Goal: Task Accomplishment & Management: Complete application form

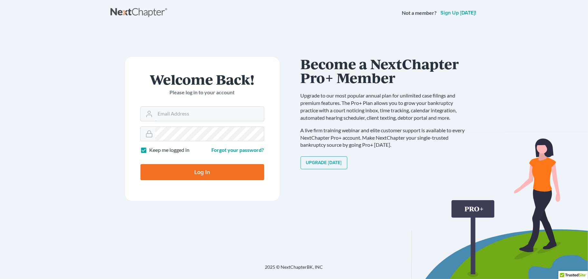
type input "[EMAIL_ADDRESS][DOMAIN_NAME]"
drag, startPoint x: 180, startPoint y: 172, endPoint x: 149, endPoint y: 176, distance: 30.8
click at [180, 172] on input "Log In" at bounding box center [202, 172] width 124 height 16
type input "Thinking..."
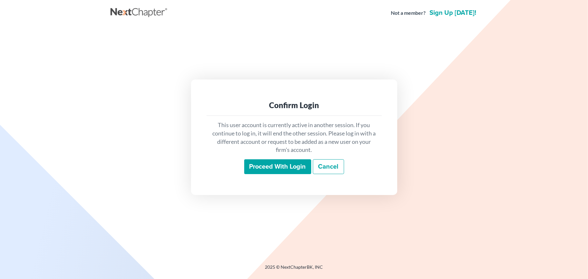
click at [270, 162] on input "Proceed with login" at bounding box center [277, 166] width 67 height 15
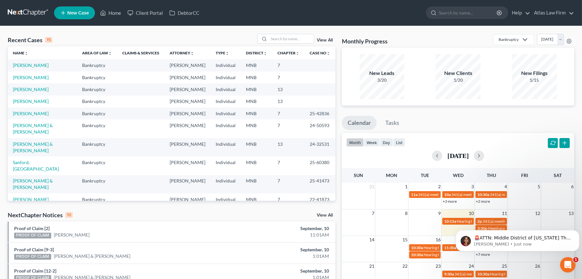
click at [285, 44] on div at bounding box center [285, 39] width 57 height 10
click at [287, 40] on input "search" at bounding box center [291, 38] width 45 height 9
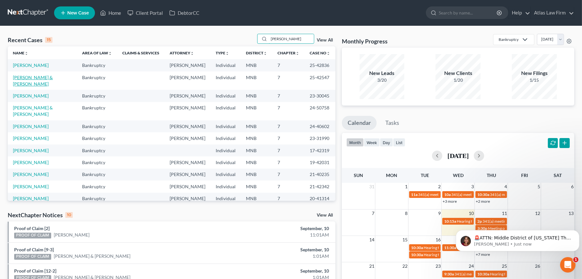
type input "[PERSON_NAME]"
click at [34, 85] on link "[PERSON_NAME] & [PERSON_NAME]" at bounding box center [33, 81] width 40 height 12
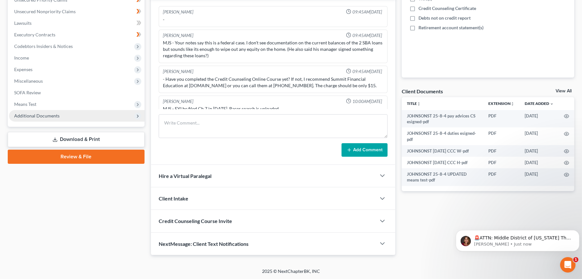
scroll to position [721, 0]
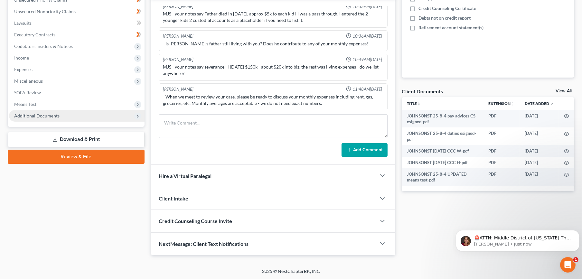
click at [36, 114] on span "Additional Documents" at bounding box center [36, 115] width 45 height 5
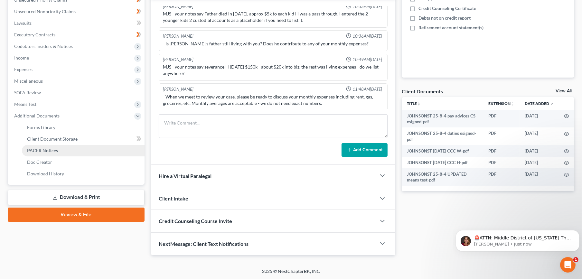
click at [35, 148] on span "PACER Notices" at bounding box center [42, 150] width 31 height 5
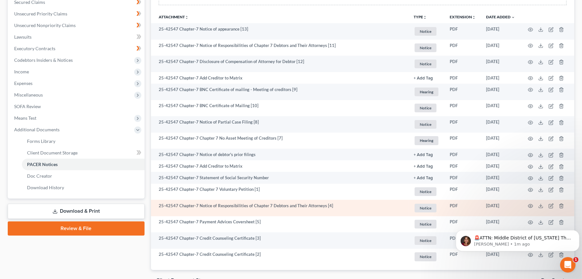
scroll to position [176, 0]
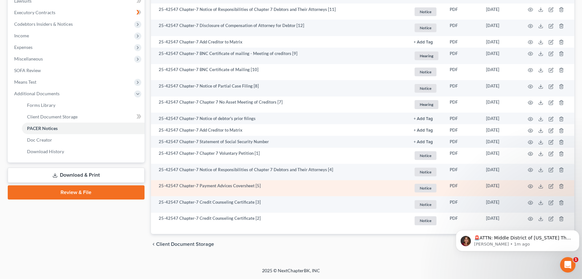
drag, startPoint x: 360, startPoint y: 179, endPoint x: 293, endPoint y: 194, distance: 68.2
click at [293, 194] on td "25-42547 Chapter-7 Payment Advices Coversheet [5]" at bounding box center [280, 188] width 258 height 16
click at [530, 188] on icon "button" at bounding box center [530, 187] width 5 height 4
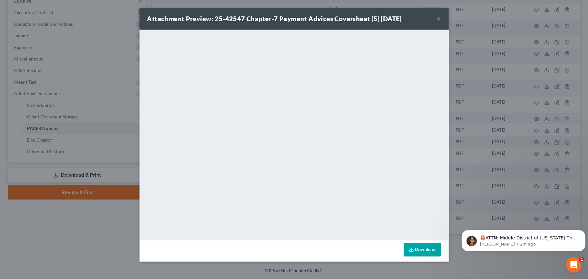
drag, startPoint x: 437, startPoint y: 19, endPoint x: 423, endPoint y: 32, distance: 18.7
click at [437, 19] on button "×" at bounding box center [438, 19] width 5 height 8
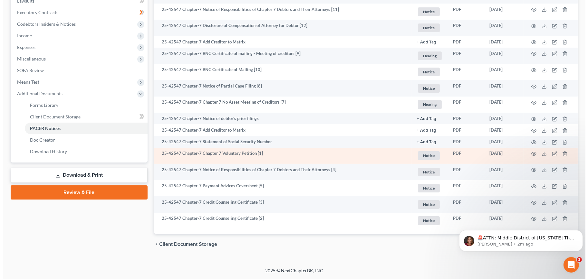
scroll to position [0, 0]
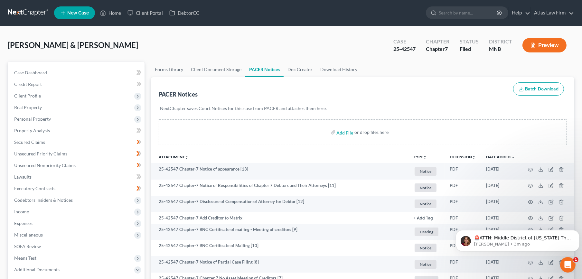
click at [554, 39] on button "Preview" at bounding box center [545, 45] width 44 height 14
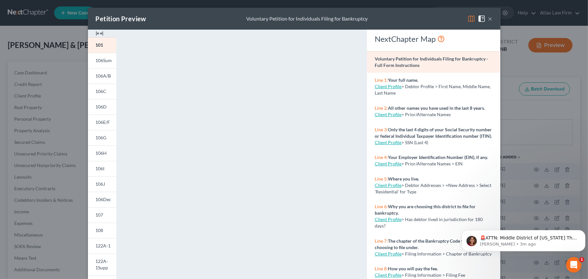
click at [467, 19] on img at bounding box center [471, 19] width 8 height 8
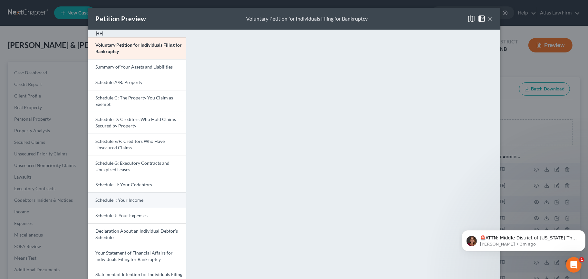
click at [140, 195] on link "Schedule I: Your Income" at bounding box center [137, 200] width 98 height 15
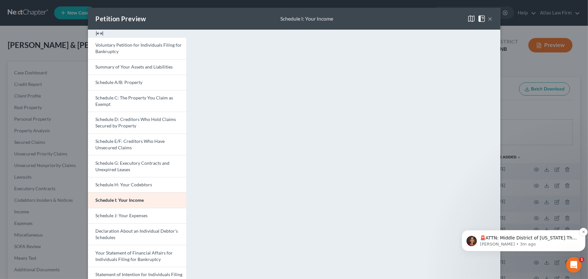
click at [519, 242] on p "[PERSON_NAME] • 3m ago" at bounding box center [527, 244] width 97 height 6
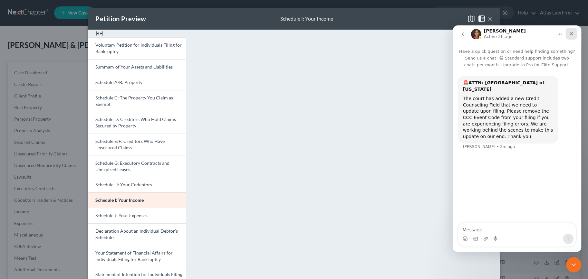
click at [572, 31] on icon "Close" at bounding box center [570, 33] width 5 height 5
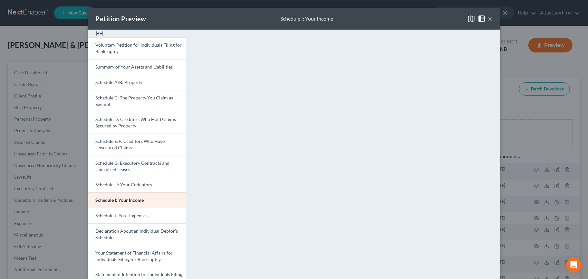
click at [488, 19] on button "×" at bounding box center [490, 19] width 5 height 8
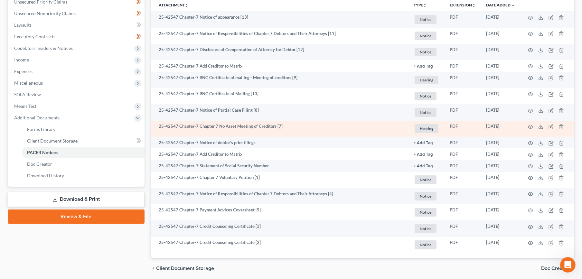
scroll to position [140, 0]
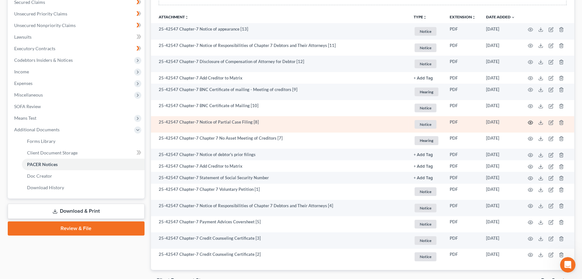
click at [531, 122] on icon "button" at bounding box center [530, 122] width 5 height 5
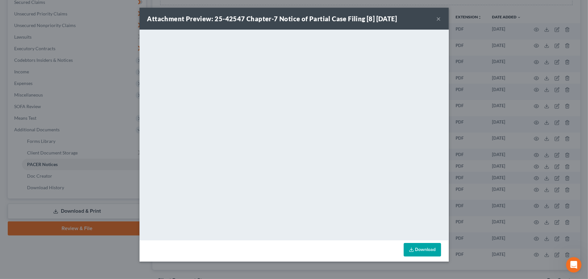
click at [439, 15] on button "×" at bounding box center [438, 19] width 5 height 8
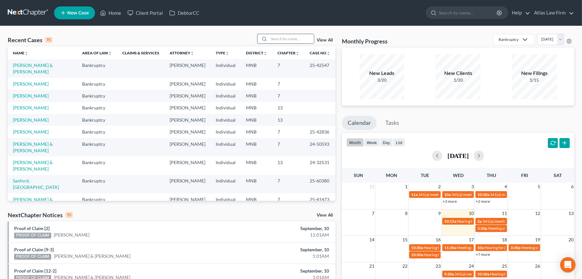
click at [272, 34] on div at bounding box center [285, 39] width 57 height 10
click at [278, 37] on input "search" at bounding box center [291, 38] width 45 height 9
type input "[PERSON_NAME]"
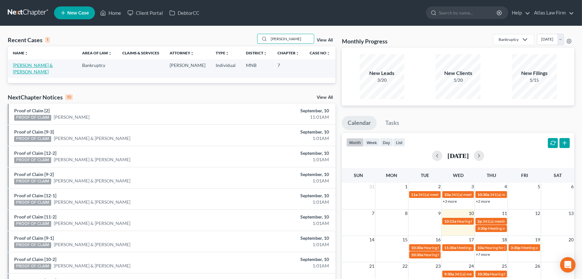
click at [42, 65] on link "[PERSON_NAME] & [PERSON_NAME]" at bounding box center [33, 68] width 40 height 12
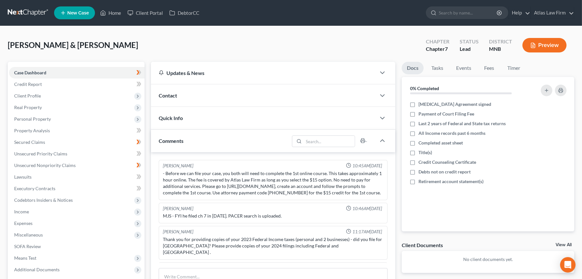
scroll to position [593, 0]
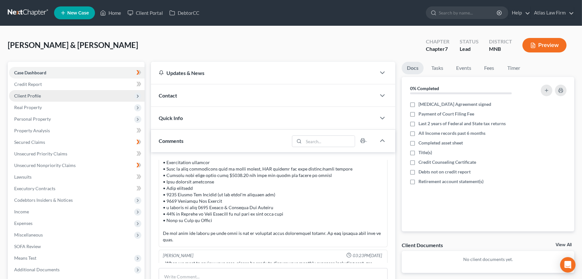
click at [40, 94] on span "Client Profile" at bounding box center [77, 96] width 136 height 12
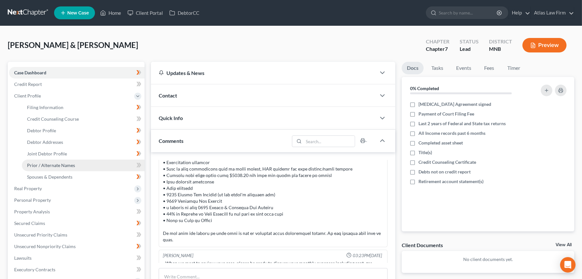
click at [51, 166] on span "Prior / Alternate Names" at bounding box center [51, 165] width 48 height 5
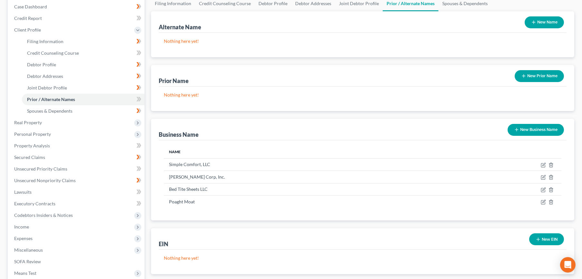
scroll to position [71, 0]
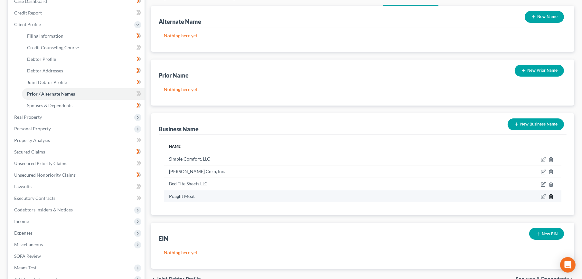
click at [551, 196] on icon "button" at bounding box center [551, 196] width 5 height 5
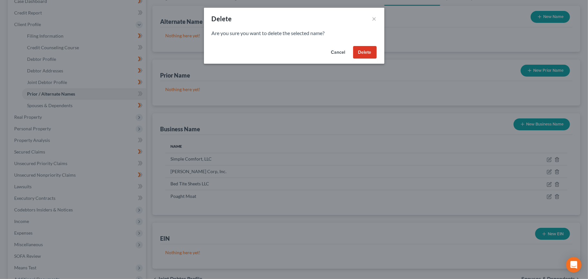
click at [363, 53] on button "Delete" at bounding box center [365, 52] width 24 height 13
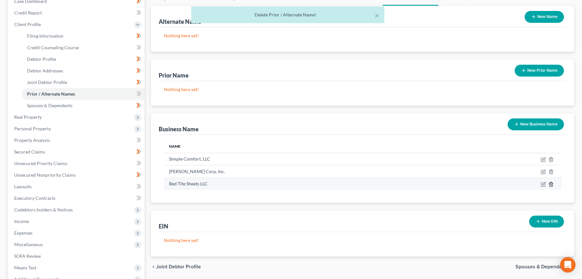
click at [549, 185] on icon "button" at bounding box center [551, 184] width 5 height 5
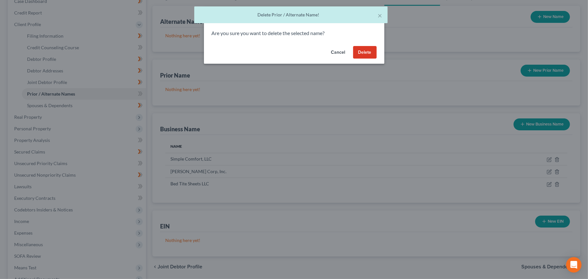
click at [367, 52] on button "Delete" at bounding box center [365, 52] width 24 height 13
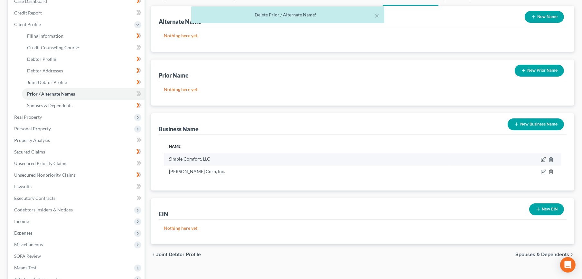
click at [541, 160] on icon "button" at bounding box center [543, 160] width 4 height 4
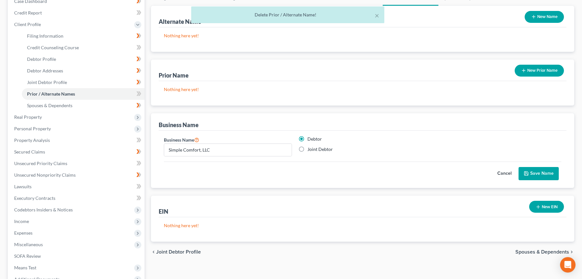
click at [163, 150] on div "Business Name Simple Comfort, LLC" at bounding box center [228, 146] width 135 height 21
click at [166, 152] on input "Simple Comfort, LLC" at bounding box center [227, 150] width 127 height 12
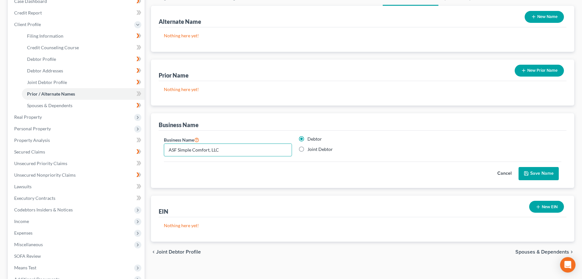
type input "ASF Simple Comfort, LLC"
click at [529, 177] on button "Save Name" at bounding box center [539, 174] width 40 height 14
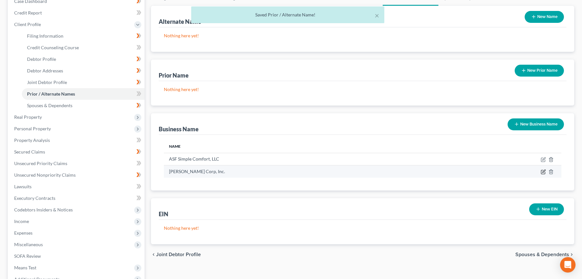
click at [542, 169] on icon "button" at bounding box center [543, 171] width 5 height 5
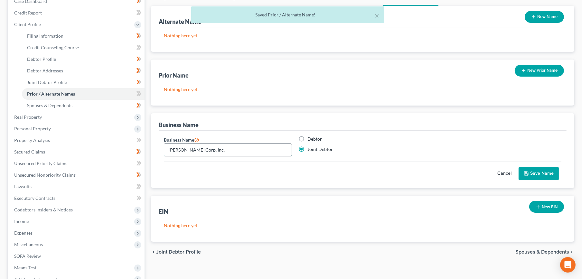
click at [166, 150] on input "Hatton Corp, Inc." at bounding box center [227, 150] width 127 height 12
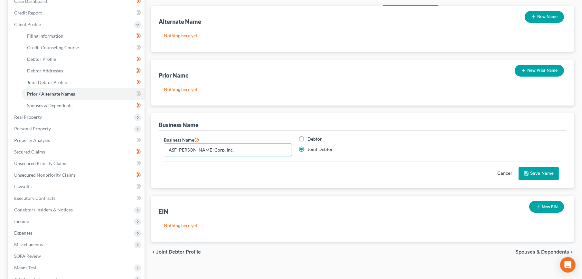
type input "ASF Hatton Corp, Inc."
click at [532, 173] on button "Save Name" at bounding box center [539, 174] width 40 height 14
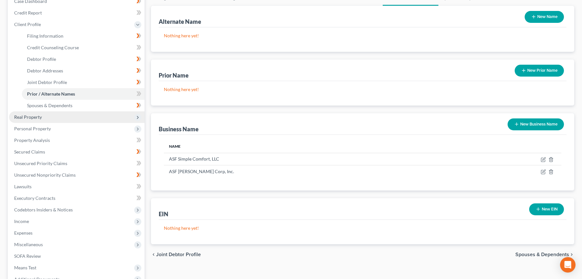
scroll to position [0, 0]
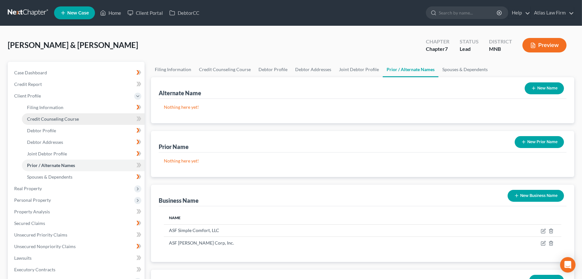
click at [39, 117] on span "Credit Counseling Course" at bounding box center [53, 118] width 52 height 5
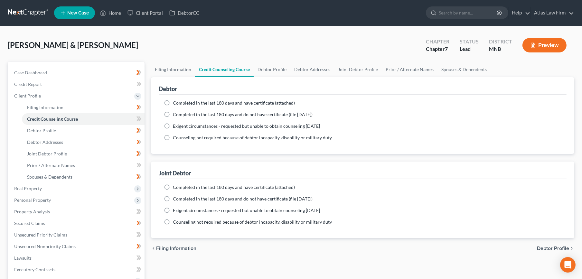
click at [173, 104] on label "Completed in the last 180 days and have certificate (attached)" at bounding box center [234, 103] width 122 height 6
click at [175, 104] on input "Completed in the last 180 days and have certificate (attached)" at bounding box center [177, 102] width 4 height 4
radio input "true"
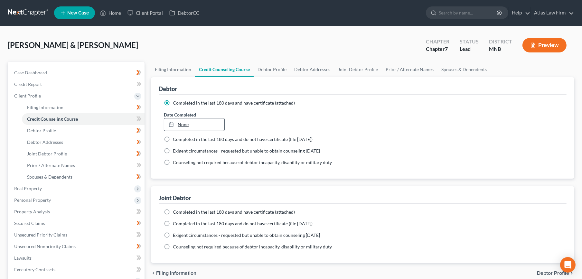
click at [179, 125] on link "None" at bounding box center [194, 124] width 60 height 12
type input "9/10/2025"
click at [173, 209] on label "Completed in the last 180 days and have certificate (attached)" at bounding box center [234, 212] width 122 height 6
click at [175, 209] on input "Completed in the last 180 days and have certificate (attached)" at bounding box center [177, 211] width 4 height 4
radio input "true"
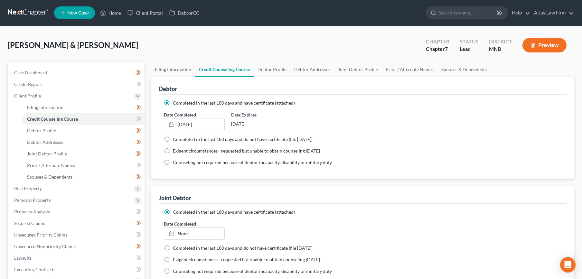
scroll to position [107, 0]
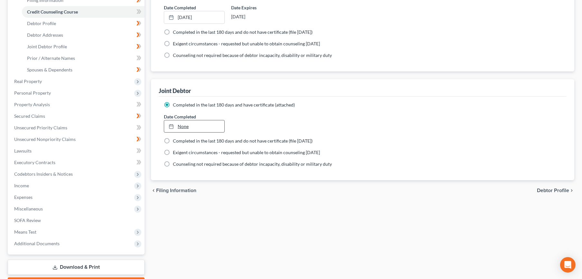
click at [177, 127] on div at bounding box center [173, 126] width 9 height 5
type input "9/10/2025"
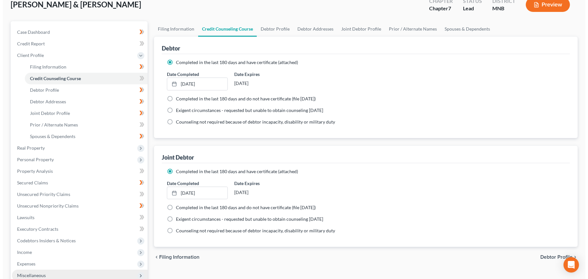
scroll to position [0, 0]
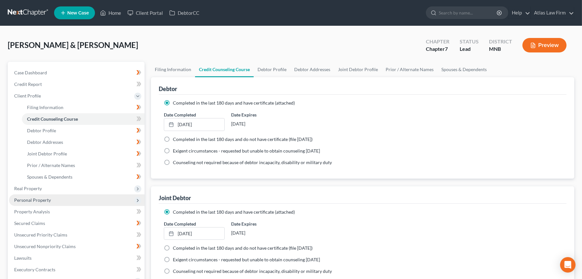
click at [38, 200] on span "Personal Property" at bounding box center [32, 199] width 37 height 5
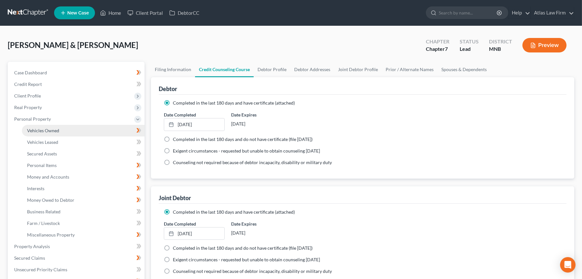
click at [36, 130] on span "Vehicles Owned" at bounding box center [43, 130] width 32 height 5
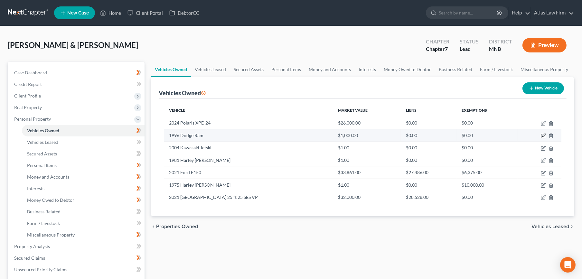
click at [544, 135] on icon "button" at bounding box center [543, 135] width 5 height 5
select select "1"
select select "30"
select select "2"
select select "0"
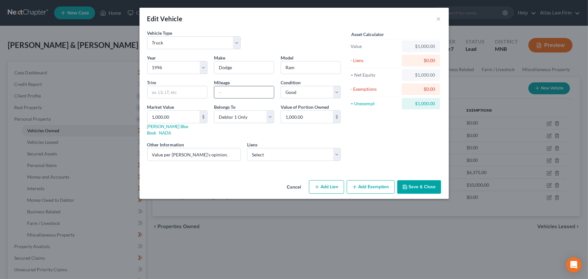
click at [236, 95] on input "text" at bounding box center [244, 92] width 60 height 12
type input "240,000"
click at [335, 94] on select "Select Excellent Very Good Good Fair Poor" at bounding box center [310, 92] width 60 height 13
select select "4"
click at [280, 86] on select "Select Excellent Very Good Good Fair Poor" at bounding box center [310, 92] width 60 height 13
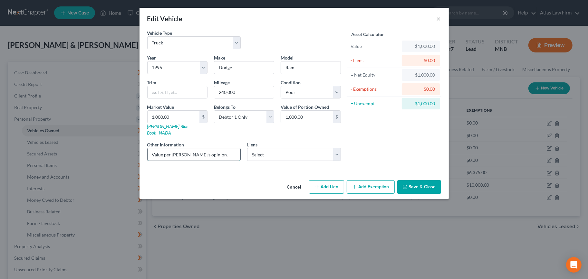
click at [215, 149] on input "Value per Debtor's opinion." at bounding box center [193, 154] width 93 height 12
type input "Value per Debtor's opinion: non-operational."
click at [177, 118] on input "1,000.00" at bounding box center [173, 117] width 52 height 12
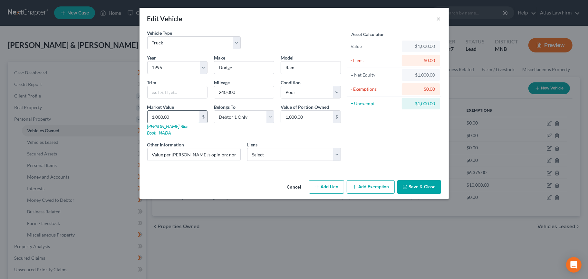
type input "3"
type input "3.00"
type input "30"
type input "30.00"
type input "300"
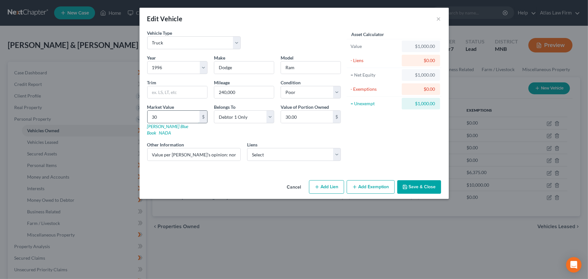
type input "300.00"
type input "300"
click at [412, 180] on button "Save & Close" at bounding box center [419, 187] width 44 height 14
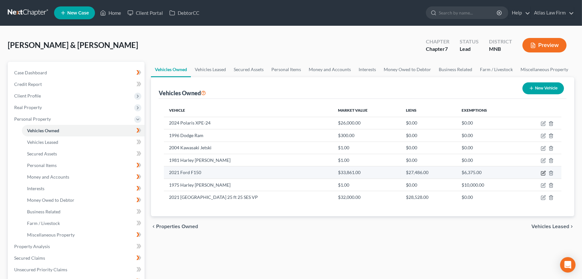
click at [544, 173] on icon "button" at bounding box center [544, 172] width 3 height 3
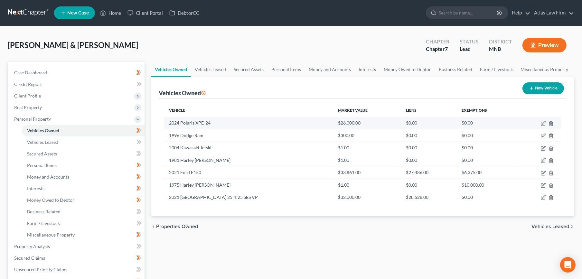
select select "1"
select select "5"
select select "2"
select select "1"
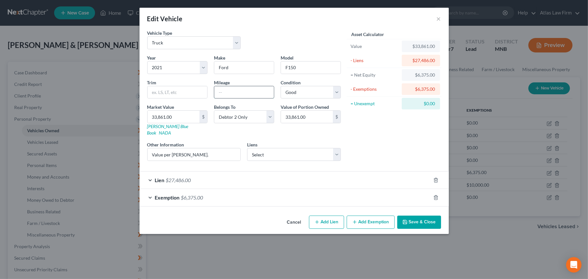
click at [219, 95] on input "text" at bounding box center [244, 92] width 60 height 12
type input "94,000"
click at [222, 177] on div "Lien $27,486.00" at bounding box center [284, 180] width 291 height 17
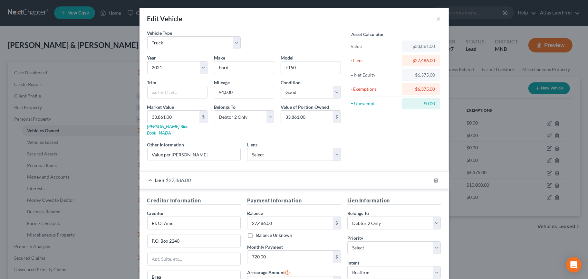
click at [222, 177] on div "Lien $27,486.00" at bounding box center [284, 180] width 291 height 17
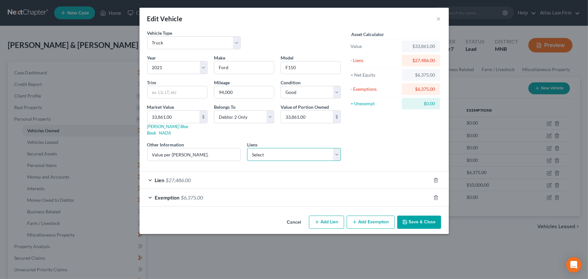
click at [332, 148] on select "Select Sheffield - $25,262.00" at bounding box center [294, 154] width 94 height 13
click at [243, 189] on div "Exemption $6,375.00" at bounding box center [284, 197] width 291 height 17
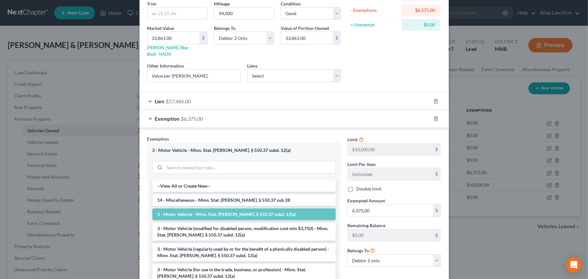
scroll to position [122, 0]
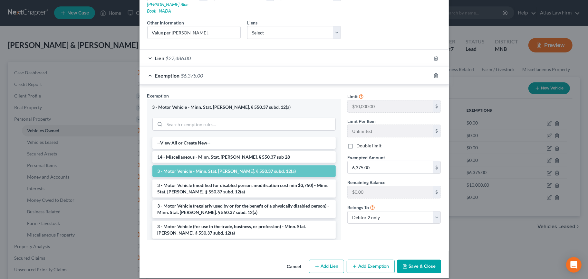
click at [417, 262] on button "Save & Close" at bounding box center [419, 267] width 44 height 14
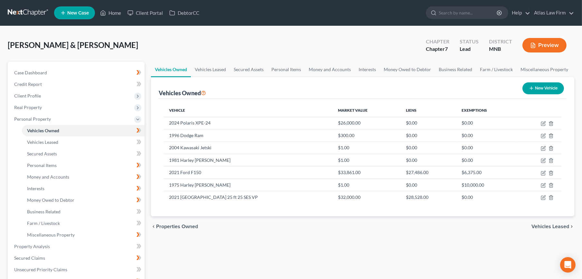
click at [550, 90] on button "New Vehicle" at bounding box center [544, 88] width 42 height 12
select select "0"
select select "2"
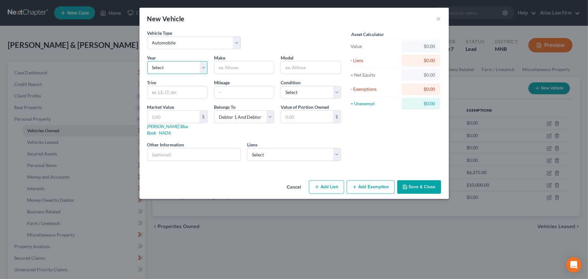
click at [180, 67] on select "Select 2026 2025 2024 2023 2022 2021 2020 2019 2018 2017 2016 2015 2014 2013 20…" at bounding box center [177, 67] width 60 height 13
select select "12"
click at [147, 61] on select "Select 2026 2025 2024 2023 2022 2021 2020 2019 2018 2017 2016 2015 2014 2013 20…" at bounding box center [177, 67] width 60 height 13
click at [235, 72] on input "text" at bounding box center [244, 67] width 60 height 12
type input "GEM"
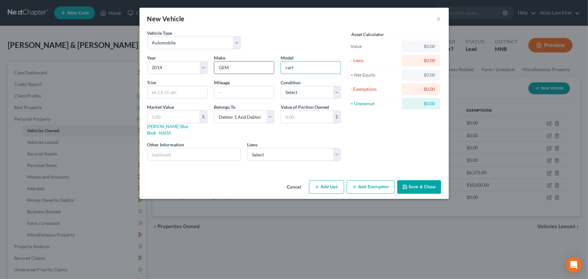
type input "cart"
click at [186, 148] on input "text" at bounding box center [193, 154] width 93 height 12
type input "Value per debtor's opinion: non-operational."
click at [297, 92] on select "Select Excellent Very Good Good Fair Poor" at bounding box center [310, 92] width 60 height 13
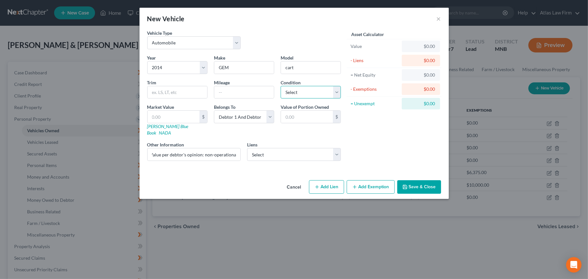
scroll to position [0, 0]
select select "4"
click at [280, 86] on select "Select Excellent Very Good Good Fair Poor" at bounding box center [310, 92] width 60 height 13
click at [188, 116] on input "text" at bounding box center [173, 117] width 52 height 12
type input "5"
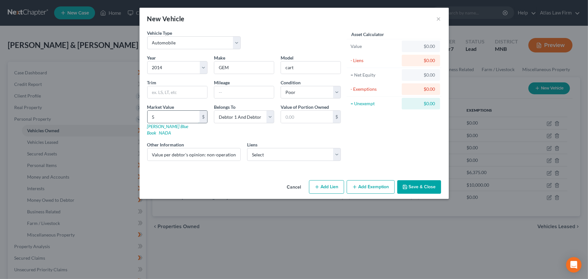
type input "5.00"
type input "50"
type input "50.00"
type input "500"
type input "500.00"
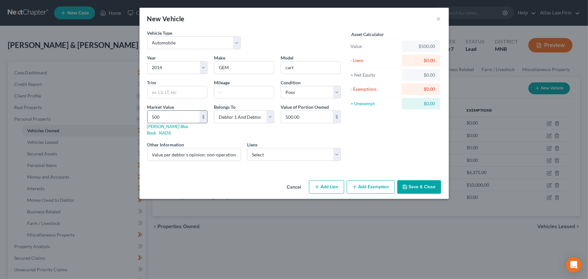
type input "500"
click at [415, 180] on button "Save & Close" at bounding box center [419, 187] width 44 height 14
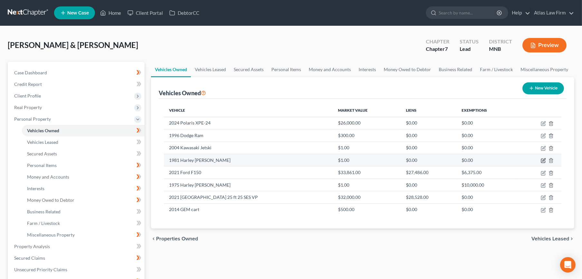
click at [542, 160] on icon "button" at bounding box center [543, 160] width 5 height 5
select select "7"
select select "45"
select select "2"
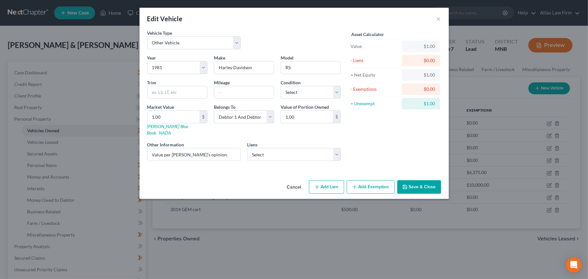
click at [441, 21] on div "Edit Vehicle ×" at bounding box center [293, 19] width 309 height 22
click at [439, 19] on button "×" at bounding box center [438, 19] width 5 height 8
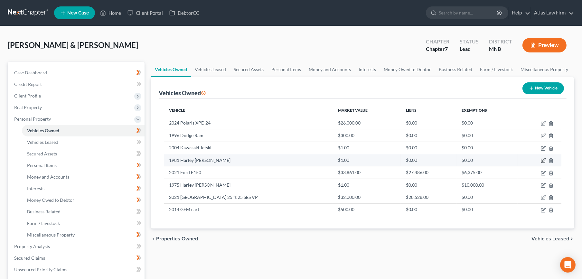
click at [544, 161] on icon "button" at bounding box center [543, 160] width 5 height 5
select select "7"
select select "45"
select select "2"
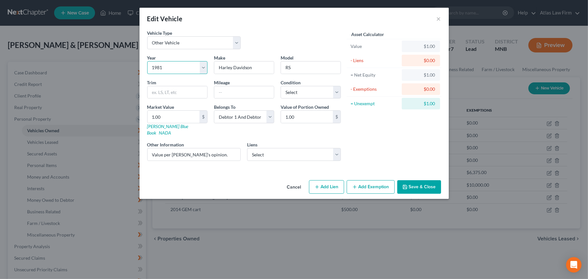
click at [163, 67] on select "Select 2026 2025 2024 2023 2022 2021 2020 2019 2018 2017 2016 2015 2014 2013 20…" at bounding box center [177, 67] width 60 height 13
select select "23"
click at [147, 61] on select "Select 2026 2025 2024 2023 2022 2021 2020 2019 2018 2017 2016 2015 2014 2013 20…" at bounding box center [177, 67] width 60 height 13
drag, startPoint x: 297, startPoint y: 69, endPoint x: 283, endPoint y: 70, distance: 13.9
click at [283, 70] on input "RS" at bounding box center [311, 67] width 60 height 12
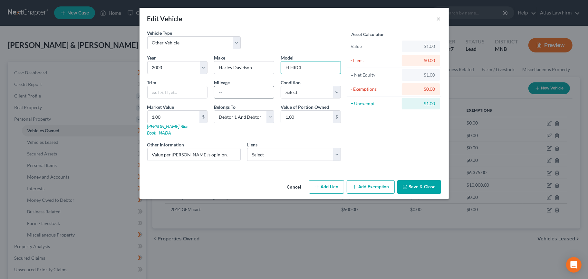
type input "FLHRCI"
click at [258, 87] on input "text" at bounding box center [244, 92] width 60 height 12
type input "23,000"
click at [317, 90] on select "Select Excellent Very Good Good Fair Poor" at bounding box center [310, 92] width 60 height 13
select select "3"
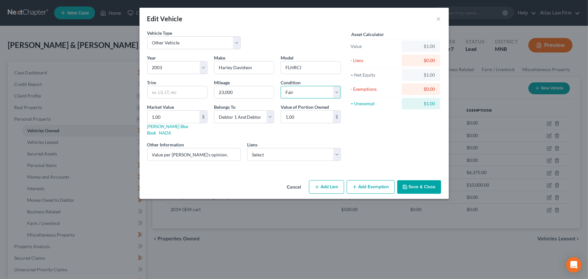
click at [280, 86] on select "Select Excellent Very Good Good Fair Poor" at bounding box center [310, 92] width 60 height 13
click at [166, 119] on input "1.00" at bounding box center [173, 117] width 52 height 12
type input "4"
type input "4.00"
type input "42"
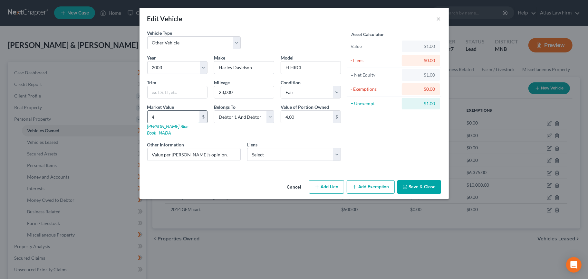
type input "42.00"
type input "420"
type input "420.00"
type input "4200"
type input "4,200.00"
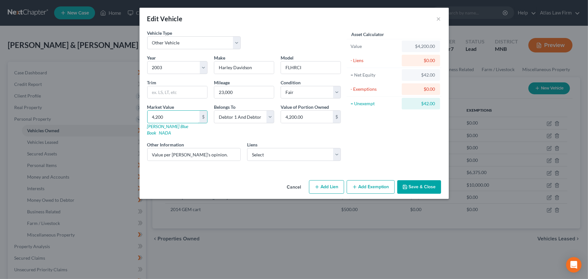
type input "4,200"
click at [359, 127] on div "Asset Calculator Value $4,200.00 - Liens $0.00 = Net Equity $42.00 - Exemptions…" at bounding box center [394, 98] width 100 height 137
click at [367, 180] on button "Add Exemption" at bounding box center [370, 187] width 48 height 14
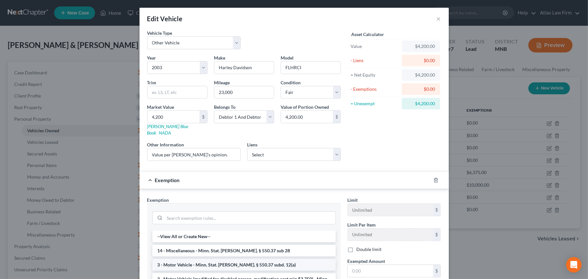
click at [219, 260] on li "3 - Motor Vehicle - Minn. Stat. Ann. § 550.37 subd. 12(a)" at bounding box center [243, 265] width 183 height 12
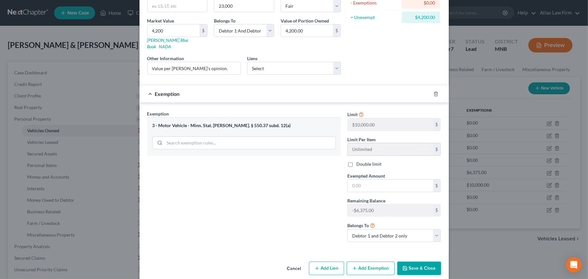
scroll to position [88, 0]
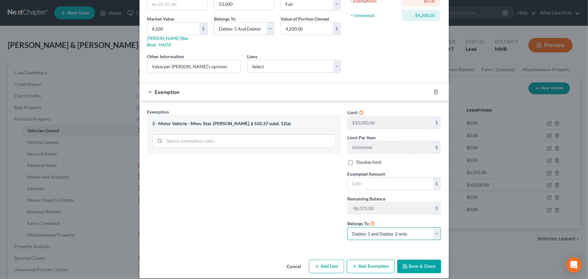
click at [386, 228] on select "Debtor 1 only Debtor 2 only Debtor 1 and Debtor 2 only" at bounding box center [394, 233] width 94 height 13
select select "0"
click at [347, 227] on select "Debtor 1 only Debtor 2 only Debtor 1 and Debtor 2 only" at bounding box center [394, 233] width 94 height 13
click at [376, 178] on input "text" at bounding box center [389, 184] width 85 height 12
type input "4,200"
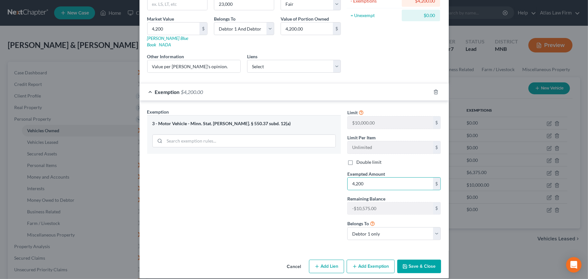
click at [422, 261] on button "Save & Close" at bounding box center [419, 267] width 44 height 14
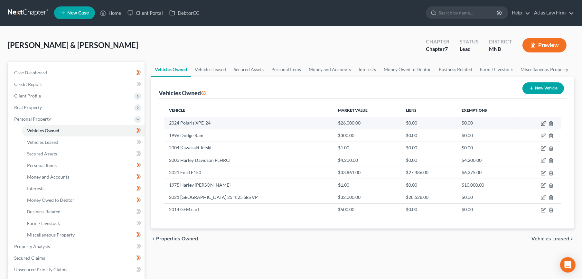
click at [541, 123] on icon "button" at bounding box center [543, 124] width 4 height 4
select select "7"
select select "2"
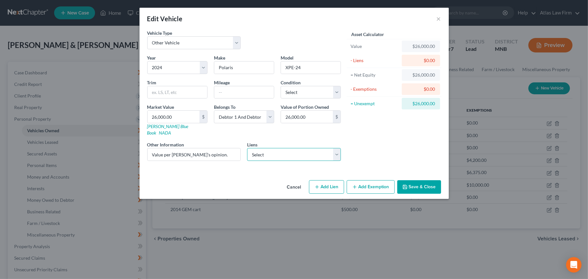
click at [300, 148] on select "Select Sheffield - $25,262.00" at bounding box center [294, 154] width 94 height 13
select select "28"
select select "1"
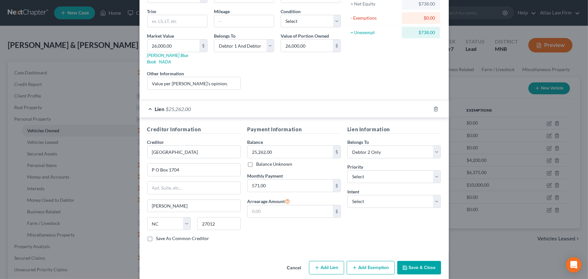
scroll to position [71, 0]
click at [384, 195] on select "Select Surrender Redeem Reaffirm Avoid Other" at bounding box center [394, 201] width 94 height 13
select select "4"
click at [347, 195] on select "Select Surrender Redeem Reaffirm Avoid Other" at bounding box center [394, 201] width 94 height 13
click at [376, 220] on input "text" at bounding box center [394, 226] width 94 height 13
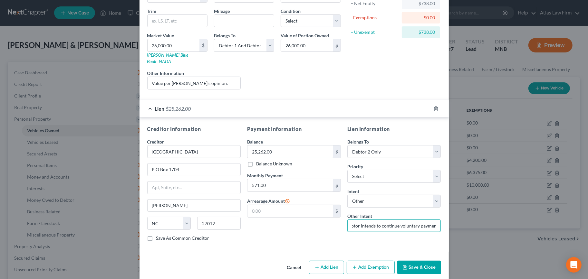
scroll to position [0, 9]
type input "Debtor intends to continue voluntary payment."
click at [415, 264] on button "Save & Close" at bounding box center [419, 268] width 44 height 14
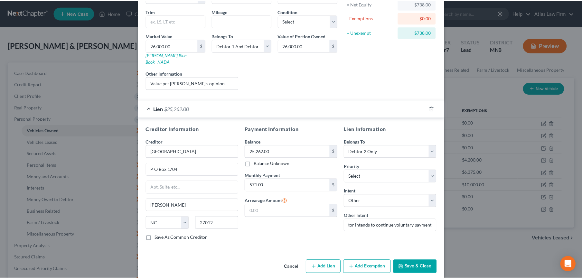
scroll to position [0, 0]
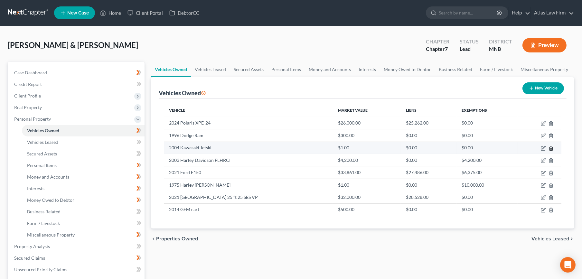
click at [552, 148] on line "button" at bounding box center [552, 148] width 0 height 1
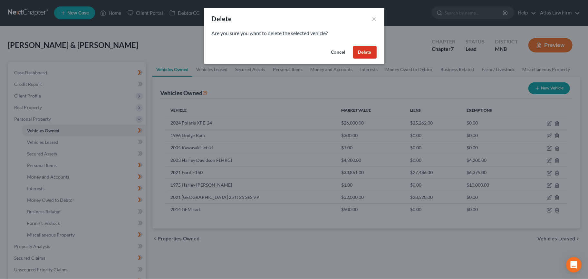
click at [359, 48] on button "Delete" at bounding box center [365, 52] width 24 height 13
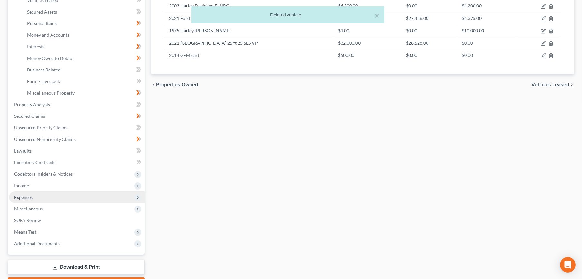
scroll to position [143, 0]
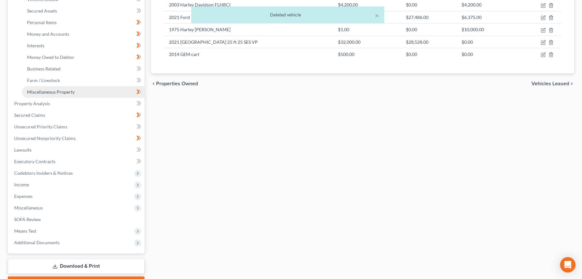
click at [65, 88] on link "Miscellaneous Property" at bounding box center [83, 92] width 123 height 12
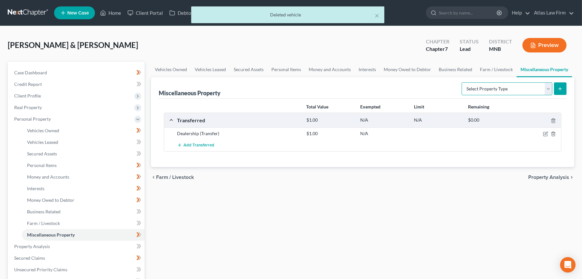
click at [472, 91] on select "Select Property Type Assigned for Creditor Benefit Within 1 Year Holding for An…" at bounding box center [507, 88] width 91 height 13
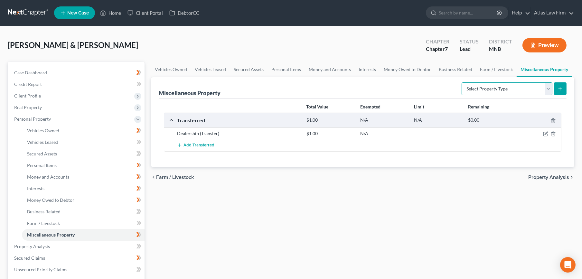
select select "transferred"
click at [462, 82] on select "Select Property Type Assigned for Creditor Benefit Within 1 Year Holding for An…" at bounding box center [507, 88] width 91 height 13
click at [559, 89] on icon "submit" at bounding box center [560, 88] width 5 height 5
select select "Ordinary (within 2 years)"
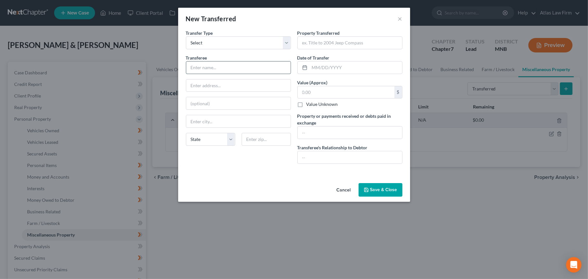
click at [215, 67] on input "text" at bounding box center [238, 67] width 104 height 12
type input "Third"
click at [345, 190] on button "Cancel" at bounding box center [343, 190] width 24 height 13
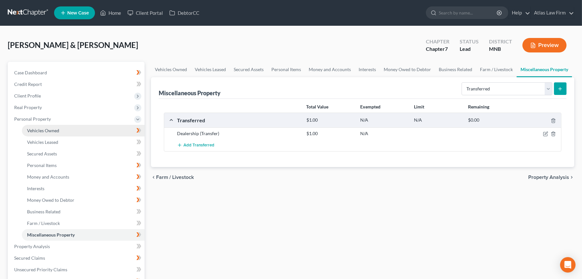
click at [58, 130] on span "Vehicles Owned" at bounding box center [43, 130] width 32 height 5
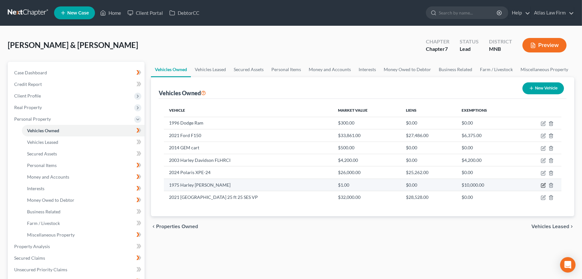
click at [541, 183] on icon "button" at bounding box center [543, 185] width 5 height 5
select select "7"
select select "51"
select select "2"
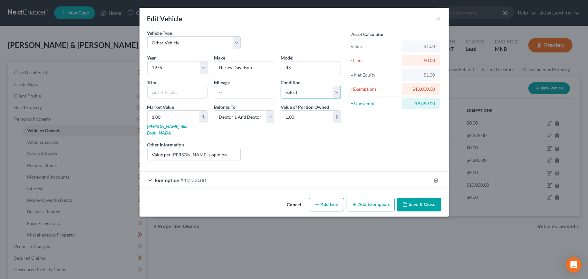
click at [304, 97] on select "Select Excellent Very Good Good Fair Poor" at bounding box center [310, 92] width 60 height 13
select select "4"
click at [280, 86] on select "Select Excellent Very Good Good Fair Poor" at bounding box center [310, 92] width 60 height 13
click at [185, 114] on input "1.00" at bounding box center [173, 117] width 52 height 12
type input "5"
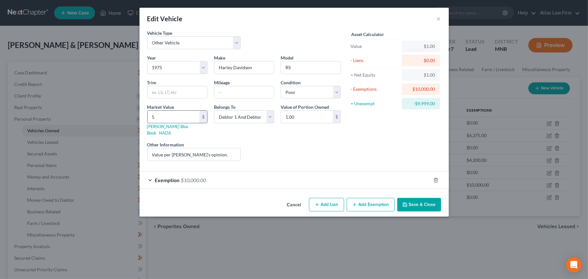
type input "5.00"
type input "50"
type input "50.00"
type input "500"
type input "500.00"
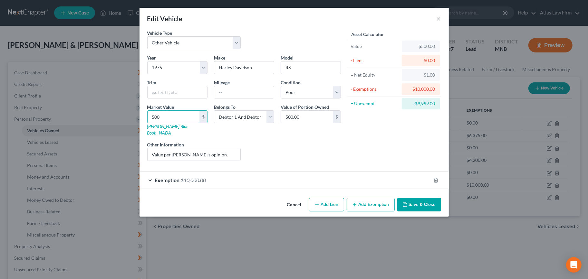
type input "500"
click at [217, 141] on div "Other Information Value per Debtor's opinion." at bounding box center [194, 151] width 100 height 20
click at [217, 148] on input "Value per Debtor's opinion." at bounding box center [193, 154] width 93 height 12
type input "Value per Debtor's opinion: in parts"
click at [348, 172] on div "Exemption $10,000.00" at bounding box center [284, 180] width 291 height 17
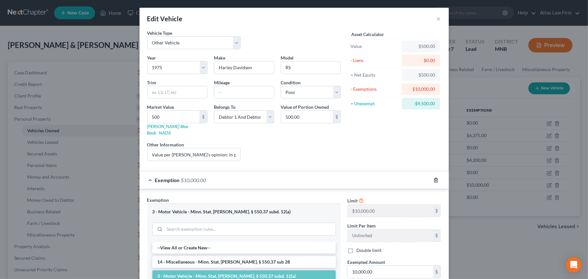
click at [433, 178] on icon "button" at bounding box center [435, 180] width 5 height 5
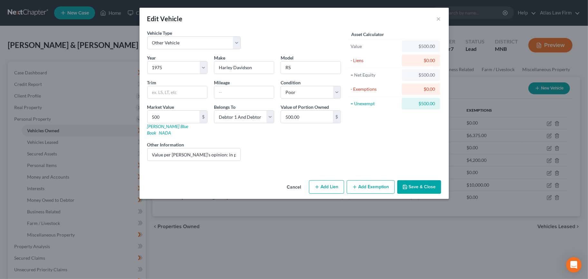
click at [417, 180] on button "Save & Close" at bounding box center [419, 187] width 44 height 14
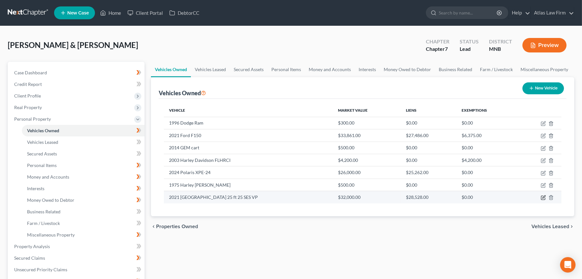
click at [542, 198] on icon "button" at bounding box center [543, 197] width 5 height 5
select select "3"
select select "5"
select select "2"
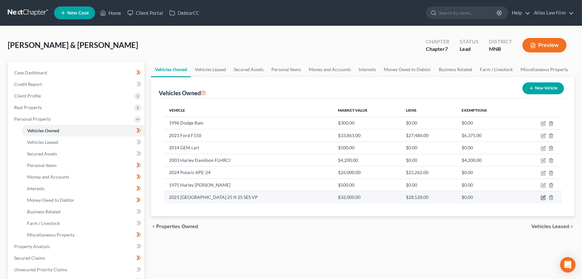
select select "36"
select select "2"
select select "4"
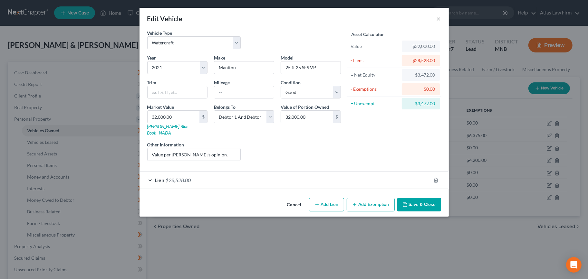
click at [218, 172] on div "Lien $28,528.00" at bounding box center [284, 180] width 291 height 17
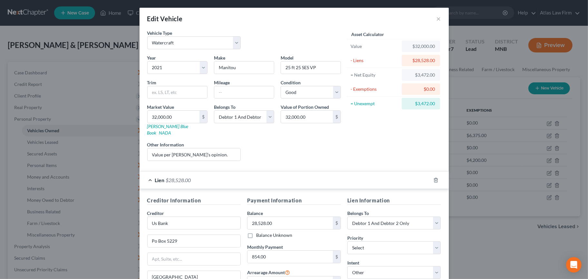
click at [218, 172] on div "Lien $28,528.00" at bounding box center [284, 180] width 291 height 17
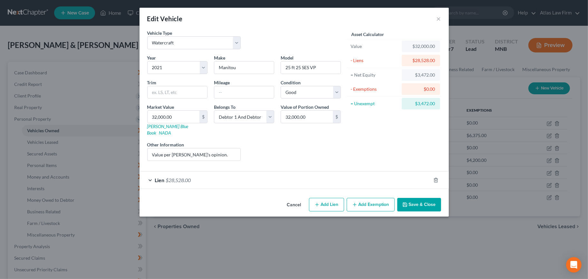
click at [267, 175] on div "Lien $28,528.00" at bounding box center [284, 180] width 291 height 17
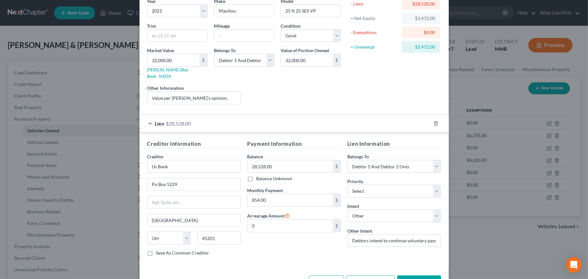
scroll to position [72, 0]
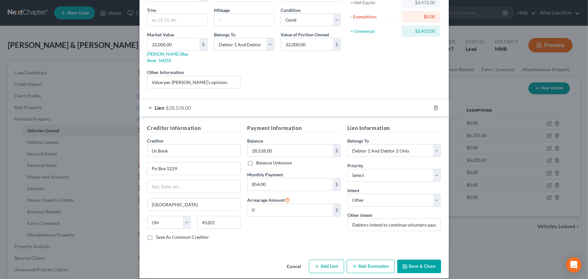
click at [407, 260] on button "Save & Close" at bounding box center [419, 267] width 44 height 14
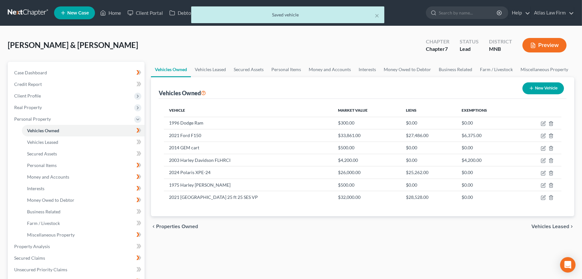
click at [551, 84] on button "New Vehicle" at bounding box center [544, 88] width 42 height 12
select select "0"
select select "2"
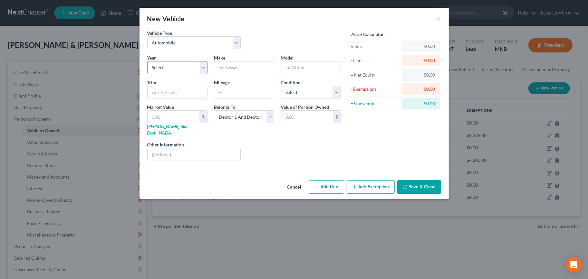
click at [190, 70] on select "Select 2026 2025 2024 2023 2022 2021 2020 2019 2018 2017 2016 2015 2014 2013 20…" at bounding box center [177, 67] width 60 height 13
select select "6"
click at [147, 61] on select "Select 2026 2025 2024 2023 2022 2021 2020 2019 2018 2017 2016 2015 2014 2013 20…" at bounding box center [177, 67] width 60 height 13
click at [231, 68] on input "text" at bounding box center [244, 67] width 60 height 12
type input "Lincoln"
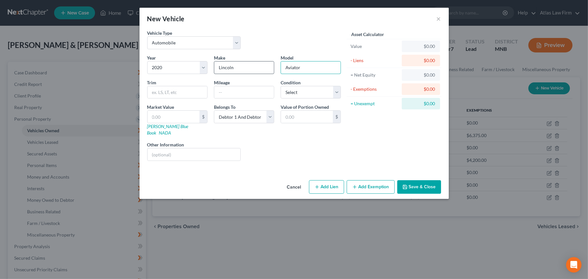
type input "Aviator"
click at [316, 94] on select "Select Excellent Very Good Good Fair Poor" at bounding box center [310, 92] width 60 height 13
click at [245, 93] on input "text" at bounding box center [244, 92] width 60 height 12
type input "108,000"
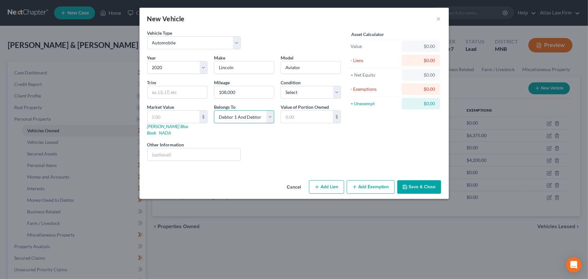
click at [251, 117] on select "Select Debtor 1 Only Debtor 2 Only Debtor 1 And Debtor 2 Only At Least One Of T…" at bounding box center [244, 116] width 60 height 13
select select "3"
click at [214, 110] on select "Select Debtor 1 Only Debtor 2 Only Debtor 1 And Debtor 2 Only At Least One Of T…" at bounding box center [244, 116] width 60 height 13
click at [233, 148] on input "text" at bounding box center [193, 154] width 93 height 12
type input "T"
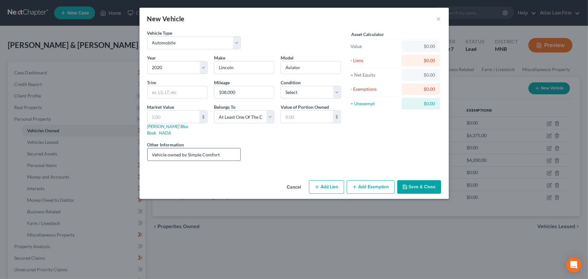
click at [226, 149] on input "Vehicle owned by Simple Comfort" at bounding box center [193, 154] width 93 height 12
click at [165, 119] on input "text" at bounding box center [173, 117] width 52 height 12
click at [224, 148] on input "Vehicle owned by Simple Comfort, Inc." at bounding box center [193, 154] width 93 height 12
click at [233, 148] on input "Vehicle owned by Simple Comfort, Inc." at bounding box center [193, 154] width 93 height 12
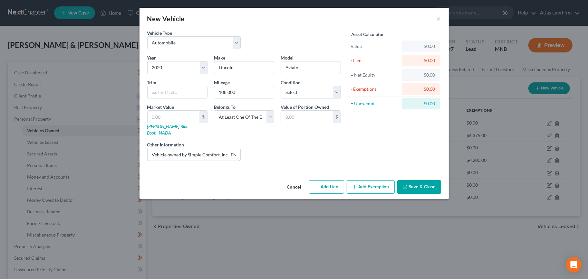
drag, startPoint x: 229, startPoint y: 147, endPoint x: 297, endPoint y: 186, distance: 79.2
click at [229, 148] on input "Vehicle owned by Simple Comfort, Inc. FMV $18,995" at bounding box center [193, 154] width 93 height 12
type input "Vehicle owned by Simple Comfort, Inc. Listed below at Line 19. FMV $18,995"
click at [430, 182] on button "Save & Close" at bounding box center [419, 187] width 44 height 14
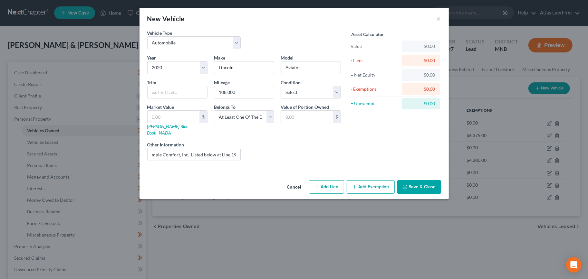
scroll to position [0, 0]
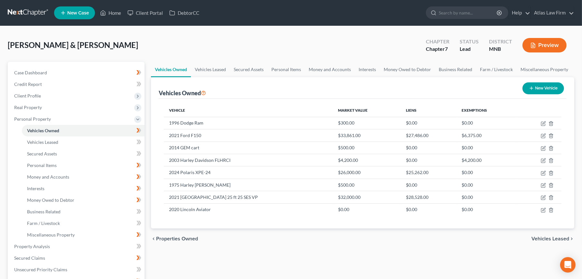
click at [540, 88] on button "New Vehicle" at bounding box center [544, 88] width 42 height 12
select select "0"
select select "2"
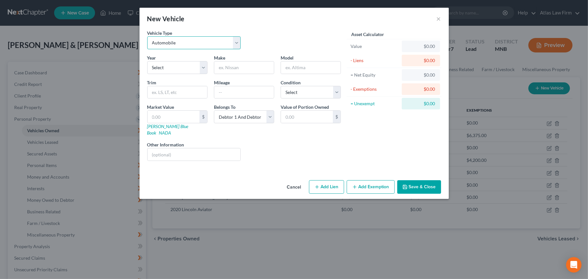
click at [201, 48] on select "Select Automobile Truck Trailer Watercraft Aircraft Motor Home Atv Other Vehicle" at bounding box center [194, 42] width 94 height 13
select select "2"
click at [147, 36] on select "Select Automobile Truck Trailer Watercraft Aircraft Motor Home Atv Other Vehicle" at bounding box center [194, 42] width 94 height 13
click at [197, 66] on select "Select 2026 2025 2024 2023 2022 2021 2020 2019 2018 2017 2016 2015 2014 2013 20…" at bounding box center [177, 67] width 60 height 13
select select "6"
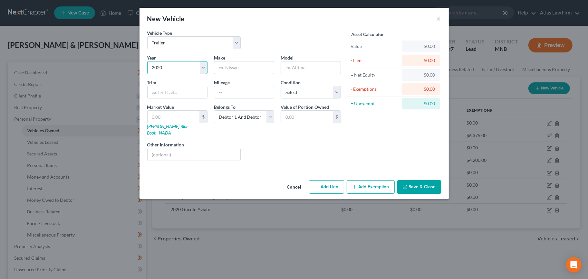
click at [147, 61] on select "Select 2026 2025 2024 2023 2022 2021 2020 2019 2018 2017 2016 2015 2014 2013 20…" at bounding box center [177, 67] width 60 height 13
click at [243, 67] on input "text" at bounding box center [244, 67] width 60 height 12
type input "DCT"
type input "Cargo Trailer"
click at [252, 65] on input "DCT" at bounding box center [244, 67] width 60 height 12
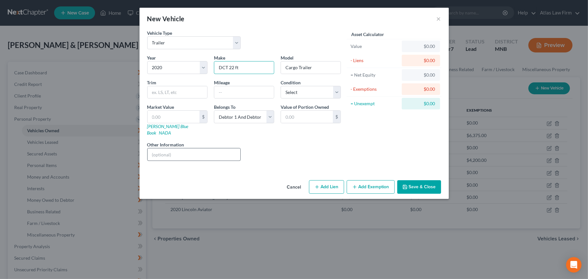
type input "DCT 22 ft"
click at [166, 150] on input "text" at bounding box center [193, 154] width 93 height 12
type input "T"
click at [224, 150] on input "Owned by Hatton Corp" at bounding box center [193, 154] width 93 height 12
drag, startPoint x: 229, startPoint y: 148, endPoint x: 256, endPoint y: 151, distance: 26.6
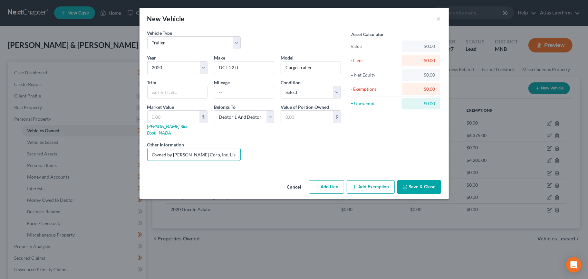
click at [311, 148] on div "Year Select 2026 2025 2024 2023 2022 2021 2020 2019 2018 2017 2016 2015 2014 20…" at bounding box center [244, 110] width 200 height 112
click at [216, 149] on input "Owned by Hatton Corp, Inc. List below at Line 19. FMV" at bounding box center [193, 154] width 93 height 12
click at [237, 148] on input "Owned by Hatton Corp, Inc. List below at Line 19. FMV" at bounding box center [193, 154] width 93 height 12
drag, startPoint x: 232, startPoint y: 147, endPoint x: 260, endPoint y: 150, distance: 27.5
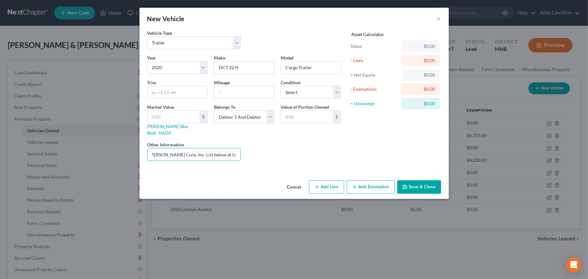
click at [260, 150] on div "Year Select 2026 2025 2024 2023 2022 2021 2020 2019 2018 2017 2016 2015 2014 20…" at bounding box center [244, 110] width 200 height 112
type input "Owned by Hatton Corp, Inc. List below at Line 19. FMV $2,000"
click at [268, 118] on select "Select Debtor 1 Only Debtor 2 Only Debtor 1 And Debtor 2 Only At Least One Of T…" at bounding box center [244, 116] width 60 height 13
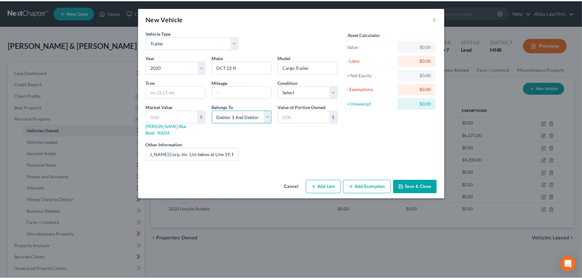
scroll to position [0, 0]
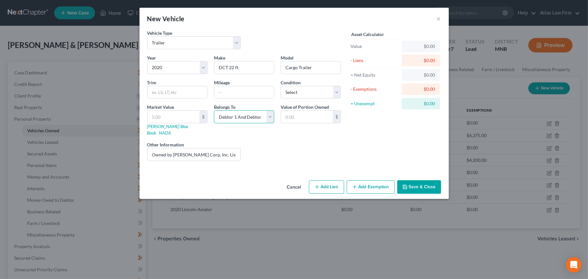
select select "3"
click at [214, 110] on select "Select Debtor 1 Only Debtor 2 Only Debtor 1 And Debtor 2 Only At Least One Of T…" at bounding box center [244, 116] width 60 height 13
click at [403, 184] on icon "button" at bounding box center [404, 186] width 5 height 5
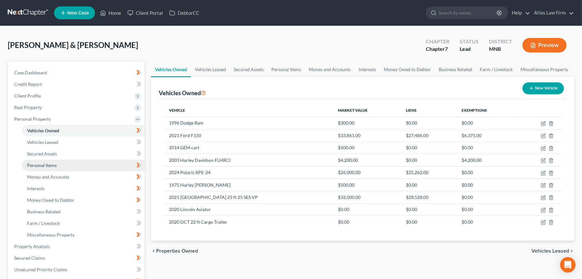
click at [66, 165] on link "Personal Items" at bounding box center [83, 166] width 123 height 12
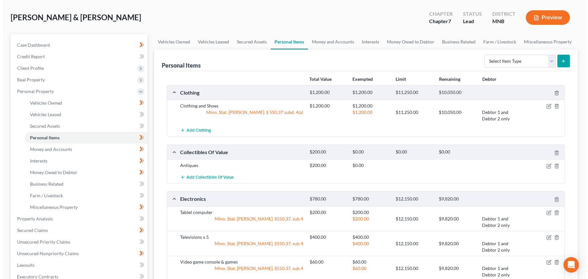
scroll to position [36, 0]
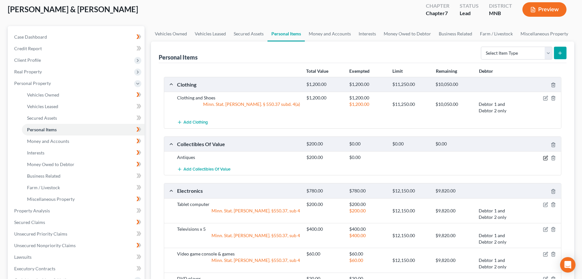
click at [544, 159] on icon "button" at bounding box center [545, 158] width 4 height 4
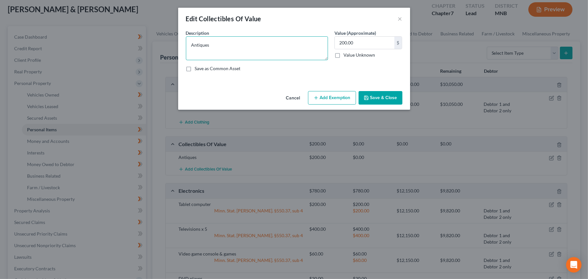
drag, startPoint x: 212, startPoint y: 47, endPoint x: 188, endPoint y: 46, distance: 24.8
click at [188, 46] on textarea "Antiques" at bounding box center [257, 48] width 142 height 24
type textarea "G"
type textarea "Hutch and bookcase"
click at [322, 95] on button "Add Exemption" at bounding box center [332, 98] width 48 height 14
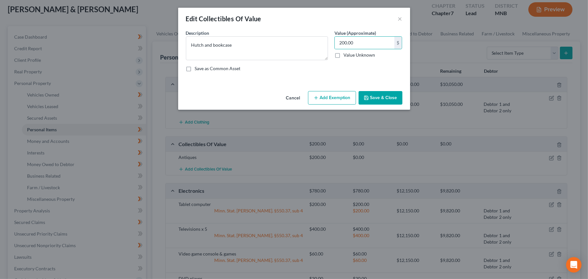
select select "2"
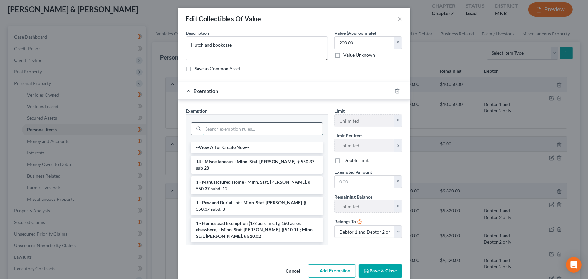
click at [261, 130] on input "search" at bounding box center [262, 129] width 119 height 12
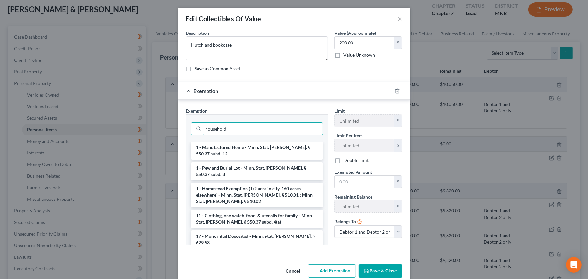
type input "household"
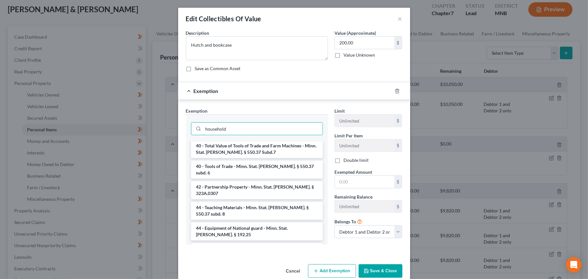
scroll to position [695, 0]
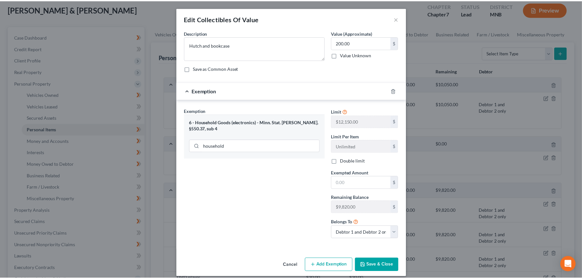
scroll to position [0, 0]
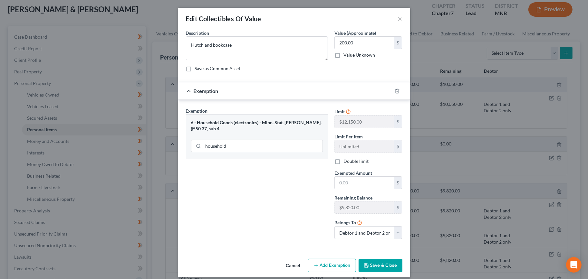
click at [368, 265] on button "Save & Close" at bounding box center [380, 266] width 44 height 14
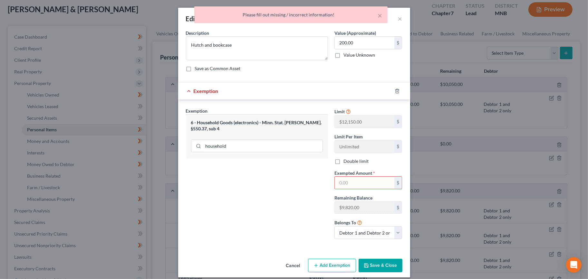
click at [370, 187] on input "text" at bounding box center [365, 183] width 60 height 12
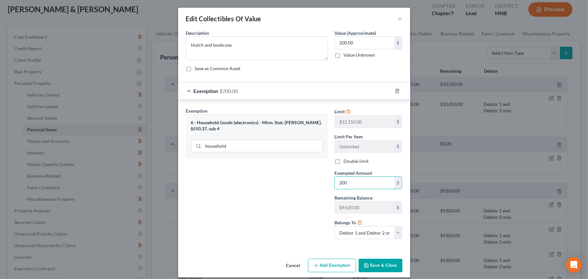
type input "200"
click at [368, 266] on button "Save & Close" at bounding box center [380, 266] width 44 height 14
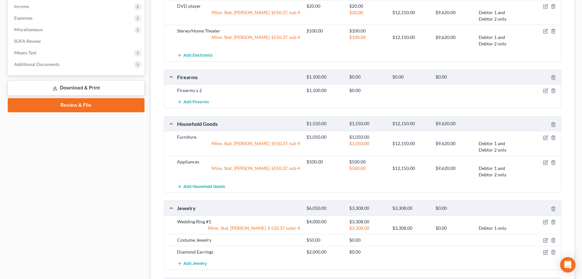
scroll to position [322, 0]
click at [545, 137] on icon "button" at bounding box center [545, 137] width 5 height 5
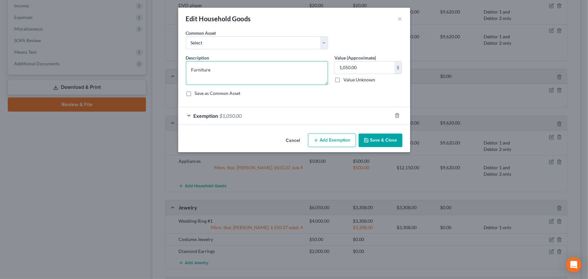
drag, startPoint x: 239, startPoint y: 70, endPoint x: 158, endPoint y: 67, distance: 80.9
click at [158, 67] on div "Edit Household Goods × An exemption set must first be selected from the Filing …" at bounding box center [294, 139] width 588 height 279
type textarea "AR 15 and 9mm handgun"
click at [384, 141] on button "Save & Close" at bounding box center [380, 141] width 44 height 14
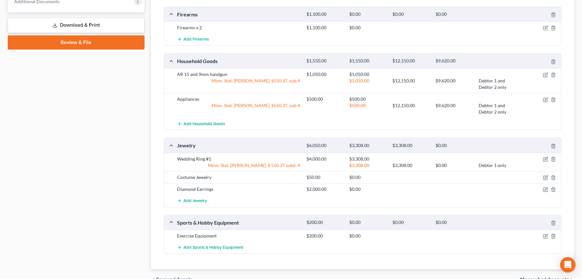
scroll to position [393, 0]
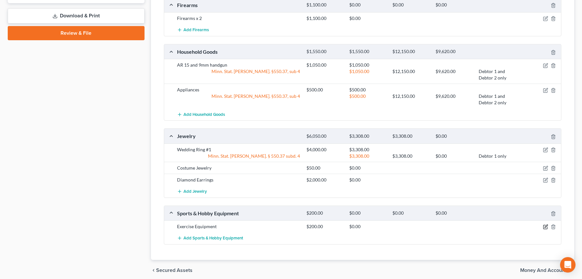
click at [544, 226] on icon "button" at bounding box center [545, 226] width 5 height 5
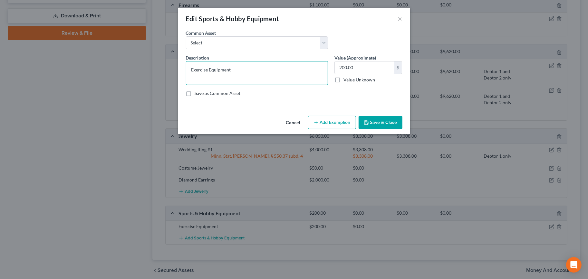
click at [261, 78] on textarea "Exercise Equipment" at bounding box center [257, 73] width 142 height 24
drag, startPoint x: 256, startPoint y: 75, endPoint x: 5, endPoint y: 64, distance: 251.7
type textarea "Treadmill"
click at [384, 119] on button "Save & Close" at bounding box center [380, 123] width 44 height 14
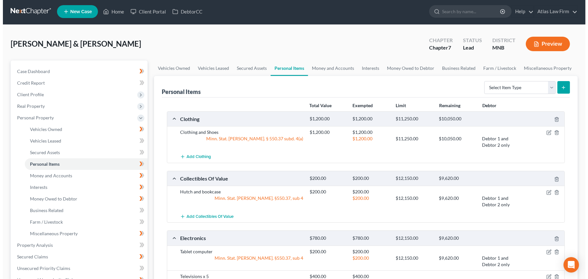
scroll to position [0, 0]
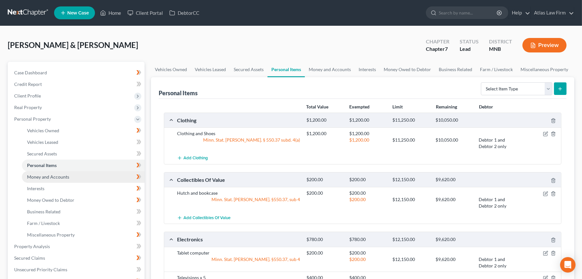
click at [61, 177] on span "Money and Accounts" at bounding box center [48, 176] width 42 height 5
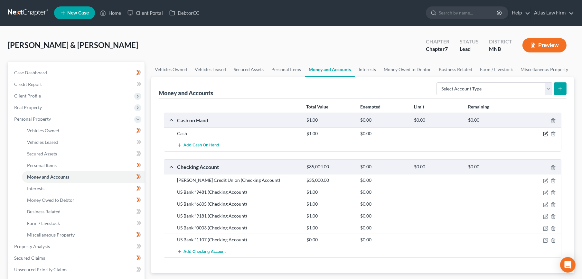
click at [547, 135] on icon "button" at bounding box center [545, 134] width 4 height 4
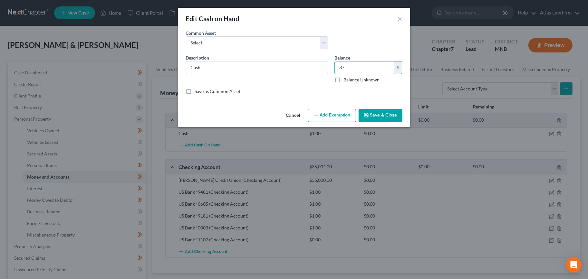
type input "37"
click at [393, 114] on button "Save & Close" at bounding box center [380, 116] width 44 height 14
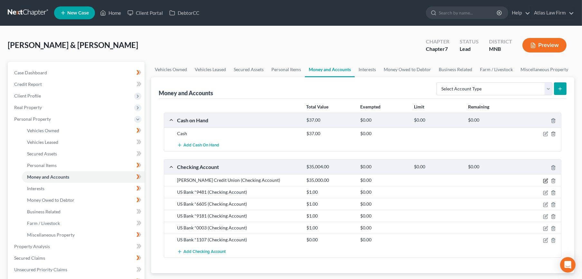
click at [544, 181] on icon "button" at bounding box center [545, 180] width 5 height 5
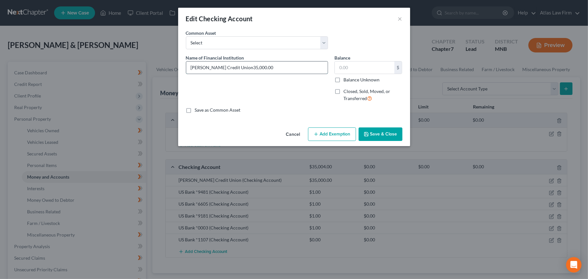
type input "Anoka Hennepin Credit Union"
type input "281.29"
click at [306, 137] on div "Cancel Add Exemption Save & Close" at bounding box center [294, 135] width 232 height 21
click at [311, 137] on button "Add Exemption" at bounding box center [332, 134] width 48 height 14
select select "2"
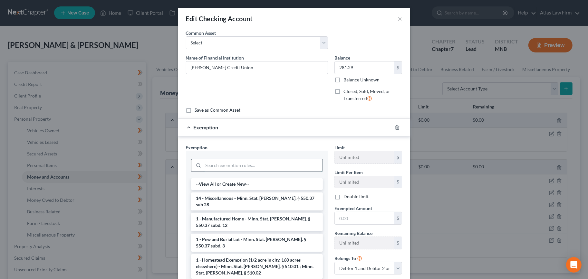
click at [274, 164] on input "search" at bounding box center [262, 165] width 119 height 12
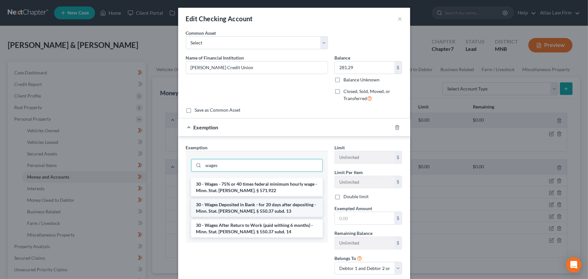
type input "wages"
click at [263, 209] on li "30 - Wages Deposited in Bank - for 20 days after depositing - Minn. Stat. Ann. …" at bounding box center [257, 208] width 132 height 18
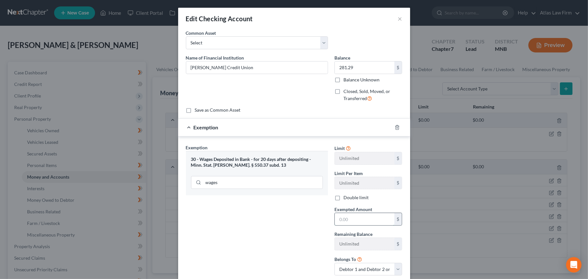
click at [356, 224] on input "text" at bounding box center [365, 219] width 60 height 12
type input "163.72"
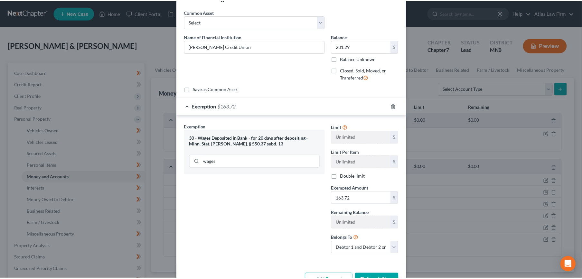
scroll to position [42, 0]
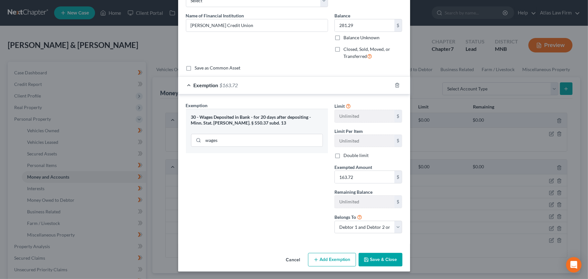
click at [374, 256] on button "Save & Close" at bounding box center [380, 260] width 44 height 14
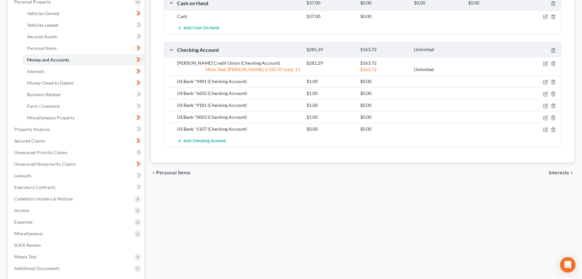
scroll to position [107, 0]
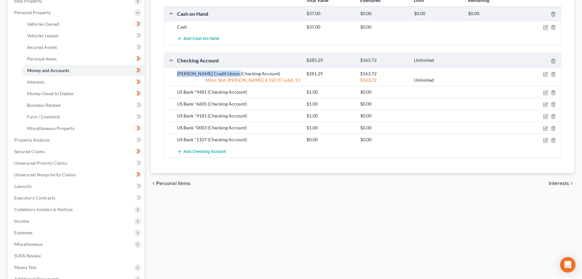
drag, startPoint x: 177, startPoint y: 74, endPoint x: 236, endPoint y: 72, distance: 58.6
click at [236, 72] on div "Anoka Hennepin Credit Union (Checking Account)" at bounding box center [238, 74] width 129 height 6
copy div "Anoka Hennepin Credit Union"
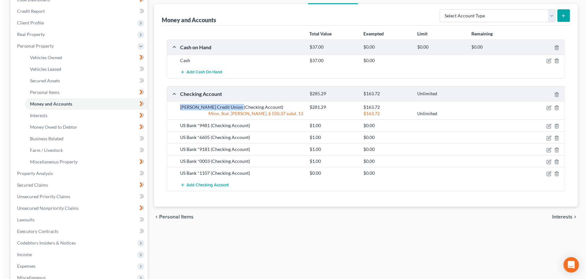
scroll to position [35, 0]
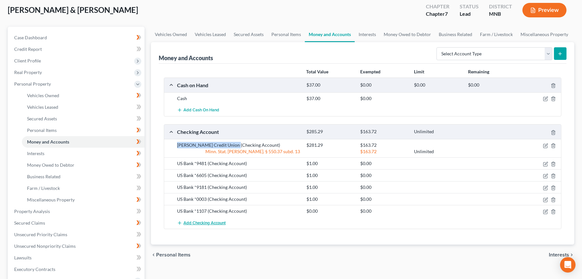
click at [205, 223] on span "Add Checking Account" at bounding box center [205, 223] width 42 height 5
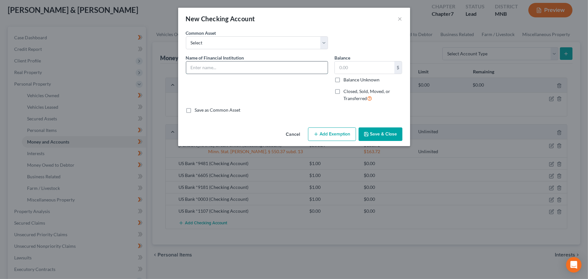
click at [239, 70] on input "text" at bounding box center [256, 67] width 141 height 12
paste input "Anoka Hennepin Credit Union"
type input "Anoka Hennepin CU - Bed Tite business account (Listed below at Line 19("
click at [378, 136] on button "Save & Close" at bounding box center [380, 134] width 44 height 14
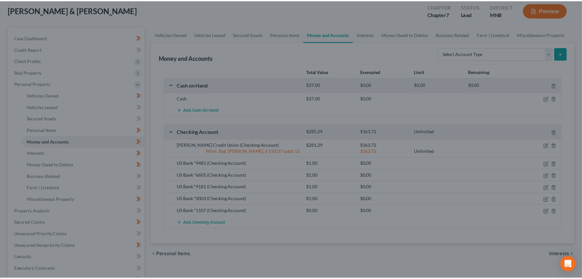
scroll to position [0, 0]
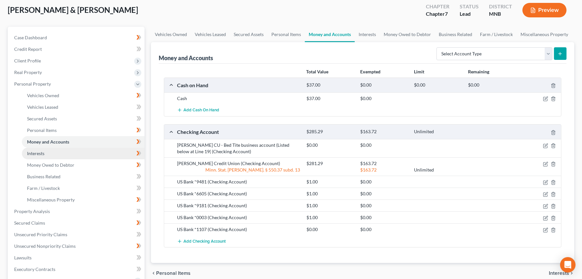
click at [63, 155] on link "Interests" at bounding box center [83, 154] width 123 height 12
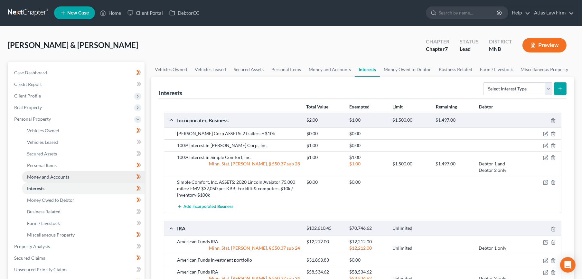
click at [61, 177] on span "Money and Accounts" at bounding box center [48, 176] width 42 height 5
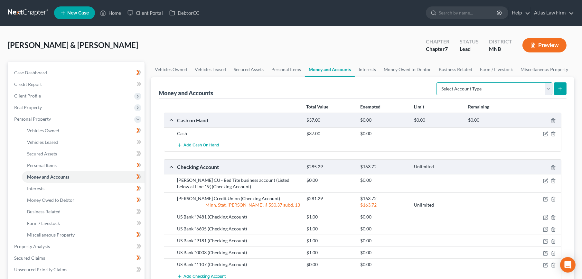
click at [508, 85] on select "Select Account Type Brokerage Cash on Hand Certificates of Deposit Checking Acc…" at bounding box center [495, 88] width 116 height 13
select select "savings"
click at [438, 82] on select "Select Account Type Brokerage Cash on Hand Certificates of Deposit Checking Acc…" at bounding box center [495, 88] width 116 height 13
click at [558, 89] on icon "submit" at bounding box center [560, 88] width 5 height 5
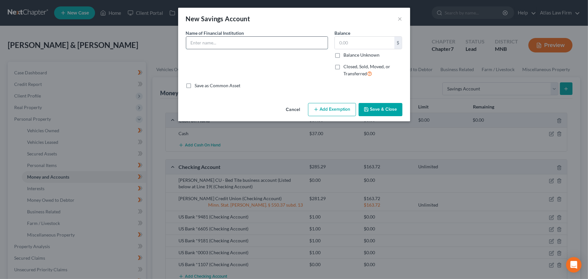
click at [251, 43] on input "text" at bounding box center [256, 43] width 141 height 12
paste input "Anoka Hennepin CU - Bed Tite business account (Listed below at Line 19("
type input "Anoka Hennepin CU - Bed Tite business account (Listed below at Line 19("
click at [374, 111] on button "Save & Close" at bounding box center [380, 110] width 44 height 14
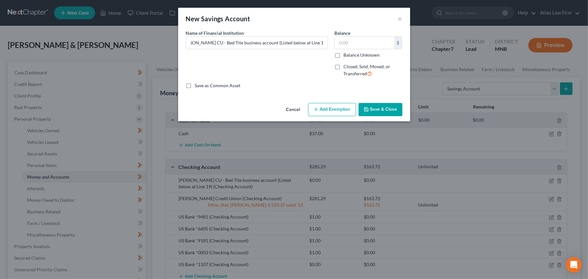
scroll to position [0, 0]
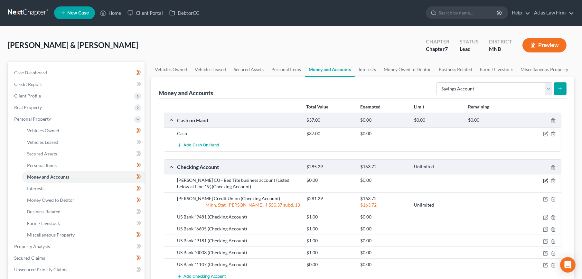
click at [543, 182] on icon "button" at bounding box center [545, 181] width 4 height 4
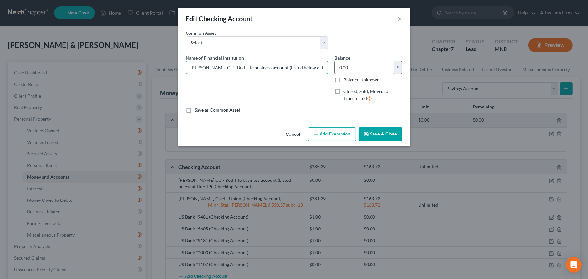
scroll to position [0, 10]
drag, startPoint x: 290, startPoint y: 71, endPoint x: 337, endPoint y: 69, distance: 47.3
click at [337, 69] on div "Name of Financial Institution * Anoka Hennepin CU - Bed Tite business account (…" at bounding box center [294, 80] width 223 height 53
click at [324, 67] on input "Anoka Hennepin CU - Bed Tite business account (Listed below at Line 19(" at bounding box center [256, 67] width 141 height 12
type input "Anoka Hennepin CU - Bed Tite business account (Listed below at Line 19)"
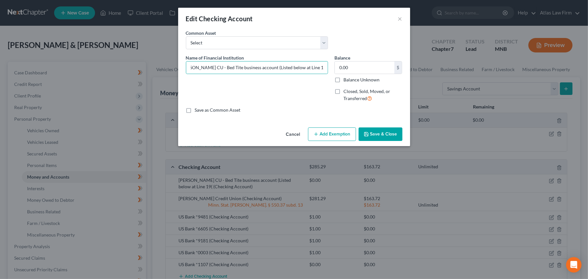
click at [371, 137] on button "Save & Close" at bounding box center [380, 134] width 44 height 14
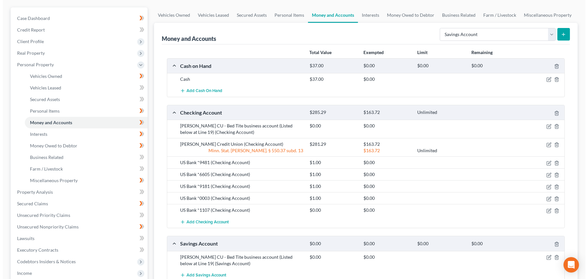
scroll to position [71, 0]
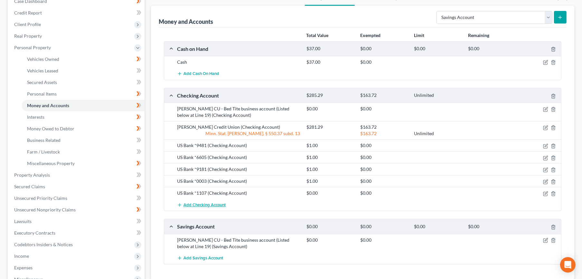
click at [198, 203] on span "Add Checking Account" at bounding box center [205, 205] width 42 height 5
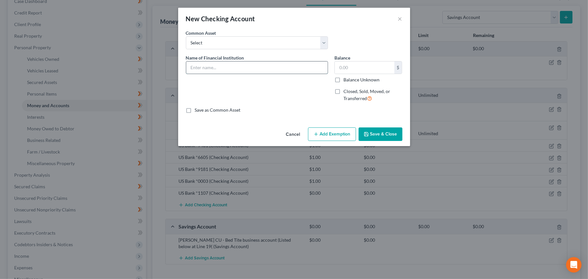
click at [200, 65] on input "text" at bounding box center [256, 67] width 141 height 12
paste input "Anoka Hennepin CU - Bed Tite business account (Listed below at Line 19("
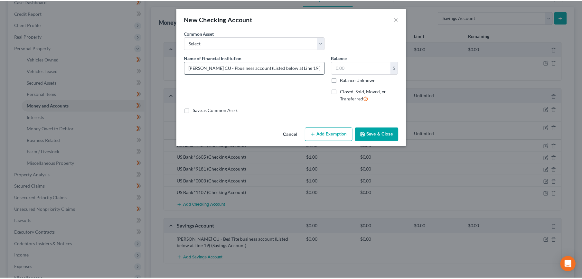
scroll to position [0, 0]
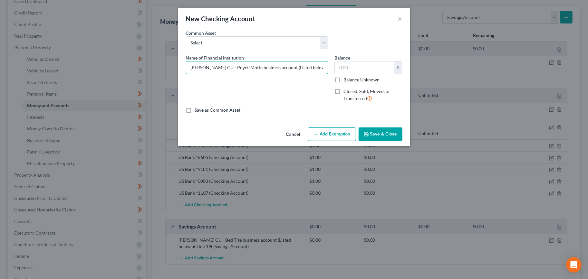
type input "Anoka Hennepin CU - Poyet-Motte business account (Listed below at Line 19("
click at [369, 131] on button "Save & Close" at bounding box center [380, 134] width 44 height 14
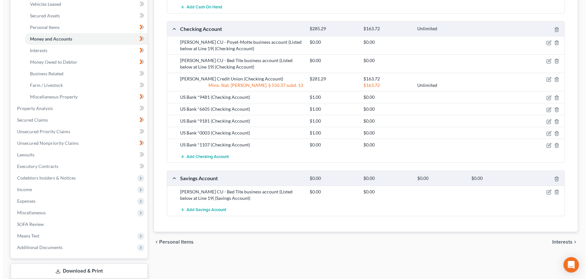
scroll to position [143, 0]
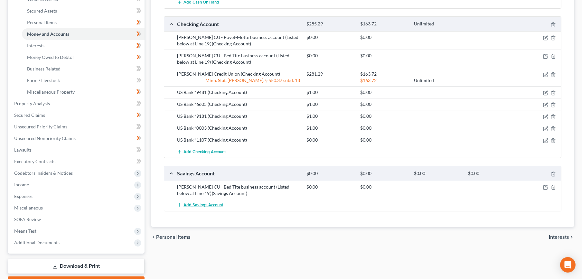
click at [195, 205] on span "Add Savings Account" at bounding box center [204, 205] width 40 height 5
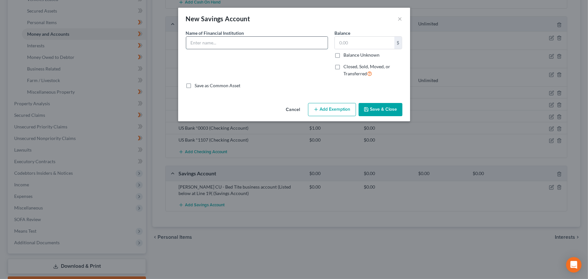
click at [221, 41] on input "text" at bounding box center [256, 43] width 141 height 12
paste input "Anoka Hennepin CU - Bed Tite business account (Listed below at Line 19("
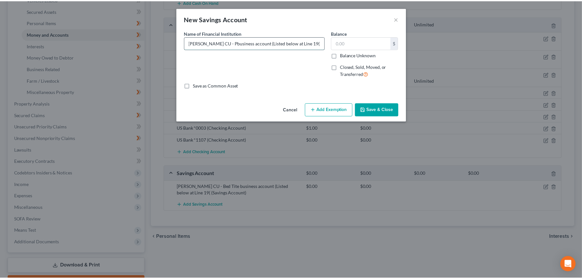
scroll to position [0, 0]
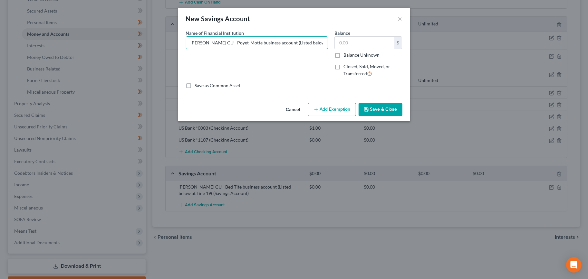
type input "Anoka Hennepin CU - Poyet-Motte business account (Listed below at Line 19("
click at [387, 110] on button "Save & Close" at bounding box center [380, 110] width 44 height 14
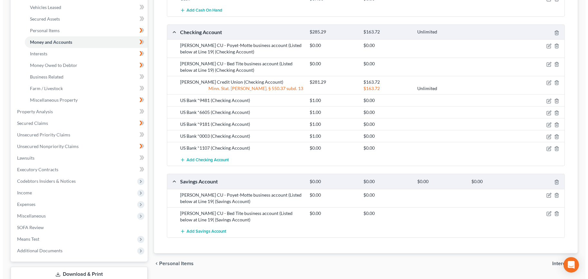
scroll to position [143, 0]
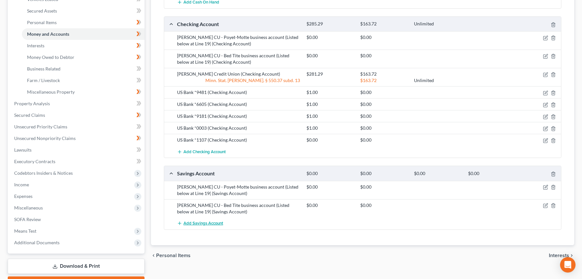
click at [207, 225] on button "Add Savings Account" at bounding box center [200, 224] width 46 height 12
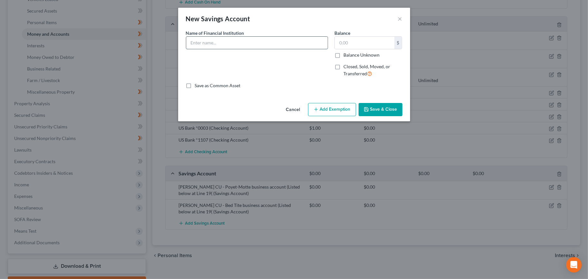
click at [236, 43] on input "text" at bounding box center [256, 43] width 141 height 12
paste input "Anoka Hennepin CU - Bed Tite business account (Listed below at Line 19("
type input "Anoka Hennepin Credit Union"
type input "21.49"
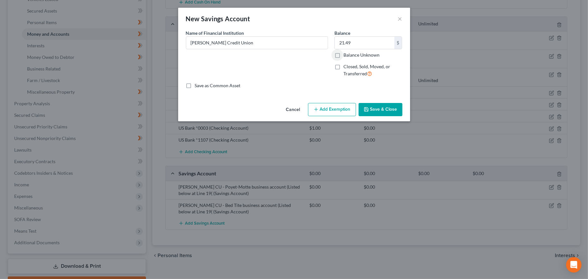
click at [382, 110] on button "Save & Close" at bounding box center [380, 110] width 44 height 14
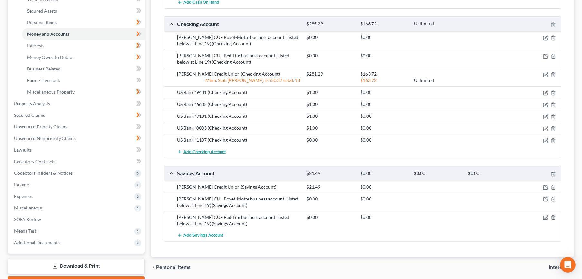
click at [219, 152] on span "Add Checking Account" at bounding box center [205, 151] width 42 height 5
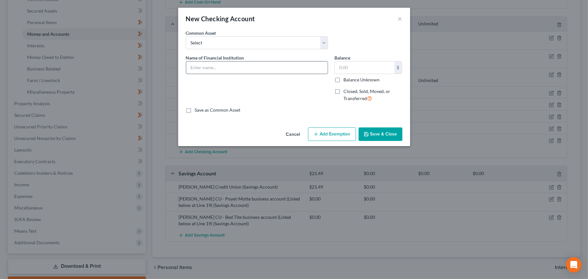
click at [235, 66] on input "text" at bounding box center [256, 67] width 141 height 12
type input "US Bank (joint on account with minor child - not property of the bankruptcy est…"
click at [348, 68] on input "text" at bounding box center [365, 67] width 60 height 12
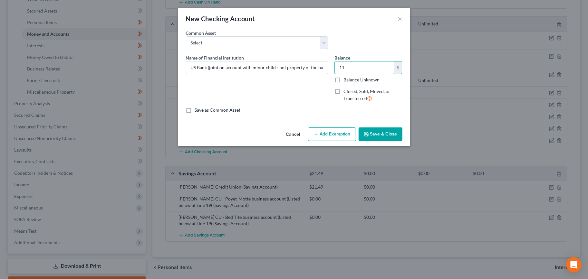
type input "11"
click at [377, 135] on button "Save & Close" at bounding box center [380, 134] width 44 height 14
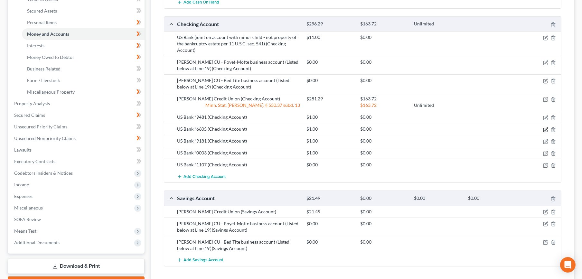
click at [544, 128] on icon "button" at bounding box center [545, 129] width 5 height 5
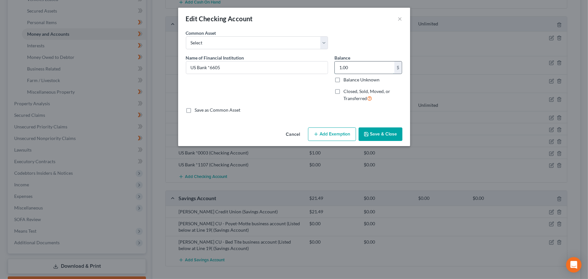
click at [352, 63] on input "1.00" at bounding box center [365, 67] width 60 height 12
type input "4.79"
click at [371, 130] on button "Save & Close" at bounding box center [380, 134] width 44 height 14
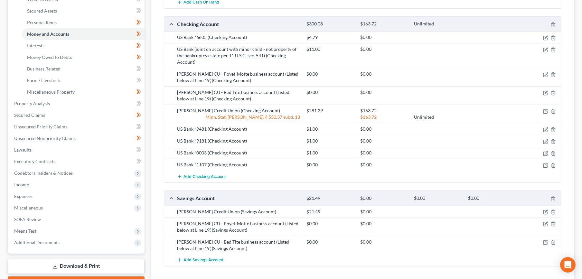
click at [544, 144] on div "US Bank *9181 (Checking Account) $1.00 $0.00" at bounding box center [362, 141] width 397 height 12
click at [545, 141] on icon "button" at bounding box center [546, 140] width 3 height 3
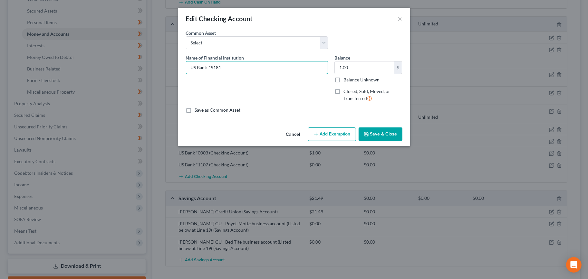
drag, startPoint x: 220, startPoint y: 68, endPoint x: 310, endPoint y: 83, distance: 92.0
click at [221, 69] on input "US Bank *9181" at bounding box center [256, 67] width 141 height 12
type input "US Bank *9118"
click at [347, 69] on input "1.00" at bounding box center [365, 67] width 60 height 12
type input "63.76"
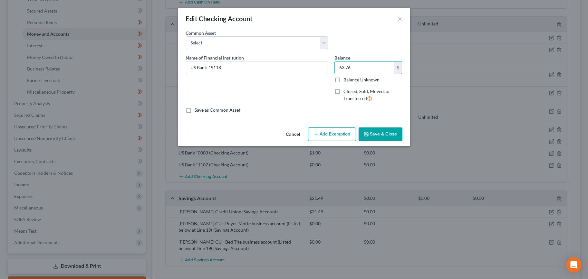
click at [374, 130] on button "Save & Close" at bounding box center [380, 134] width 44 height 14
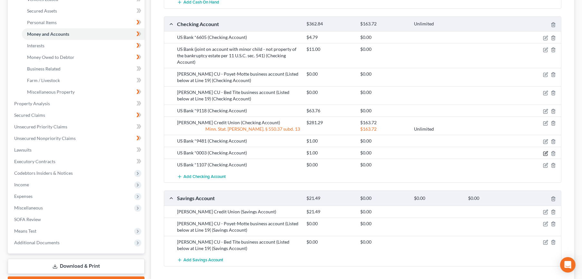
click at [544, 154] on icon "button" at bounding box center [545, 153] width 5 height 5
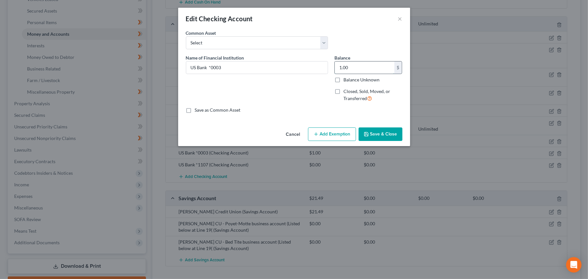
click at [386, 65] on input "1.00" at bounding box center [365, 67] width 60 height 12
click at [380, 62] on input "2,682.45" at bounding box center [365, 67] width 60 height 12
type input "0.00"
drag, startPoint x: 241, startPoint y: 66, endPoint x: 134, endPoint y: 61, distance: 107.3
click at [134, 61] on div "Edit Checking Account × An exemption set must first be selected from the Filing…" at bounding box center [294, 139] width 588 height 279
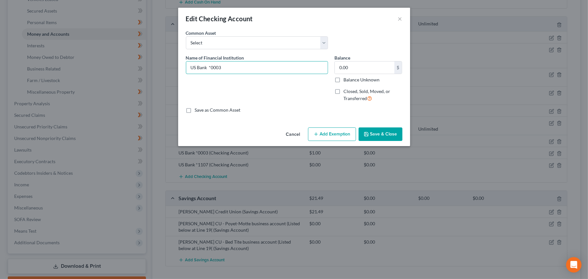
paste input "Anoka Hennepin CU - Bed Tite business account (Listed below at Line 19("
click at [222, 69] on input "US Bank *0003 Anoka Hennepin CU - Bed Tite business account (Listed below at Li…" at bounding box center [256, 67] width 141 height 12
type input "US Bank *0003 - Simple Comfort business account (Listed below at Line 19("
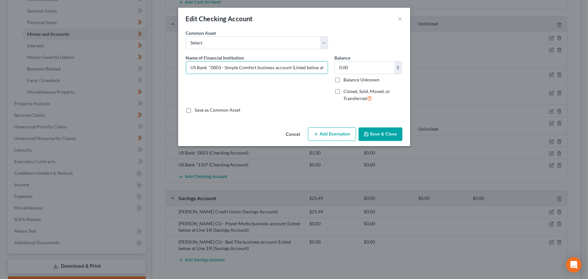
click at [366, 134] on icon "button" at bounding box center [366, 134] width 5 height 5
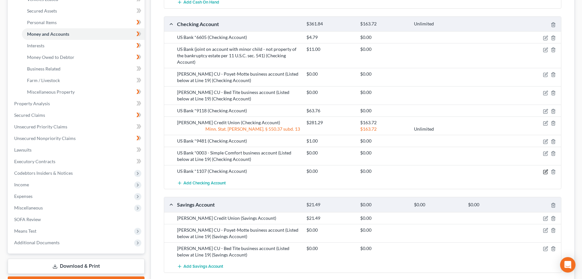
click at [544, 170] on icon "button" at bounding box center [545, 171] width 5 height 5
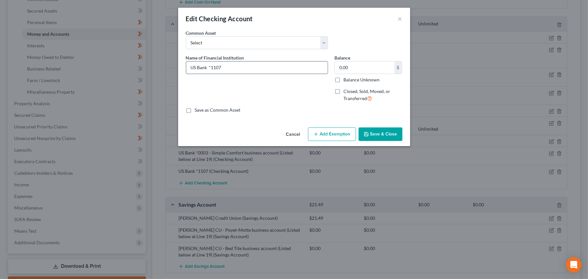
click at [219, 71] on input "US Bank *1107" at bounding box center [256, 67] width 141 height 12
paste input "Anoka Hennepin CU - Bed Tite business account (Listed below at Line 19("
paste input "Hatton Corp"
click at [263, 71] on input "US Bank *1107 - Hatton Corp business account (Listed below at Line 19(" at bounding box center [256, 67] width 141 height 12
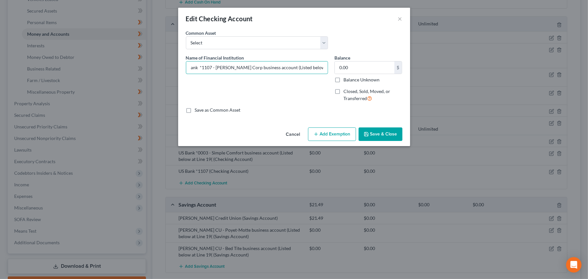
drag, startPoint x: 263, startPoint y: 71, endPoint x: 291, endPoint y: 89, distance: 33.3
click at [348, 78] on div "Name of Financial Institution * US Bank *1107 - Hatton Corp business account (L…" at bounding box center [294, 80] width 223 height 53
type input "US Bank *1107 - Hatton Corp business account (Listed below at Line 19("
click at [273, 89] on div "Name of Financial Institution * US Bank *1107 - Hatton Corp business account (L…" at bounding box center [257, 80] width 148 height 53
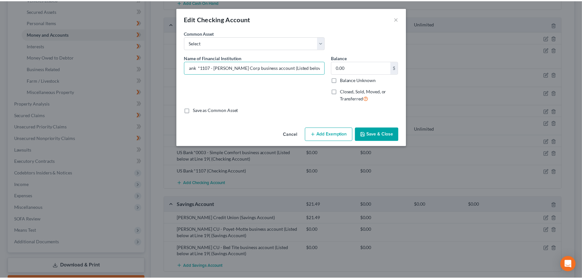
scroll to position [0, 0]
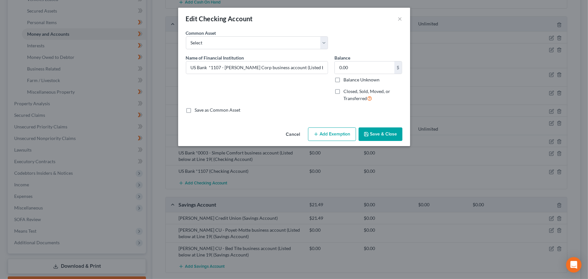
click at [375, 137] on button "Save & Close" at bounding box center [380, 134] width 44 height 14
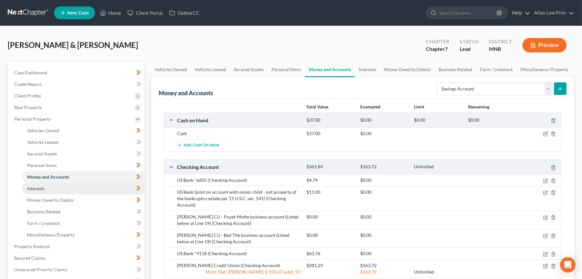
click at [39, 184] on link "Interests" at bounding box center [83, 189] width 123 height 12
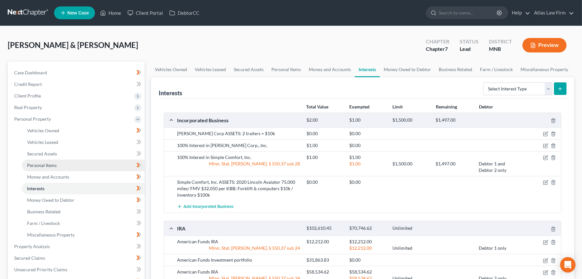
click at [52, 165] on span "Personal Items" at bounding box center [42, 165] width 30 height 5
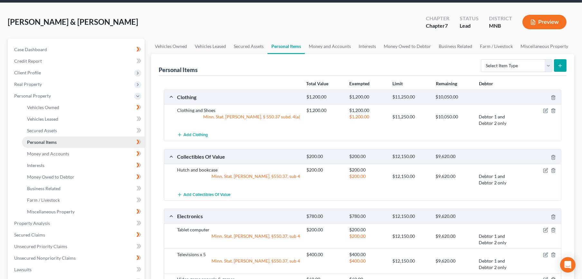
scroll to position [36, 0]
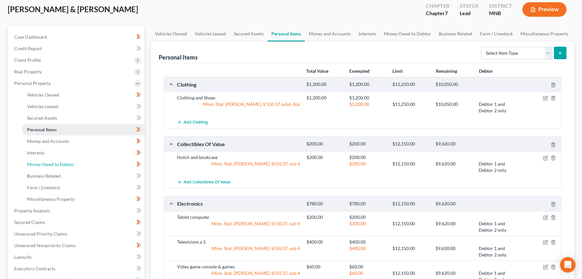
click at [52, 165] on span "Money Owed to Debtor" at bounding box center [50, 164] width 47 height 5
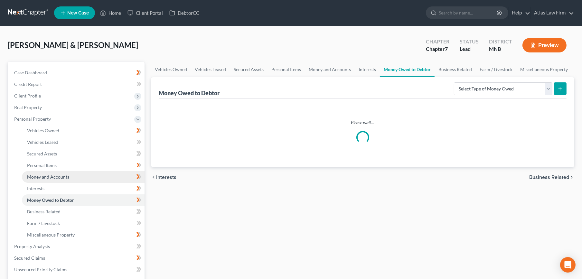
click at [57, 175] on span "Money and Accounts" at bounding box center [48, 176] width 42 height 5
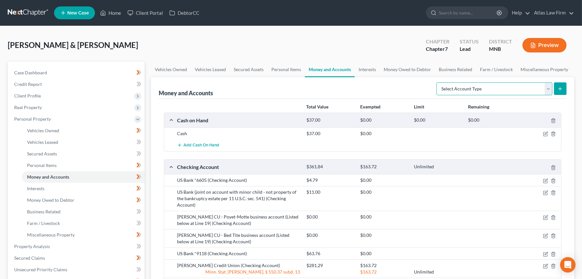
click at [511, 87] on select "Select Account Type Brokerage Cash on Hand Certificates of Deposit Checking Acc…" at bounding box center [495, 88] width 116 height 13
select select "other"
click at [438, 82] on select "Select Account Type Brokerage Cash on Hand Certificates of Deposit Checking Acc…" at bounding box center [495, 88] width 116 height 13
click at [561, 88] on icon "submit" at bounding box center [560, 88] width 5 height 5
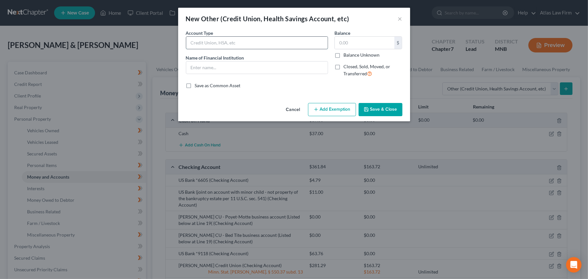
click at [250, 45] on input "text" at bounding box center [256, 43] width 141 height 12
type input "Paypal"
type input "15.41"
click at [368, 106] on button "Save & Close" at bounding box center [380, 110] width 44 height 14
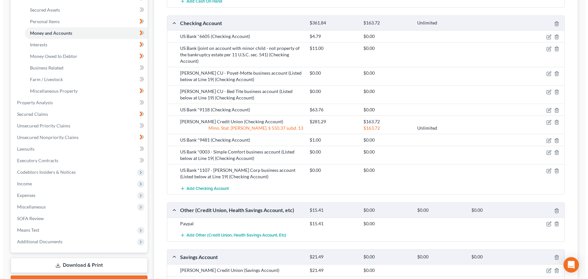
scroll to position [143, 0]
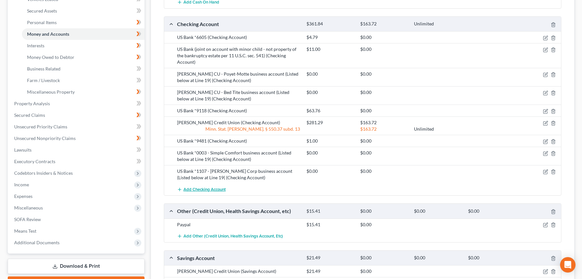
click at [200, 187] on span "Add Checking Account" at bounding box center [205, 189] width 42 height 5
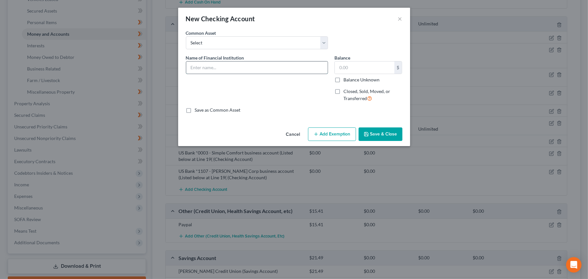
click at [262, 71] on input "text" at bounding box center [256, 67] width 141 height 12
paste input "US Bank *1107 - Hatton Corp business account (Listed below at Line 19("
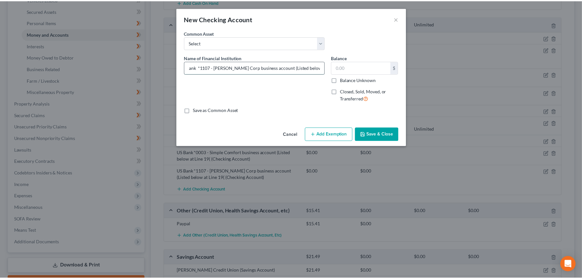
scroll to position [0, 0]
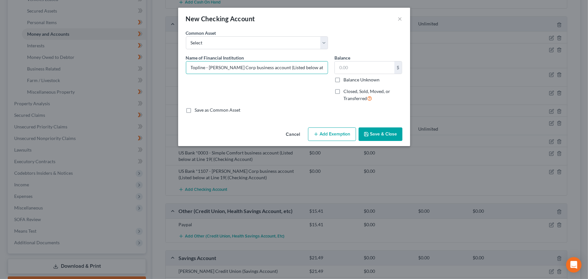
type input "Topline - Hatton Corp business account (Listed below at Line 19("
click at [381, 131] on button "Save & Close" at bounding box center [380, 134] width 44 height 14
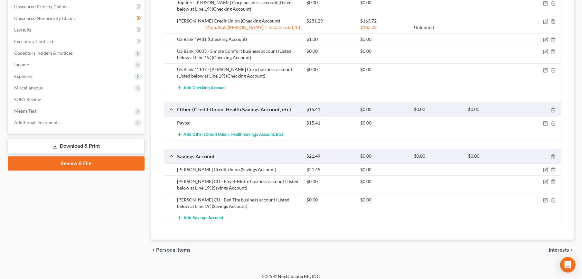
scroll to position [268, 0]
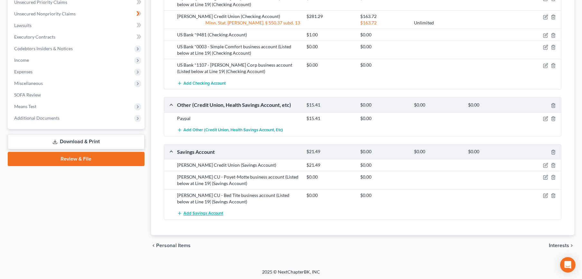
click at [216, 211] on span "Add Savings Account" at bounding box center [204, 213] width 40 height 5
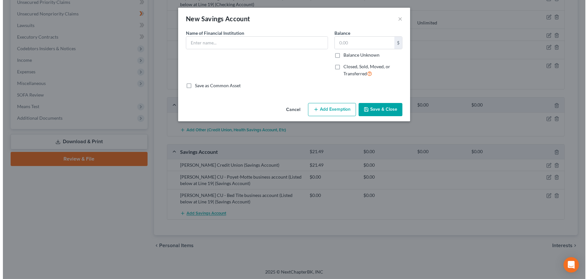
scroll to position [261, 0]
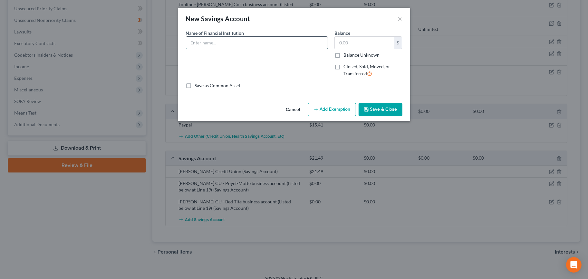
click at [229, 37] on input "text" at bounding box center [256, 43] width 141 height 12
paste input "Topline - Hatton Corp business account (Listed below at Line 19("
type input "Topline - Hatton Corp business account (Listed below at Line 19)"
click at [390, 111] on button "Save & Close" at bounding box center [380, 110] width 44 height 14
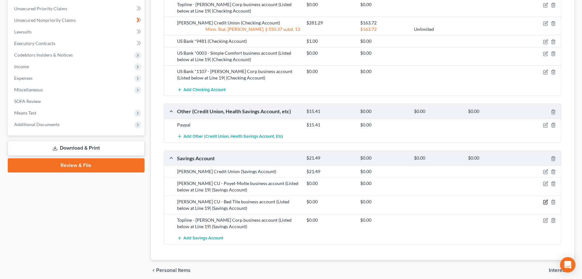
click at [544, 201] on icon "button" at bounding box center [545, 202] width 5 height 5
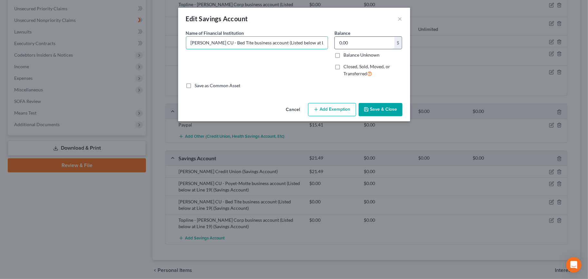
scroll to position [0, 10]
drag, startPoint x: 293, startPoint y: 44, endPoint x: 372, endPoint y: 44, distance: 79.2
click at [372, 44] on div "Name of Financial Institution * Anoka Hennepin CU - Bed Tite business account (…" at bounding box center [294, 56] width 223 height 53
type input "Anoka Hennepin CU - Bed Tite business account (Listed below at Line 19)"
click at [376, 107] on button "Save & Close" at bounding box center [380, 110] width 44 height 14
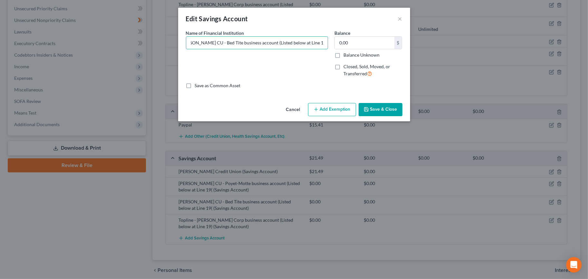
scroll to position [0, 0]
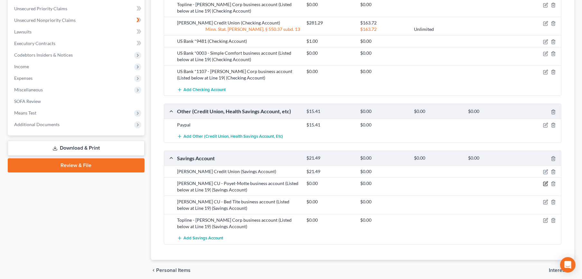
click at [545, 183] on icon "button" at bounding box center [546, 183] width 3 height 3
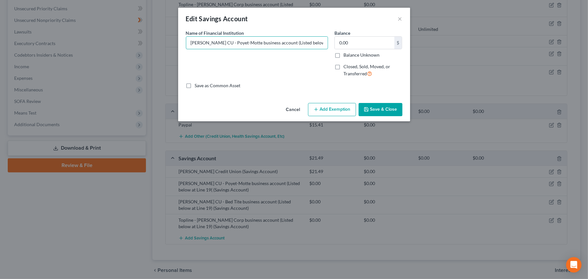
scroll to position [0, 19]
drag, startPoint x: 322, startPoint y: 43, endPoint x: 405, endPoint y: 45, distance: 82.8
click at [403, 44] on div "Name of Financial Institution * Anoka Hennepin CU - Poyet-Motte business accoun…" at bounding box center [294, 56] width 223 height 53
type input "Anoka Hennepin CU - Poyet-Motte business account (Listed below at Line 19)"
click at [383, 111] on button "Save & Close" at bounding box center [380, 110] width 44 height 14
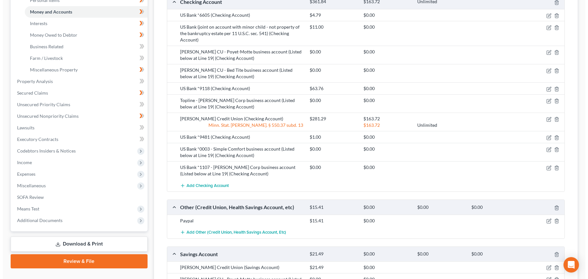
scroll to position [225, 0]
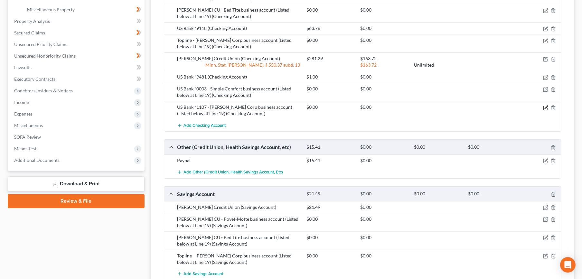
click at [545, 107] on icon "button" at bounding box center [546, 107] width 3 height 3
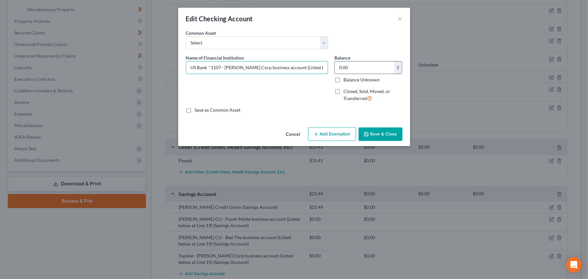
scroll to position [0, 9]
drag, startPoint x: 254, startPoint y: 66, endPoint x: 389, endPoint y: 66, distance: 134.3
click at [389, 66] on div "Name of Financial Institution * US Bank *1107 - Hatton Corp business account (L…" at bounding box center [294, 80] width 223 height 53
click at [322, 68] on input "US Bank *1107 - Hatton Corp business account (Listed below at Line 19(" at bounding box center [256, 67] width 141 height 12
type input "US Bank *1107 - Hatton Corp business account (Listed below at Line 19)"
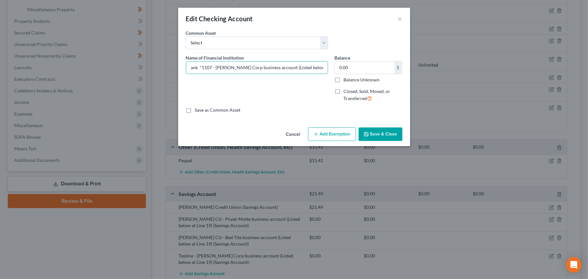
click at [392, 136] on button "Save & Close" at bounding box center [380, 134] width 44 height 14
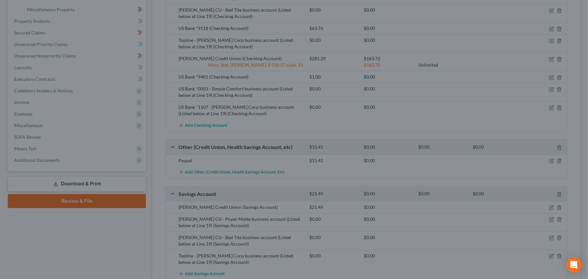
scroll to position [0, 0]
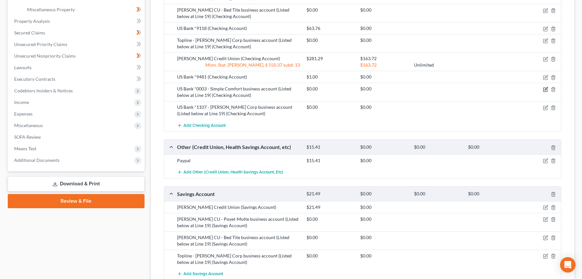
click at [547, 87] on icon "button" at bounding box center [545, 89] width 5 height 5
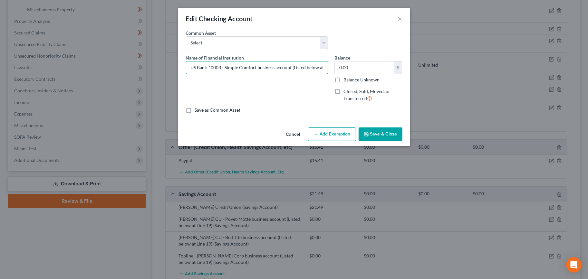
scroll to position [0, 15]
drag, startPoint x: 298, startPoint y: 69, endPoint x: 426, endPoint y: 61, distance: 128.0
click at [426, 61] on div "Edit Checking Account × An exemption set must first be selected from the Filing…" at bounding box center [294, 139] width 588 height 279
type input "US Bank *0003 - Simple Comfort business account (Listed below at Line 19)"
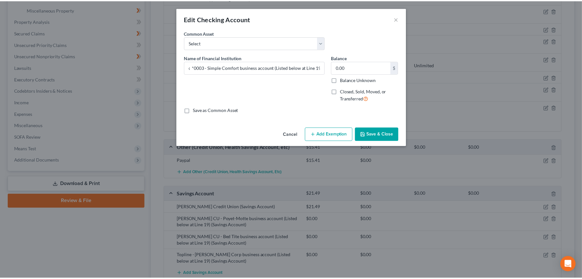
scroll to position [0, 0]
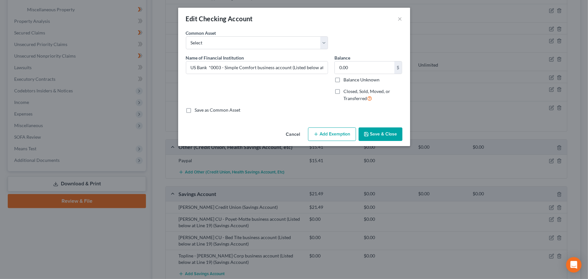
click at [384, 136] on button "Save & Close" at bounding box center [380, 134] width 44 height 14
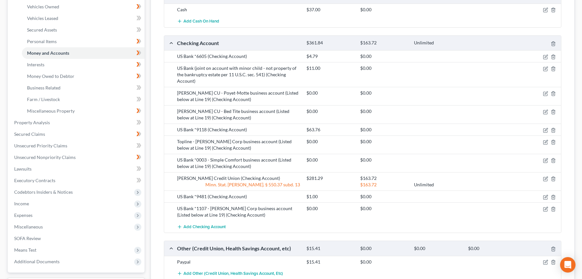
scroll to position [118, 0]
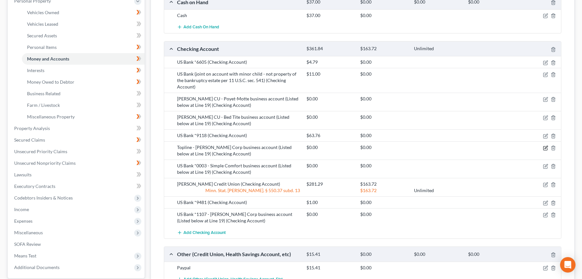
click at [545, 147] on icon "button" at bounding box center [545, 148] width 5 height 5
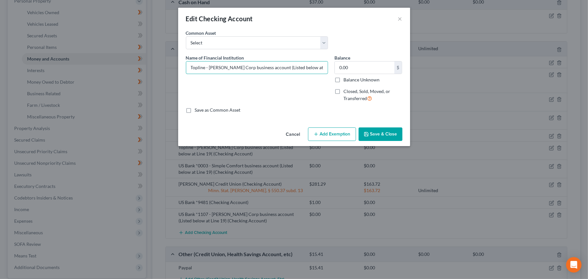
drag, startPoint x: 260, startPoint y: 70, endPoint x: 410, endPoint y: 69, distance: 150.0
click at [467, 68] on div "Edit Checking Account × An exemption set must first be selected from the Filing…" at bounding box center [294, 139] width 588 height 279
click at [316, 70] on input "Topline - Hatton Corp business account (Listed below at Line 19(" at bounding box center [256, 67] width 141 height 12
type input "Topline - Hatton Corp business account (Listed below at Line 19)"
click at [384, 137] on button "Save & Close" at bounding box center [380, 134] width 44 height 14
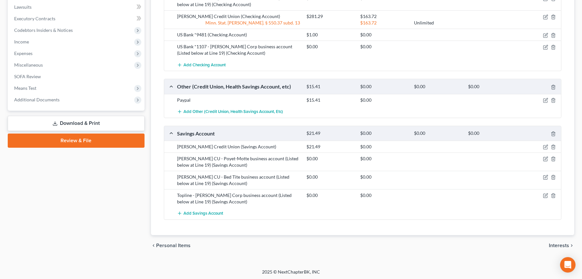
scroll to position [71, 0]
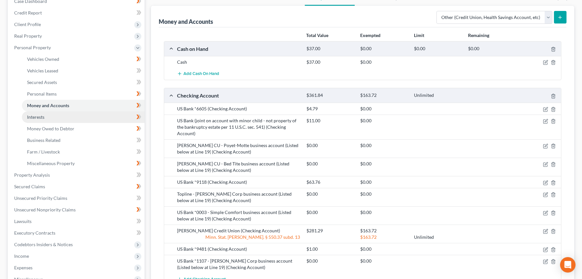
click at [66, 118] on link "Interests" at bounding box center [83, 117] width 123 height 12
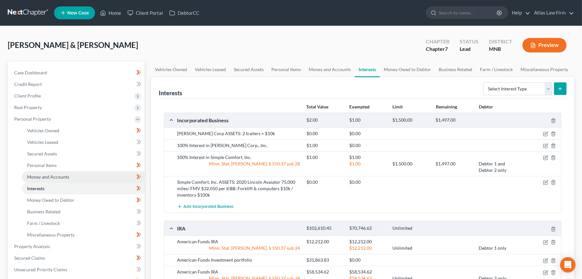
drag, startPoint x: 61, startPoint y: 176, endPoint x: 120, endPoint y: 173, distance: 59.0
click at [61, 176] on span "Money and Accounts" at bounding box center [48, 176] width 42 height 5
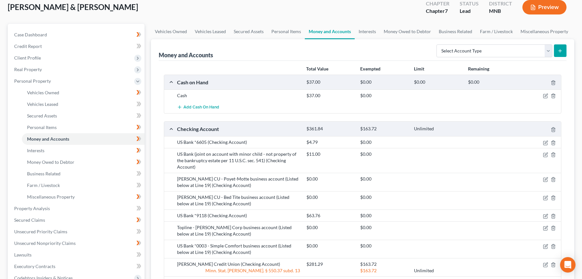
scroll to position [36, 0]
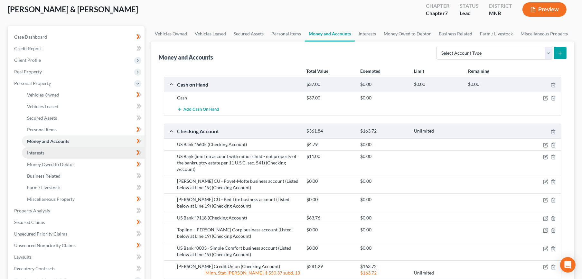
click at [76, 154] on link "Interests" at bounding box center [83, 153] width 123 height 12
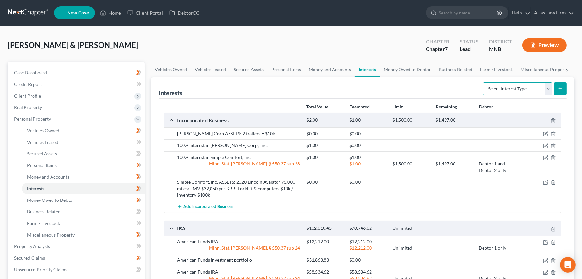
click at [516, 85] on select "Select Interest Type 401K Annuity Bond Education IRA Government Bond Government…" at bounding box center [517, 88] width 69 height 13
click at [447, 79] on div "Interests Select Interest Type 401K Annuity Bond Education IRA Government Bond …" at bounding box center [363, 88] width 408 height 22
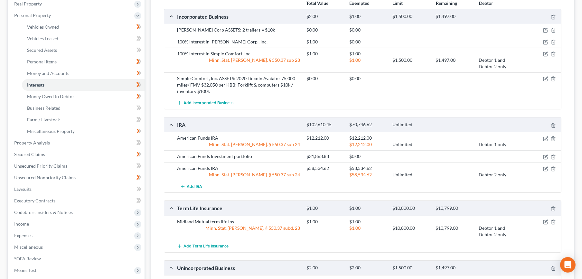
scroll to position [107, 0]
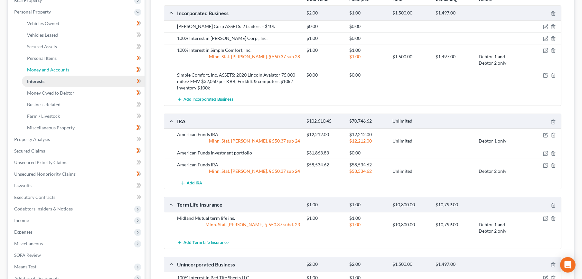
drag, startPoint x: 40, startPoint y: 70, endPoint x: 38, endPoint y: 76, distance: 6.1
click at [40, 70] on span "Money and Accounts" at bounding box center [48, 69] width 42 height 5
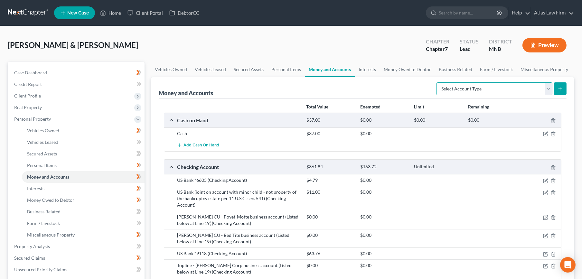
click at [454, 92] on select "Select Account Type Brokerage Cash on Hand Certificates of Deposit Checking Acc…" at bounding box center [495, 88] width 116 height 13
select select "money_market"
click at [438, 82] on select "Select Account Type Brokerage Cash on Hand Certificates of Deposit Checking Acc…" at bounding box center [495, 88] width 116 height 13
click at [561, 89] on line "submit" at bounding box center [560, 89] width 3 height 0
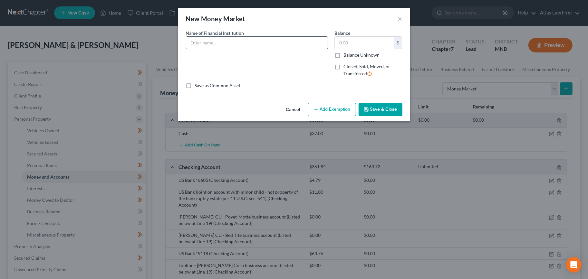
click at [242, 42] on input "text" at bounding box center [256, 43] width 141 height 12
type input "American Funds brokerage account"
type input "262"
click at [370, 110] on button "Save & Close" at bounding box center [380, 110] width 44 height 14
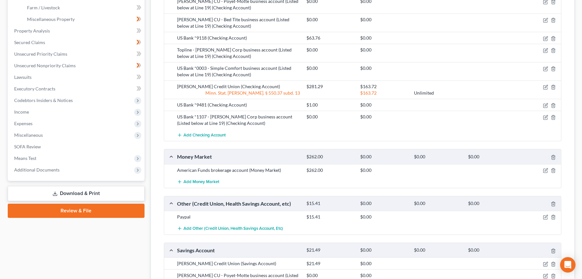
scroll to position [118, 0]
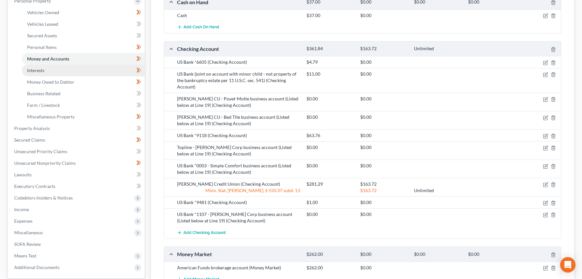
click at [64, 69] on link "Interests" at bounding box center [83, 71] width 123 height 12
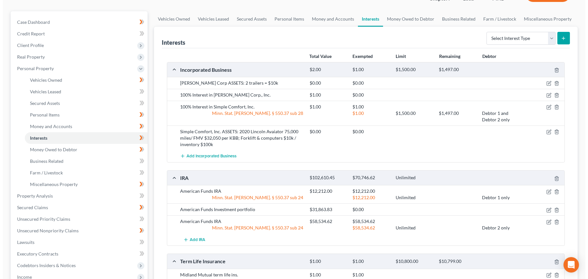
scroll to position [71, 0]
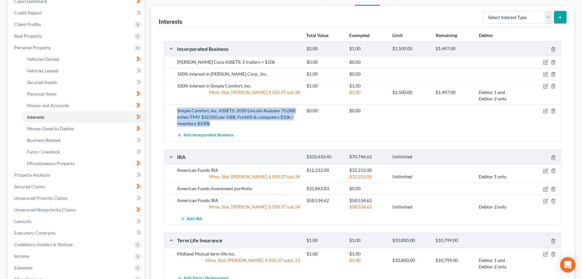
drag, startPoint x: 212, startPoint y: 124, endPoint x: 175, endPoint y: 108, distance: 40.4
click at [175, 108] on div "Simple Comfort, Inc. ASSETS: 2020 Lincoln Avaiator 75,000 miles/ FMV $32,050 pe…" at bounding box center [238, 117] width 129 height 19
copy div "Simple Comfort, Inc. ASSETS: 2020 Lincoln Avaiator 75,000 miles/ FMV $32,050 pe…"
click at [545, 85] on icon "button" at bounding box center [545, 86] width 5 height 5
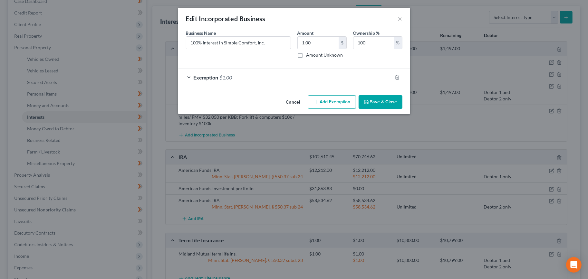
click at [212, 51] on div "Business Name * 100% Interest in Simple Comfort, Inc." at bounding box center [238, 44] width 111 height 29
click at [270, 42] on input "100% Interest in Simple Comfort, Inc." at bounding box center [238, 43] width 104 height 12
paste input "Simple Comfort, Inc. ASSETS: 2020 Lincoln Avaiator 75,000 miles/ FMV $32,050 pe…"
click at [280, 44] on input "100% Interest in Simple Comfort, Inc. ASSETS: 2020 Lincoln Avaiator 75,000 mile…" at bounding box center [238, 43] width 104 height 12
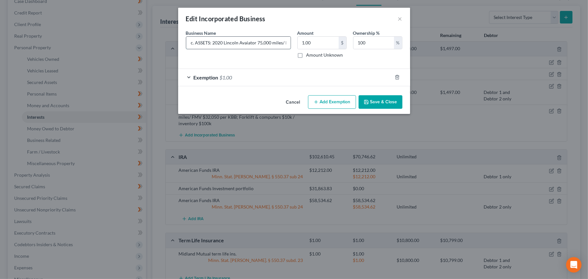
scroll to position [0, 75]
click at [252, 44] on input "100% Interest in Simple Comfort, Inc. ASSETS: 2020 Lincoln Avaiator 75,000 mile…" at bounding box center [238, 43] width 104 height 12
drag, startPoint x: 255, startPoint y: 44, endPoint x: 251, endPoint y: 43, distance: 4.3
click at [251, 43] on input "100% Interest in Simple Comfort, Inc. ASSETS: 2020 Lincoln Avaiator 75,000 mile…" at bounding box center [238, 43] width 104 height 12
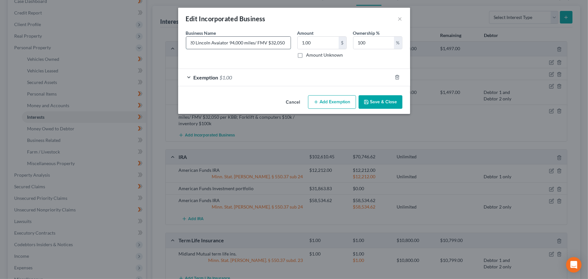
drag, startPoint x: 231, startPoint y: 45, endPoint x: 228, endPoint y: 45, distance: 3.3
click at [228, 45] on input "100% Interest in Simple Comfort, Inc. ASSETS: 2020 Lincoln Avaiator 94,000 mile…" at bounding box center [238, 43] width 104 height 12
drag, startPoint x: 270, startPoint y: 44, endPoint x: 242, endPoint y: 47, distance: 28.5
click at [242, 47] on input "100% Interest in Simple Comfort, Inc. ASSETS: 2020 Lincoln Avaiator 108,000 mil…" at bounding box center [238, 43] width 104 height 12
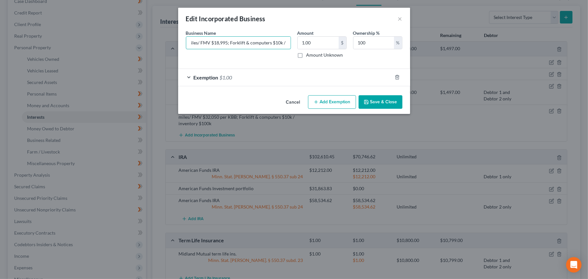
type input "100% Interest in Simple Comfort, Inc. ASSETS: 2020 Lincoln Avaiator 108,000 mil…"
drag, startPoint x: 259, startPoint y: 42, endPoint x: 332, endPoint y: 40, distance: 73.4
click at [332, 40] on div "Business Name * 100% Interest in Simple Comfort, Inc. ASSETS: 2020 Lincoln Avai…" at bounding box center [294, 47] width 223 height 34
click at [376, 101] on button "Save & Close" at bounding box center [380, 102] width 44 height 14
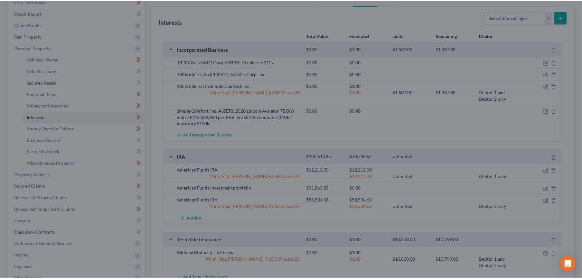
scroll to position [0, 0]
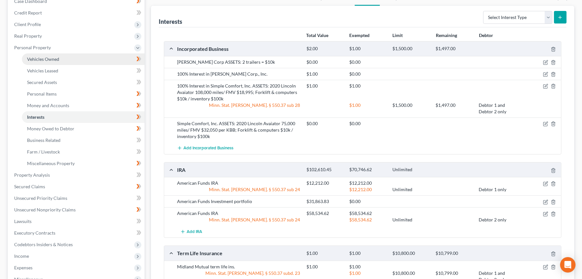
click at [49, 58] on span "Vehicles Owned" at bounding box center [43, 58] width 32 height 5
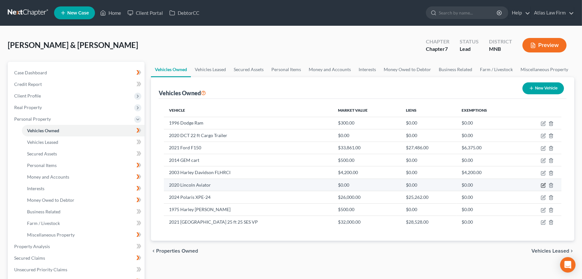
click at [543, 185] on icon "button" at bounding box center [543, 185] width 5 height 5
select select "0"
select select "6"
select select "3"
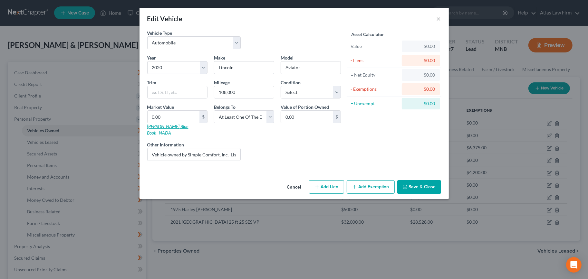
click at [168, 127] on link "Kelly Blue Book" at bounding box center [167, 130] width 41 height 12
click at [288, 181] on button "Cancel" at bounding box center [294, 187] width 24 height 13
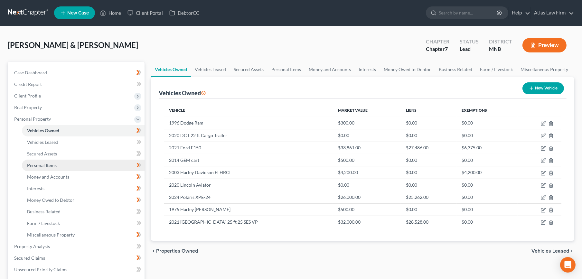
scroll to position [107, 0]
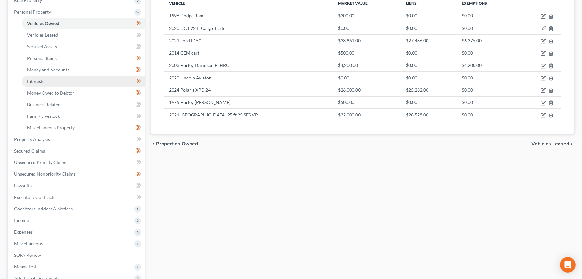
click at [62, 81] on link "Interests" at bounding box center [83, 82] width 123 height 12
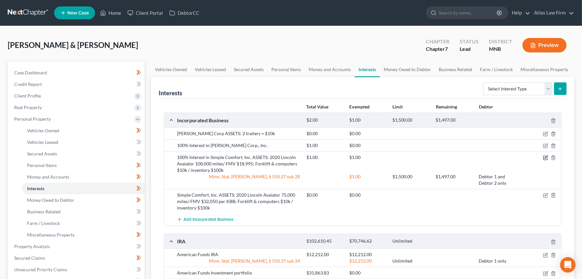
click at [544, 157] on icon "button" at bounding box center [545, 157] width 5 height 5
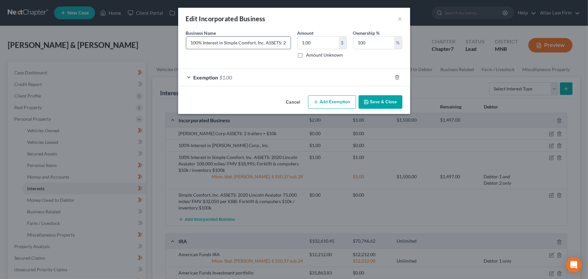
click at [241, 43] on input "100% Interest in Simple Comfort, Inc. ASSETS: 2020 Lincoln Avaiator 108,000 mil…" at bounding box center [238, 43] width 104 height 12
drag, startPoint x: 249, startPoint y: 43, endPoint x: 152, endPoint y: 44, distance: 96.9
click at [152, 44] on div "Edit Incorporated Business × An exemption set must first be selected from the F…" at bounding box center [294, 139] width 588 height 279
click at [211, 43] on input "100% Interest in Simple Comfort, Inc. ASSETS: 2020 Lincoln Avaiator 108,000 mil…" at bounding box center [238, 43] width 104 height 12
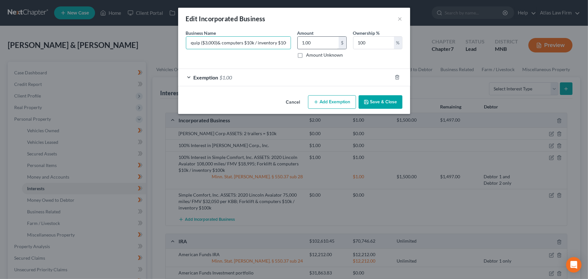
drag, startPoint x: 217, startPoint y: 45, endPoint x: 297, endPoint y: 46, distance: 80.8
click at [297, 46] on div "Business Name * 100% Interest in Simple Comfort, Inc. ASSETS: 2020 Lincoln Avai…" at bounding box center [294, 47] width 223 height 34
click at [237, 45] on input "100% Interest in Simple Comfort, Inc. ASSETS: 2020 Lincoln Avaiator 108,000 mil…" at bounding box center [238, 43] width 104 height 12
drag, startPoint x: 213, startPoint y: 43, endPoint x: 317, endPoint y: 51, distance: 104.3
click at [317, 51] on div "Business Name * 100% Interest in Simple Comfort, Inc. ASSETS: 2020 Lincoln Avai…" at bounding box center [294, 47] width 223 height 34
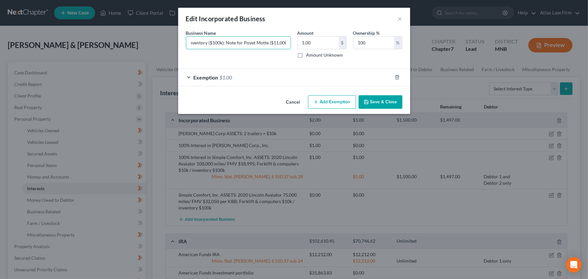
scroll to position [0, 0]
click at [249, 41] on input "100% Interest in Simple Comfort, Inc. ASSETS: 2020 Lincoln Avaiator 108,000 mil…" at bounding box center [238, 43] width 104 height 12
drag, startPoint x: 251, startPoint y: 43, endPoint x: 293, endPoint y: 46, distance: 42.3
click at [293, 46] on div "Business Name * 100% Interest in Simple Comfort, Inc. ASSETS: 2020 Lincoln Avai…" at bounding box center [238, 44] width 111 height 29
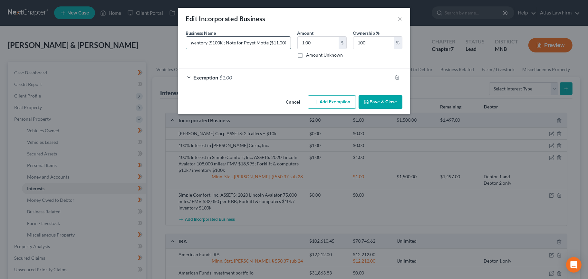
click at [266, 43] on input "100% Interest in Simple Comfort, Inc. ASSETS: 2020 Lincoln Avaiator 108,000 mil…" at bounding box center [238, 43] width 104 height 12
drag, startPoint x: 261, startPoint y: 45, endPoint x: 210, endPoint y: 45, distance: 51.2
click at [210, 45] on input "100% Interest in Simple Comfort, Inc. ASSETS: 2020 Lincoln Avaiator 108,000 mil…" at bounding box center [238, 43] width 104 height 12
paste input "• US Bank 0003 - $2682.45"
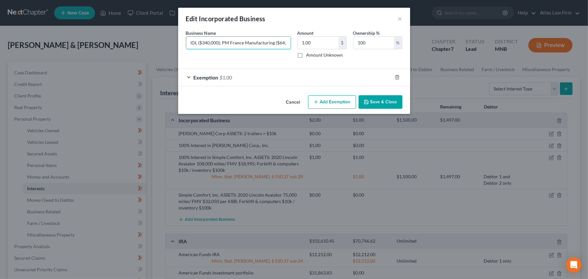
scroll to position [0, 536]
type input "100% Interest in Simple Comfort, Inc. ASSETS: US Bank checking account ending 0…"
click at [335, 73] on div "Exemption $1.00" at bounding box center [285, 77] width 214 height 17
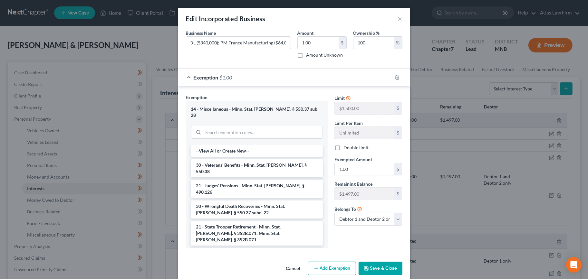
scroll to position [0, 0]
click at [379, 268] on button "Save & Close" at bounding box center [380, 275] width 44 height 14
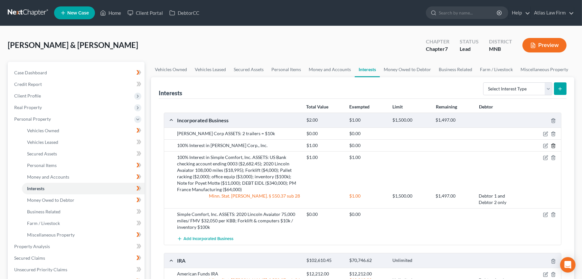
click at [552, 146] on icon "button" at bounding box center [553, 145] width 5 height 5
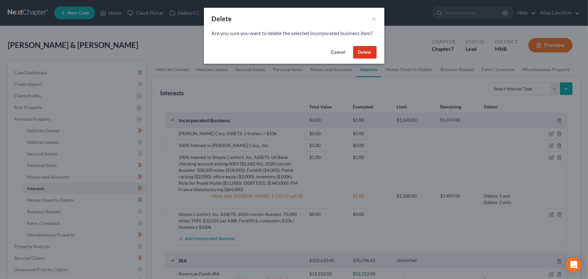
drag, startPoint x: 366, startPoint y: 52, endPoint x: 328, endPoint y: 115, distance: 73.2
click at [365, 52] on button "Delete" at bounding box center [365, 52] width 24 height 13
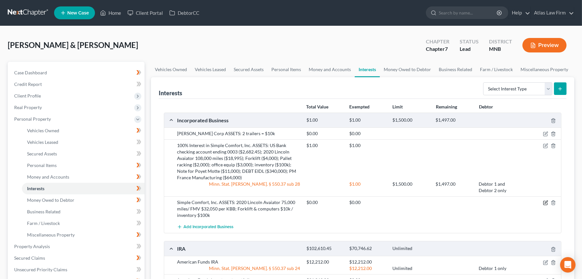
click at [546, 203] on icon "button" at bounding box center [545, 202] width 5 height 5
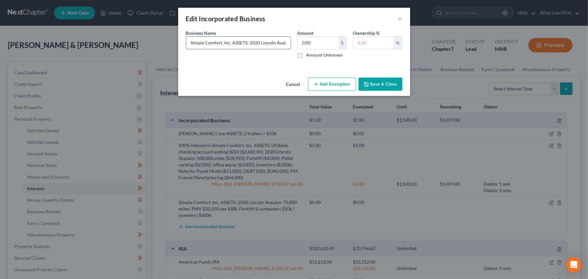
click at [189, 43] on input "Simple Comfort, Inc. ASSETS: 2020 Lincoln Avaiator 75,000 miles/ FMV $32,050 pe…" at bounding box center [238, 43] width 104 height 12
paste input "Office equip ($500);"
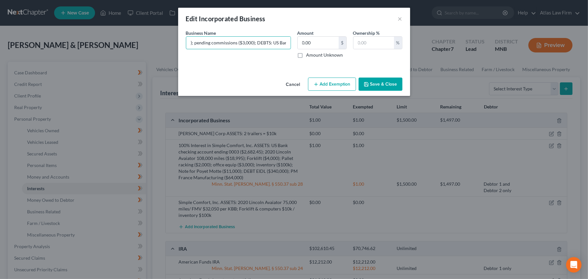
scroll to position [0, 303]
type input "100% interest in Hatton Corp, Inc. ASSETS: 2020 DCT Cargo Trailer 22ft ($2,000)…"
click at [368, 83] on icon "button" at bounding box center [366, 84] width 4 height 4
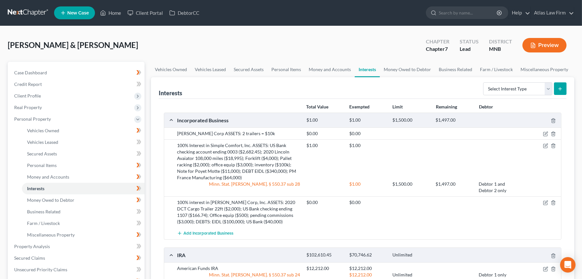
scroll to position [0, 0]
click at [544, 203] on icon "button" at bounding box center [545, 202] width 5 height 5
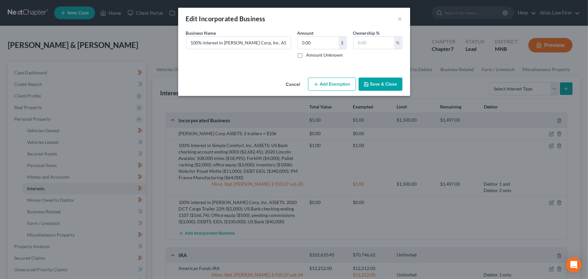
click at [321, 87] on button "Add Exemption" at bounding box center [332, 85] width 48 height 14
select select "2"
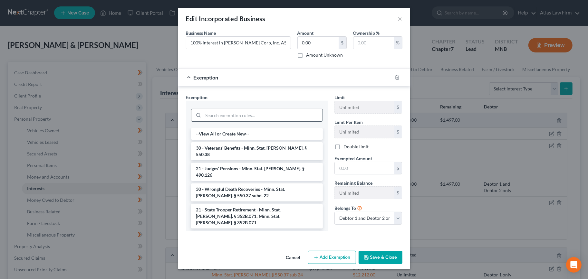
click at [263, 118] on input "search" at bounding box center [262, 115] width 119 height 12
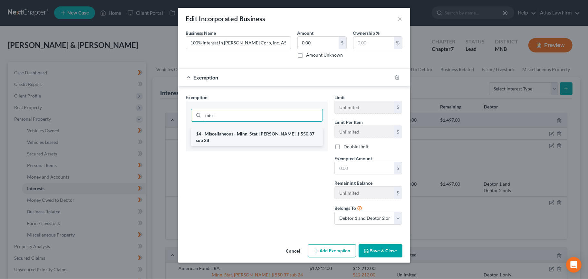
type input "misc"
click at [277, 136] on li "14 - Miscellaneous - Minn. Stat. Ann. § 550.37 sub 28" at bounding box center [257, 137] width 132 height 18
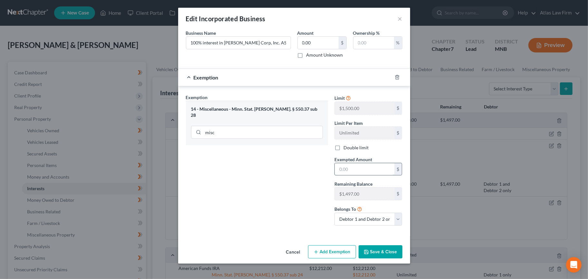
click at [340, 170] on input "text" at bounding box center [365, 169] width 60 height 12
type input "1"
click at [374, 250] on button "Save & Close" at bounding box center [380, 252] width 44 height 14
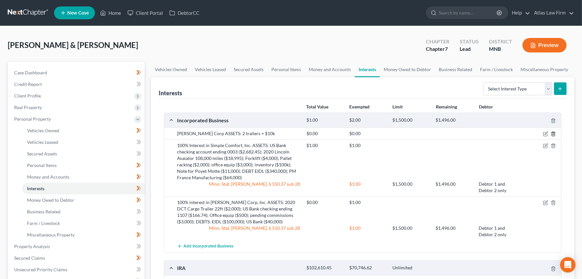
click at [551, 135] on icon "button" at bounding box center [553, 133] width 5 height 5
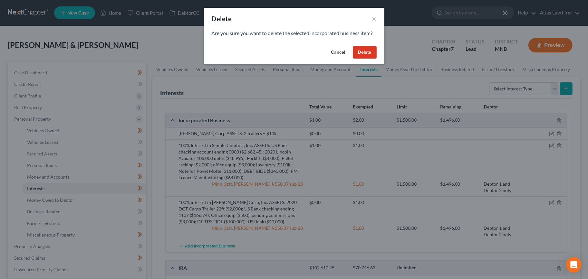
click at [361, 53] on button "Delete" at bounding box center [365, 52] width 24 height 13
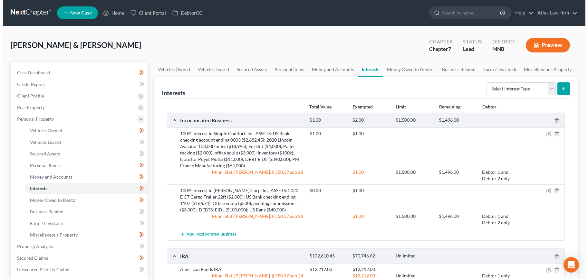
scroll to position [36, 0]
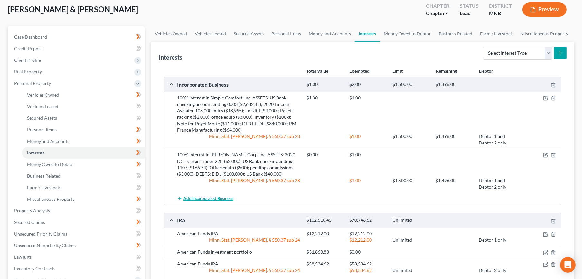
click at [200, 197] on span "Add Incorporated Business" at bounding box center [209, 198] width 50 height 5
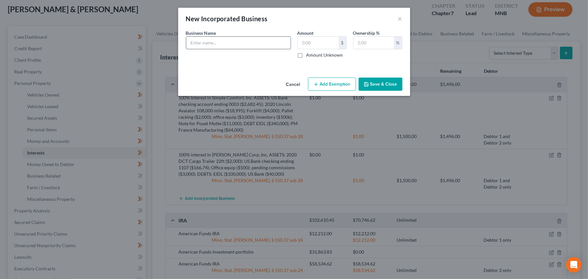
click at [202, 44] on input "text" at bounding box center [238, 43] width 104 height 12
paste input "AHCU checking ($111.16)"
type input "100% interest in Bed Title Sheets, LLC ASSETS: AHCU checking ($111.16); AHCU sa…"
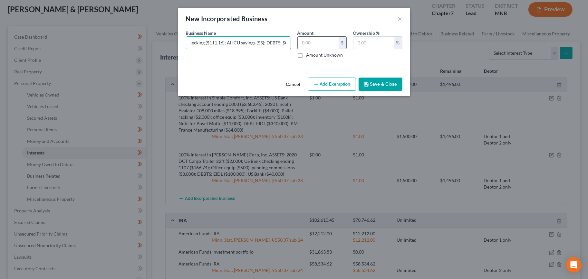
click at [310, 43] on input "text" at bounding box center [317, 43] width 41 height 12
type input "116.16"
click at [382, 37] on input "text" at bounding box center [373, 43] width 41 height 12
type input "100"
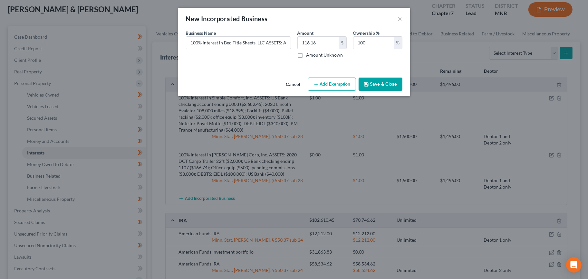
click at [342, 79] on button "Add Exemption" at bounding box center [332, 85] width 48 height 14
select select "2"
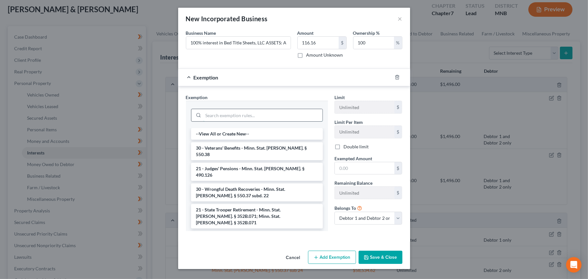
click at [292, 115] on input "search" at bounding box center [262, 115] width 119 height 12
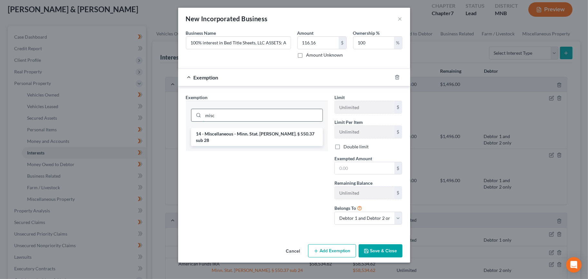
type input "misc"
click at [293, 137] on li "14 - Miscellaneous - Minn. Stat. Ann. § 550.37 sub 28" at bounding box center [257, 137] width 132 height 18
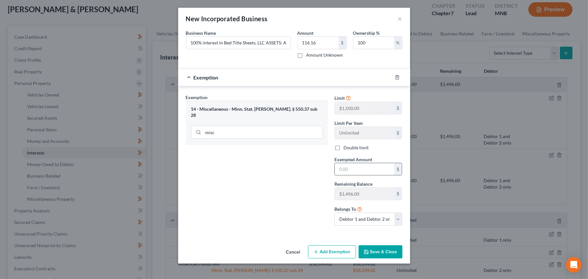
click at [355, 171] on input "text" at bounding box center [365, 169] width 60 height 12
type input "116.60"
click at [377, 252] on button "Save & Close" at bounding box center [380, 252] width 44 height 14
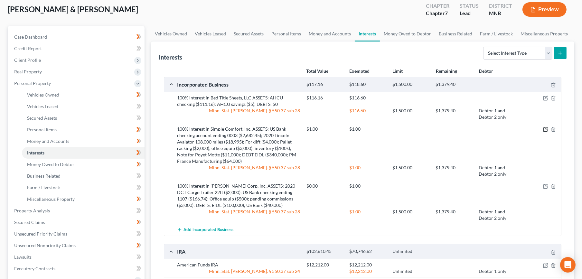
click at [543, 128] on icon "button" at bounding box center [545, 129] width 5 height 5
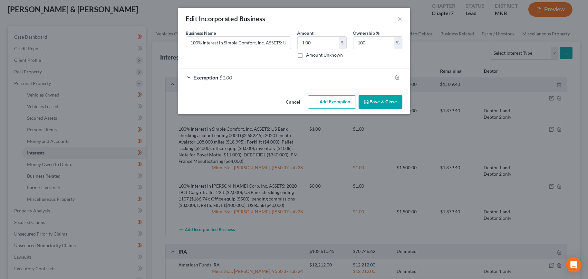
click at [375, 101] on button "Save & Close" at bounding box center [380, 102] width 44 height 14
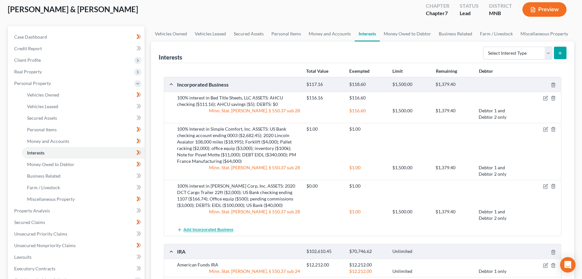
click at [200, 228] on span "Add Incorporated Business" at bounding box center [209, 230] width 50 height 5
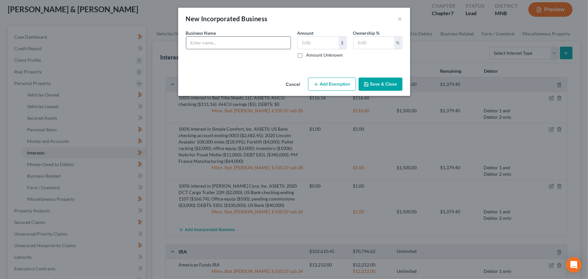
click at [222, 45] on input "text" at bounding box center [238, 43] width 104 height 12
type input "100% interest in Poyet Motte Woolen Mills, LLC"
click at [378, 85] on button "Save & Close" at bounding box center [380, 85] width 44 height 14
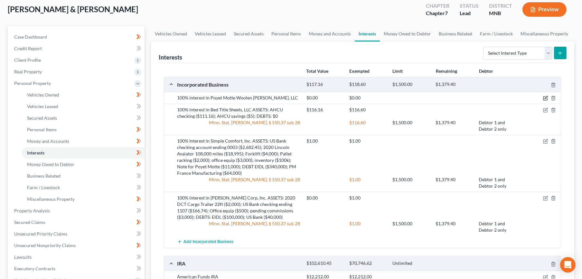
click at [545, 97] on icon "button" at bounding box center [545, 98] width 5 height 5
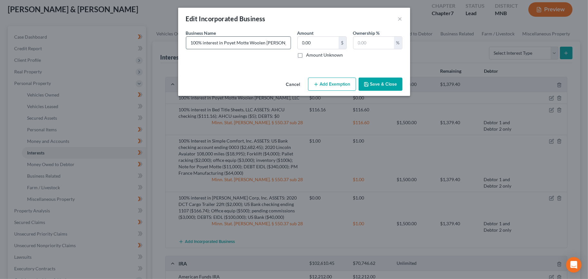
click at [287, 44] on input "100% interest in Poyet Motte Woolen Mills, LLC" at bounding box center [238, 43] width 104 height 12
paste input "AHCU checking ($111.16)"
type input "100% interest in Poyet Motte Woolen Mills, LLC ASSETS: AHCU checking ($7,139.56…"
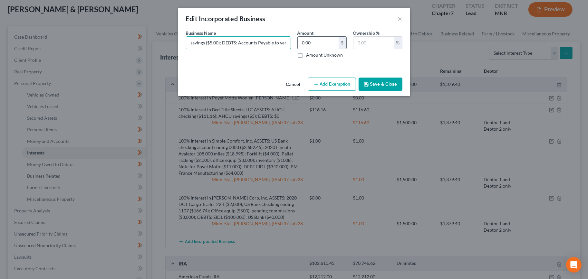
click at [329, 45] on input "0.00" at bounding box center [317, 43] width 41 height 12
type input "4,464.46"
click at [362, 42] on input "text" at bounding box center [373, 43] width 41 height 12
type input "4"
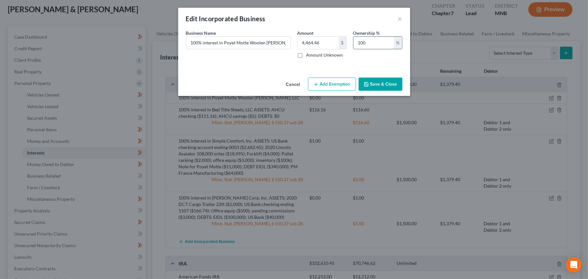
type input "100"
drag, startPoint x: 281, startPoint y: 45, endPoint x: 341, endPoint y: 52, distance: 60.6
click at [341, 52] on div "Business Name * 100% interest in Poyet Motte Woolen Mills, LLC ASSETS: AHCU che…" at bounding box center [294, 47] width 223 height 34
click at [340, 86] on button "Add Exemption" at bounding box center [332, 85] width 48 height 14
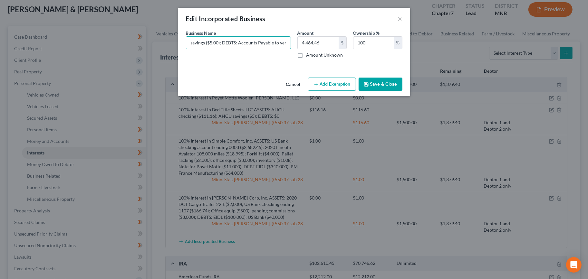
select select "2"
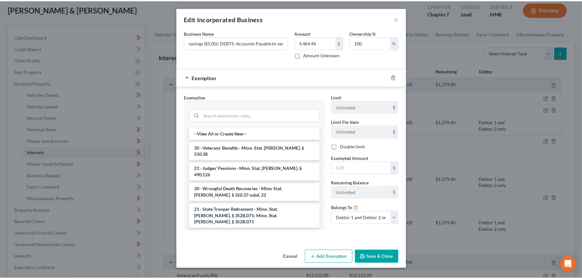
scroll to position [0, 0]
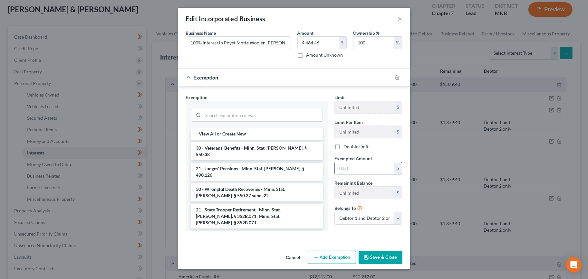
click at [376, 167] on input "text" at bounding box center [365, 168] width 60 height 12
type input "0"
click at [291, 118] on input "search" at bounding box center [262, 115] width 119 height 12
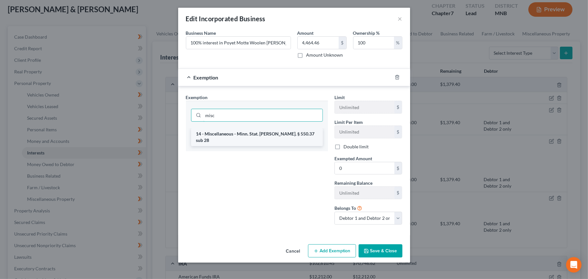
type input "misc"
click at [291, 133] on li "14 - Miscellaneous - Minn. Stat. Ann. § 550.37 sub 28" at bounding box center [257, 137] width 132 height 18
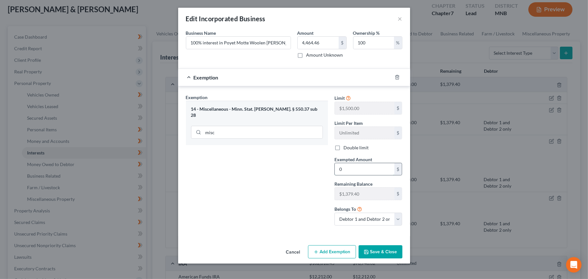
click at [359, 171] on input "0" at bounding box center [365, 169] width 60 height 12
type input "2,758.80"
click at [372, 249] on button "Save & Close" at bounding box center [380, 252] width 44 height 14
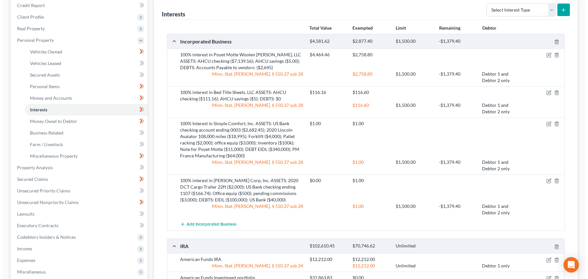
scroll to position [179, 0]
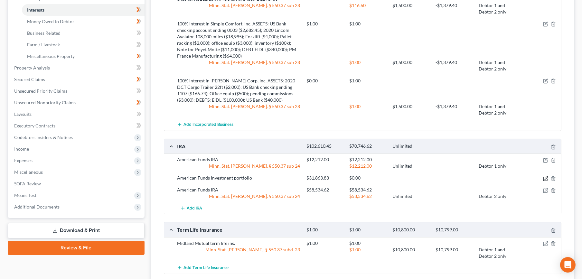
click at [547, 178] on icon "button" at bounding box center [545, 178] width 5 height 5
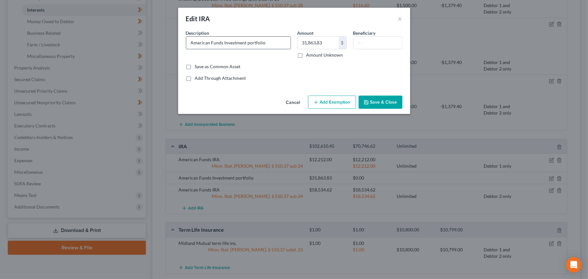
drag, startPoint x: 272, startPoint y: 40, endPoint x: 223, endPoint y: 46, distance: 49.0
click at [223, 46] on input "American Funds Investment portfolio" at bounding box center [238, 43] width 104 height 12
type input "American Funds IRA"
type input "31,601"
click at [335, 103] on button "Add Exemption" at bounding box center [332, 103] width 48 height 14
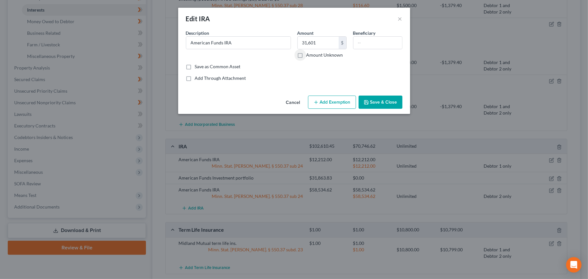
select select "2"
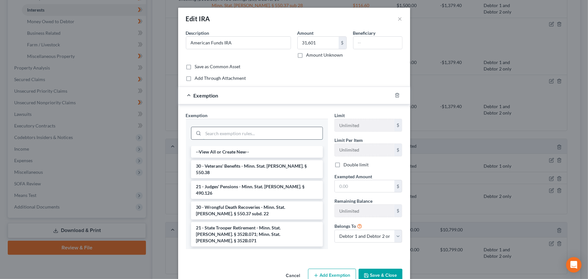
click at [266, 136] on input "search" at bounding box center [262, 133] width 119 height 12
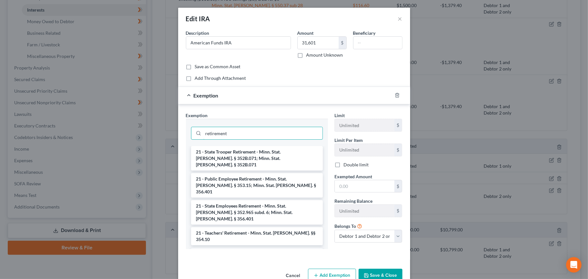
type input "retirement"
click at [273, 248] on li "21 - Retirement - Minn. Stat. Ann. § 550.37 sub 24" at bounding box center [257, 257] width 132 height 18
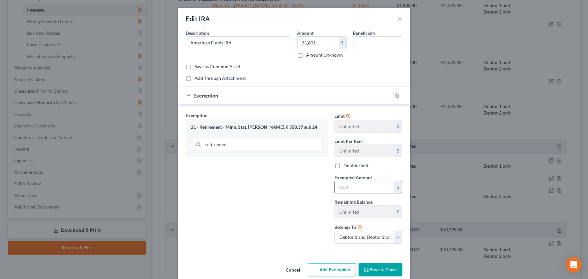
click at [340, 189] on input "text" at bounding box center [365, 187] width 60 height 12
click at [384, 238] on select "Debtor 1 only Debtor 2 only Debtor 1 and Debtor 2 only" at bounding box center [368, 237] width 68 height 13
select select "1"
click at [334, 231] on select "Debtor 1 only Debtor 2 only Debtor 1 and Debtor 2 only" at bounding box center [368, 237] width 68 height 13
click at [364, 185] on input "text" at bounding box center [365, 187] width 60 height 12
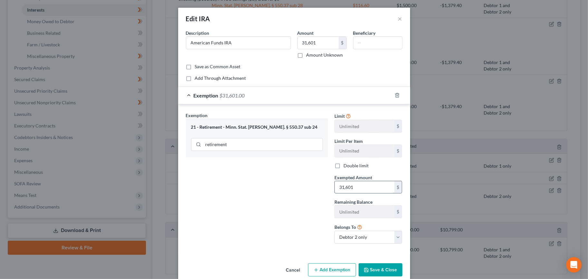
type input "31,601"
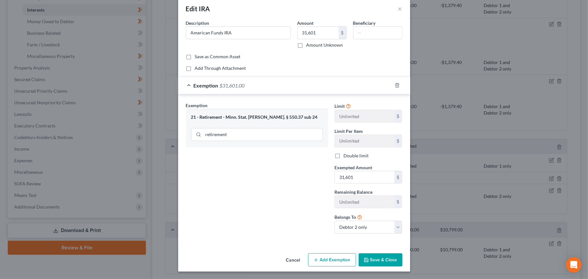
drag, startPoint x: 378, startPoint y: 260, endPoint x: 355, endPoint y: 276, distance: 28.2
click at [378, 260] on button "Save & Close" at bounding box center [380, 260] width 44 height 14
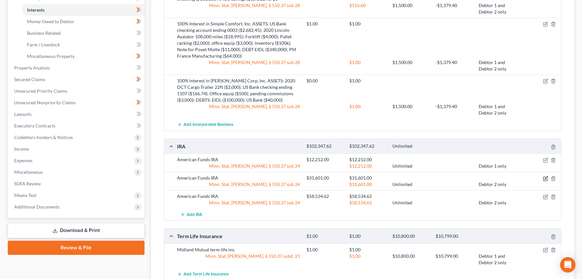
click at [544, 179] on icon "button" at bounding box center [545, 178] width 5 height 5
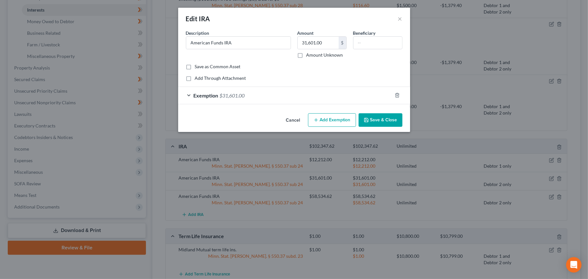
click at [226, 93] on span "$31,601.00" at bounding box center [232, 95] width 25 height 6
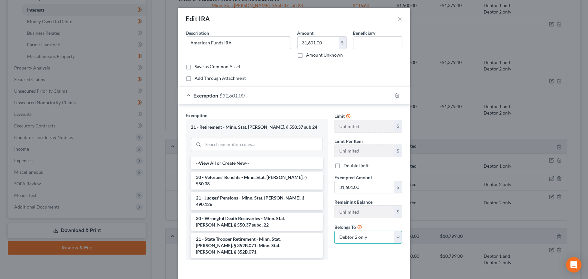
click at [349, 239] on select "Debtor 1 only Debtor 2 only Debtor 1 and Debtor 2 only" at bounding box center [368, 237] width 68 height 13
select select "0"
click at [334, 231] on select "Debtor 1 only Debtor 2 only Debtor 1 and Debtor 2 only" at bounding box center [368, 237] width 68 height 13
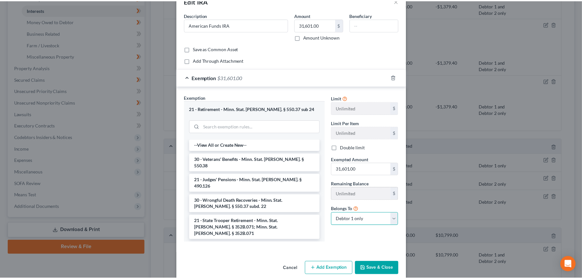
scroll to position [27, 0]
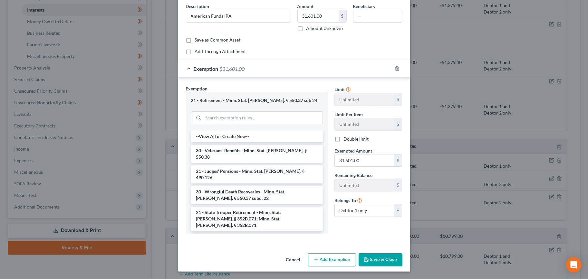
click at [375, 262] on button "Save & Close" at bounding box center [380, 260] width 44 height 14
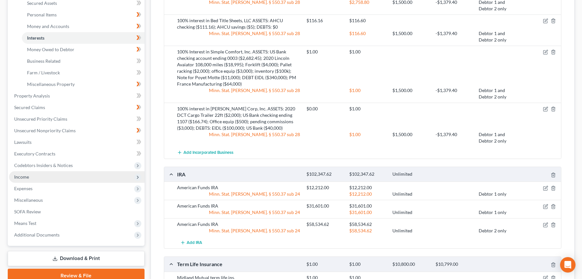
scroll to position [107, 0]
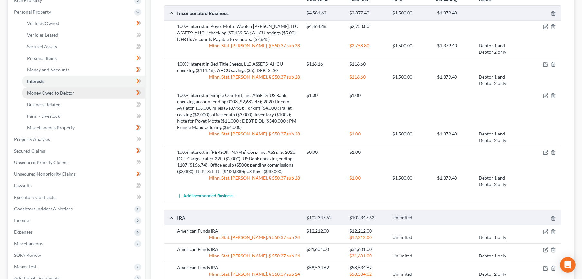
drag, startPoint x: 71, startPoint y: 90, endPoint x: 71, endPoint y: 97, distance: 7.1
click at [71, 90] on span "Money Owed to Debtor" at bounding box center [50, 92] width 47 height 5
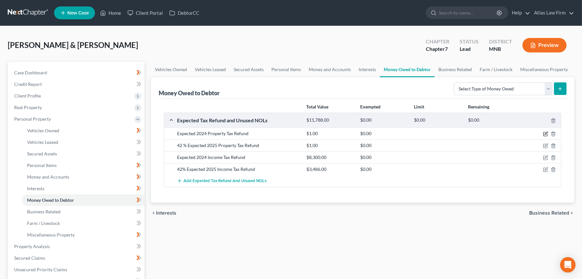
click at [547, 134] on icon "button" at bounding box center [545, 133] width 5 height 5
select select "1"
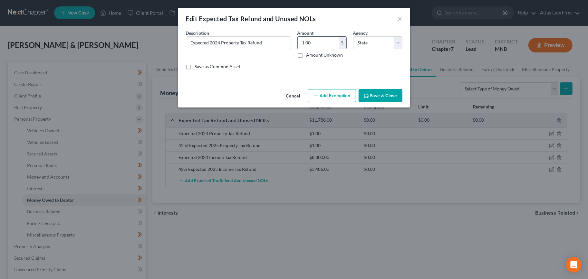
click at [319, 43] on input "1.00" at bounding box center [317, 43] width 41 height 12
type input "500"
click at [346, 91] on button "Add Exemption" at bounding box center [332, 96] width 48 height 14
select select "2"
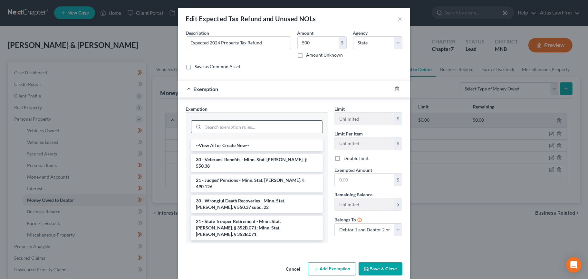
click at [291, 126] on input "search" at bounding box center [262, 127] width 119 height 12
click at [364, 175] on input "text" at bounding box center [365, 180] width 60 height 12
click at [395, 88] on icon "button" at bounding box center [396, 88] width 5 height 5
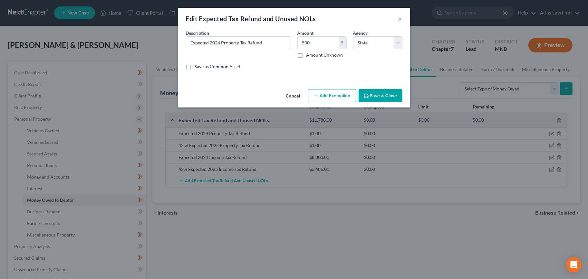
click at [371, 99] on button "Save & Close" at bounding box center [380, 96] width 44 height 14
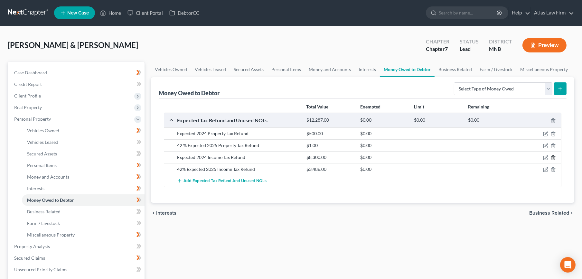
click at [551, 156] on icon "button" at bounding box center [553, 157] width 5 height 5
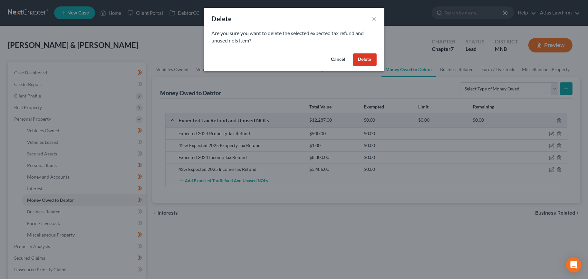
click at [364, 56] on button "Delete" at bounding box center [365, 59] width 24 height 13
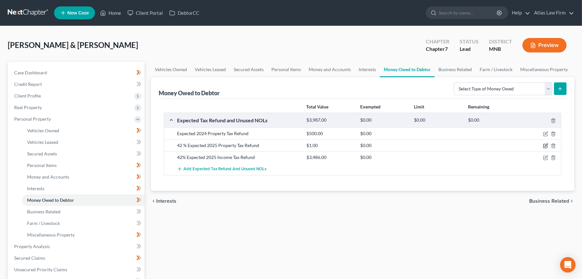
click at [546, 146] on icon "button" at bounding box center [546, 145] width 3 height 3
select select "1"
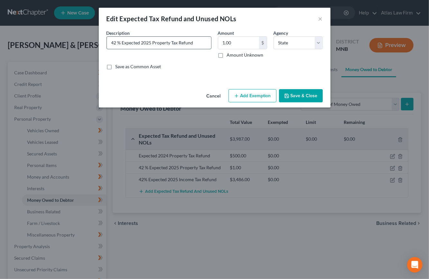
drag, startPoint x: 116, startPoint y: 42, endPoint x: 109, endPoint y: 44, distance: 7.5
click at [109, 44] on input "42 % Expected 2025 Property Tax Refund" at bounding box center [159, 43] width 104 height 12
type input "69 % of estimated 2025 Property Tax Refund"
click at [249, 39] on input "1.00" at bounding box center [238, 43] width 41 height 12
type input "6"
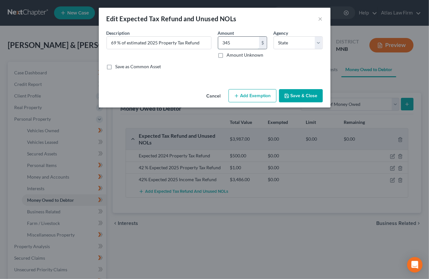
type input "345"
drag, startPoint x: 291, startPoint y: 97, endPoint x: 333, endPoint y: 101, distance: 41.7
click at [291, 97] on button "Save & Close" at bounding box center [301, 96] width 44 height 14
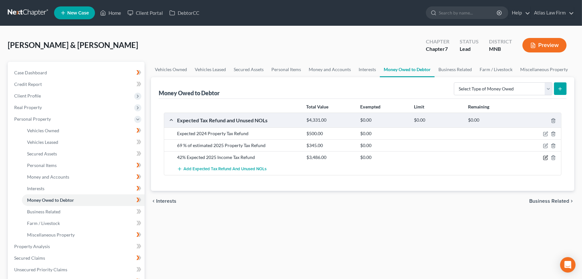
drag, startPoint x: 545, startPoint y: 156, endPoint x: 469, endPoint y: 156, distance: 76.0
click at [545, 156] on icon "button" at bounding box center [545, 158] width 4 height 4
select select "0"
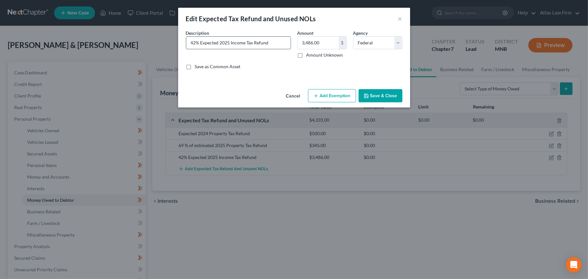
drag, startPoint x: 195, startPoint y: 43, endPoint x: 188, endPoint y: 45, distance: 7.3
click at [188, 45] on input "42% Expected 2025 Income Tax Refund" at bounding box center [238, 43] width 104 height 12
type input "69% of estimated 2025 Income Tax Refund"
click at [375, 86] on div "An exemption set must first be selected from the Filing Information section. Co…" at bounding box center [294, 58] width 232 height 57
click at [376, 92] on button "Save & Close" at bounding box center [380, 96] width 44 height 14
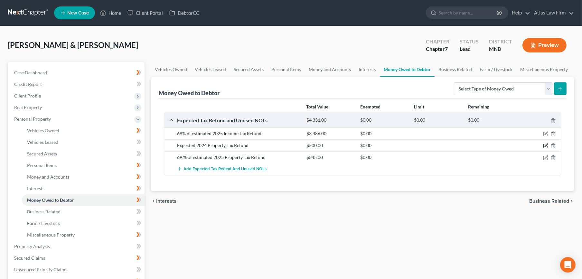
click at [545, 147] on icon "button" at bounding box center [545, 145] width 5 height 5
select select "1"
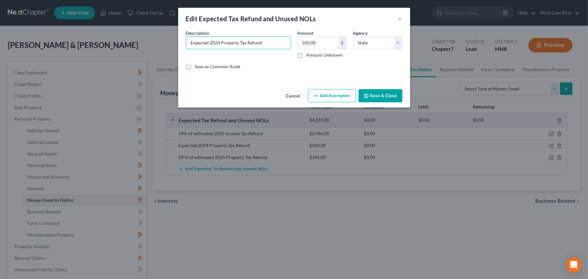
drag, startPoint x: 209, startPoint y: 42, endPoint x: 168, endPoint y: 38, distance: 41.2
click at [168, 39] on div "Edit Expected Tax Refund and Unused NOLs × An exemption set must first be selec…" at bounding box center [294, 139] width 588 height 279
type input "Estaimted 2024 Property Tax Refund"
click at [392, 96] on button "Save & Close" at bounding box center [380, 96] width 44 height 14
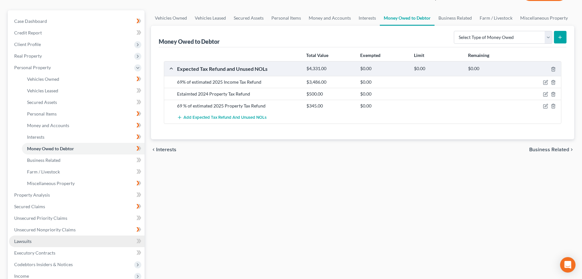
scroll to position [107, 0]
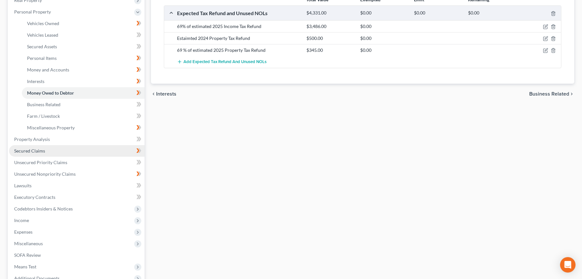
drag, startPoint x: 58, startPoint y: 149, endPoint x: 56, endPoint y: 152, distance: 3.6
click at [58, 149] on link "Secured Claims" at bounding box center [77, 151] width 136 height 12
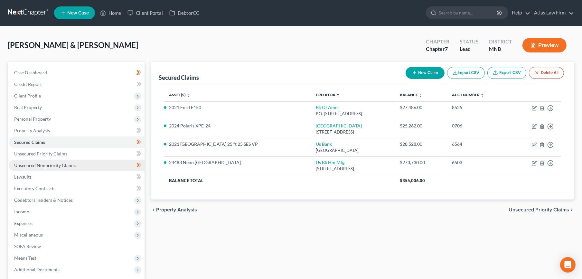
click at [30, 164] on span "Unsecured Nonpriority Claims" at bounding box center [44, 165] width 61 height 5
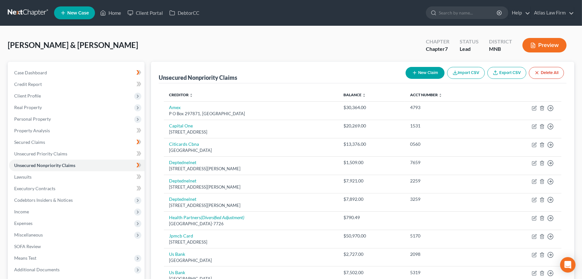
click at [418, 76] on button "New Claim" at bounding box center [425, 73] width 39 height 12
select select "2"
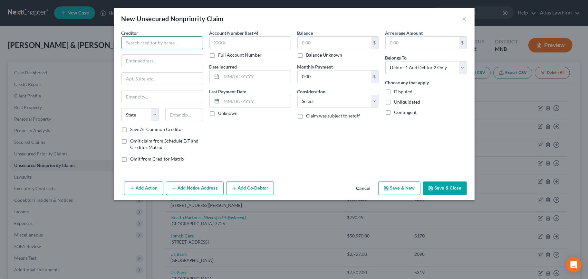
click at [129, 42] on input "text" at bounding box center [161, 42] width 81 height 13
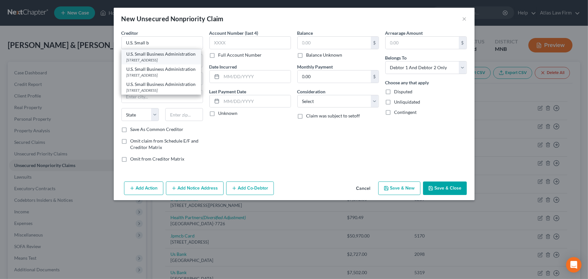
click at [167, 56] on div "U.S. Small Business Administration" at bounding box center [161, 54] width 69 height 6
type input "U.S. Small Business Administration"
type input "2 North Street, Suite 320"
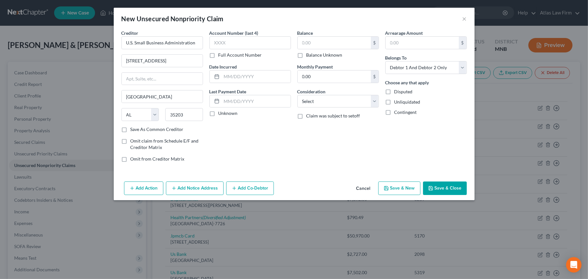
click at [201, 192] on button "Add Notice Address" at bounding box center [195, 189] width 58 height 14
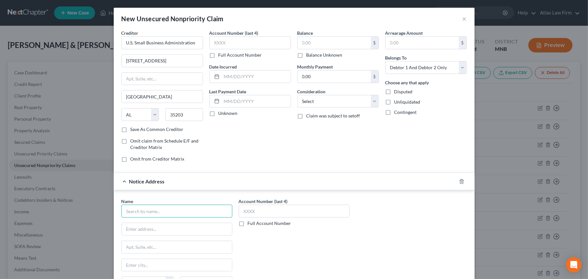
click at [194, 206] on input "text" at bounding box center [176, 211] width 111 height 13
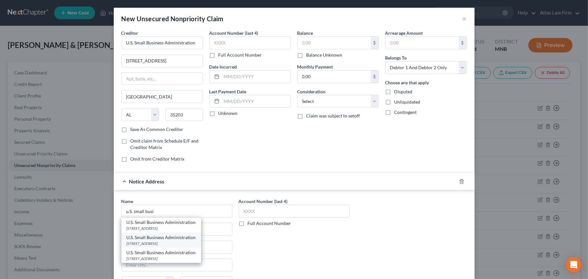
click at [185, 242] on div "330 2nd Ave S #430, Minneapolis, MN 55403" at bounding box center [161, 243] width 69 height 5
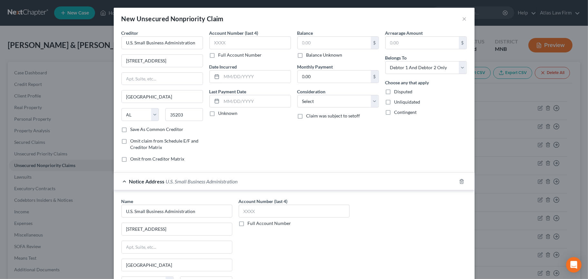
click at [121, 182] on div "Notice Address U.S. Small Business Administration" at bounding box center [285, 181] width 343 height 17
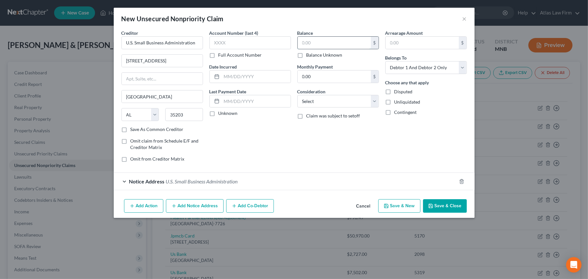
click at [335, 44] on input "text" at bounding box center [333, 43] width 73 height 12
click at [339, 148] on div "Balance 340,000.00 $ Balance Unknown Balance Undetermined 340,000 $ Balance Unk…" at bounding box center [338, 99] width 88 height 138
click at [240, 208] on button "Add Co-Debtor" at bounding box center [250, 206] width 48 height 14
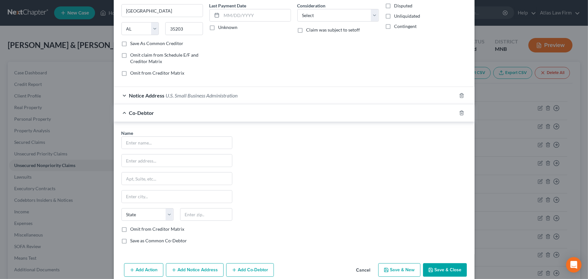
scroll to position [96, 0]
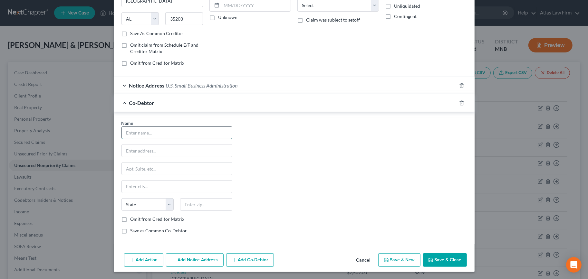
click at [186, 127] on input "text" at bounding box center [177, 133] width 110 height 12
click at [153, 221] on label "Omit from Creditor Matrix" at bounding box center [157, 219] width 54 height 6
click at [137, 220] on input "Omit from Creditor Matrix" at bounding box center [135, 218] width 4 height 4
click at [160, 149] on input "text" at bounding box center [177, 151] width 110 height 12
drag, startPoint x: 121, startPoint y: 232, endPoint x: 242, endPoint y: 273, distance: 127.4
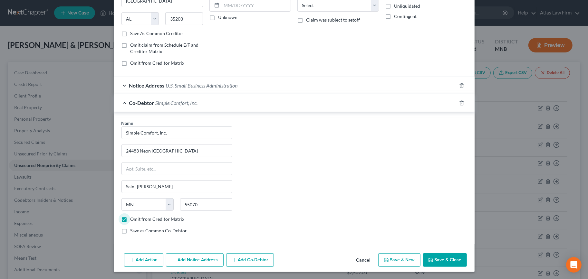
click at [130, 232] on label "Save as Common Co-Debtor" at bounding box center [158, 231] width 57 height 6
click at [133, 232] on input "Save as Common Co-Debtor" at bounding box center [135, 230] width 4 height 4
click at [394, 260] on button "Save & New" at bounding box center [399, 260] width 42 height 14
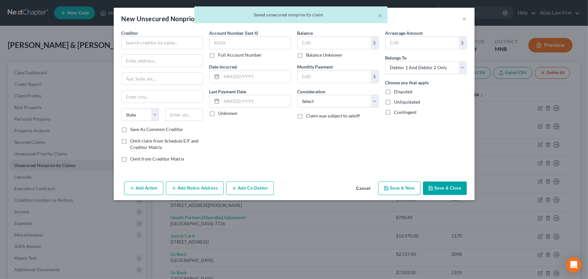
scroll to position [0, 0]
click at [132, 40] on input "text" at bounding box center [161, 42] width 81 height 13
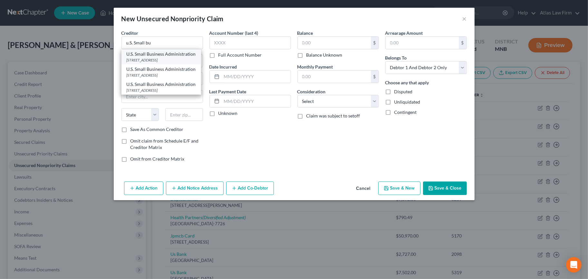
click at [161, 60] on div "2 North Street, Suite 320, Birmingham, AL 35203" at bounding box center [161, 59] width 69 height 5
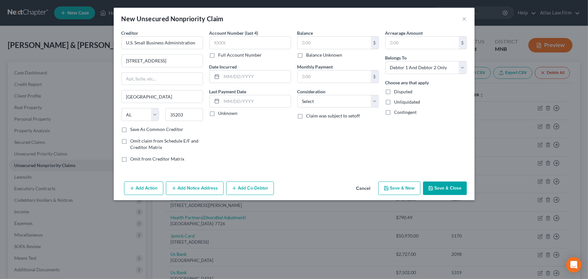
click at [181, 185] on button "Add Notice Address" at bounding box center [195, 189] width 58 height 14
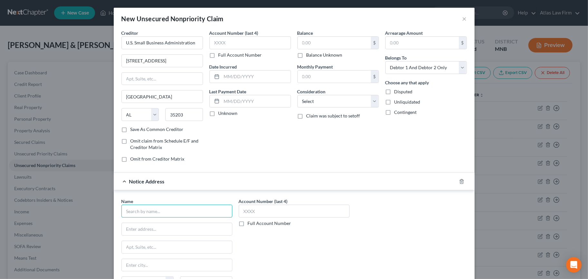
click at [179, 214] on input "text" at bounding box center [176, 211] width 111 height 13
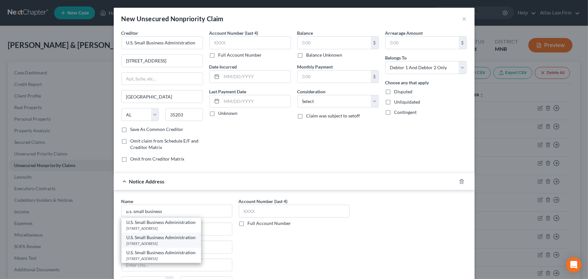
click at [184, 239] on div "U.S. Small Business Administration" at bounding box center [161, 237] width 69 height 6
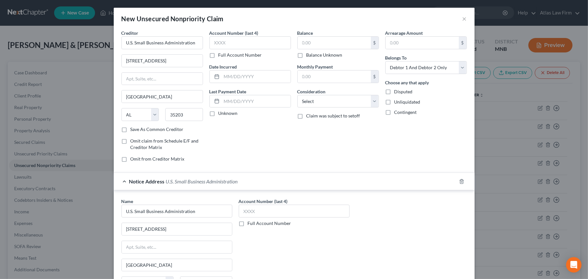
scroll to position [67, 0]
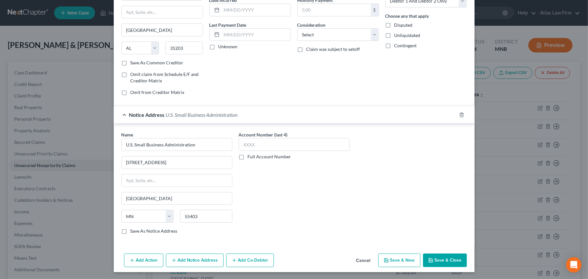
click at [123, 112] on div "Notice Address U.S. Small Business Administration" at bounding box center [285, 114] width 343 height 17
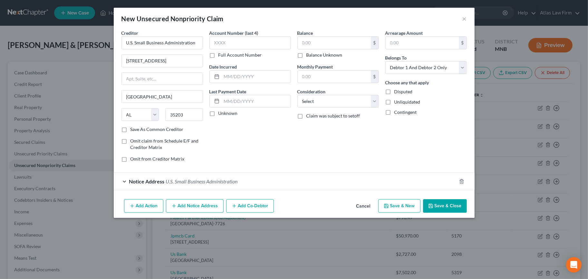
scroll to position [0, 0]
click at [254, 203] on button "Add Co-Debtor" at bounding box center [250, 206] width 48 height 14
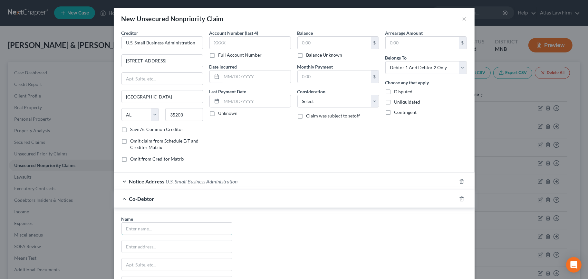
drag, startPoint x: 159, startPoint y: 227, endPoint x: 401, endPoint y: 103, distance: 272.0
click at [159, 227] on input "text" at bounding box center [177, 229] width 110 height 12
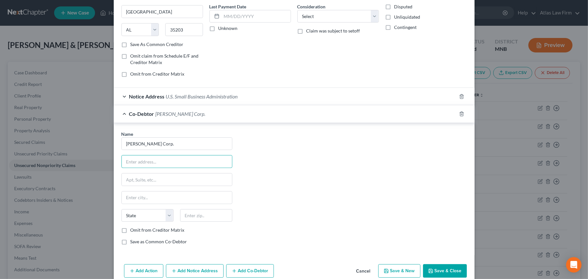
scroll to position [96, 0]
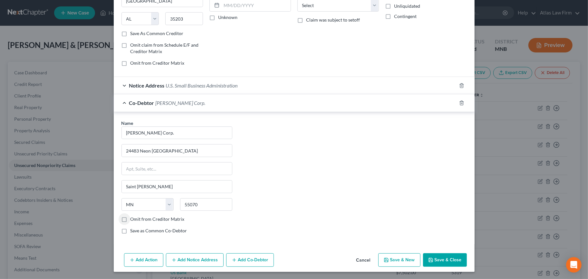
click at [133, 216] on input "Omit from Creditor Matrix" at bounding box center [135, 218] width 4 height 4
click at [130, 230] on label "Save as Common Co-Debtor" at bounding box center [158, 231] width 57 height 6
click at [133, 230] on input "Save as Common Co-Debtor" at bounding box center [135, 230] width 4 height 4
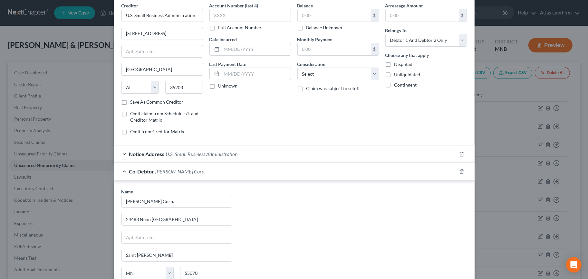
scroll to position [0, 0]
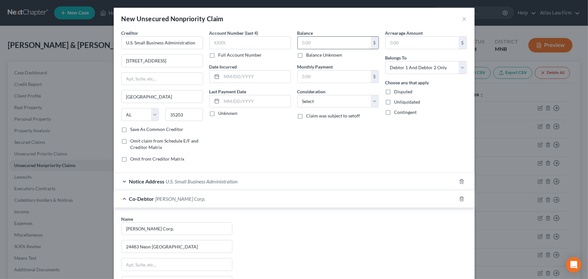
click at [338, 45] on input "text" at bounding box center [333, 43] width 73 height 12
click at [345, 165] on div "Balance 100,000.00 $ Balance Unknown Balance Undetermined 100,000 $ Balance Unk…" at bounding box center [338, 99] width 88 height 138
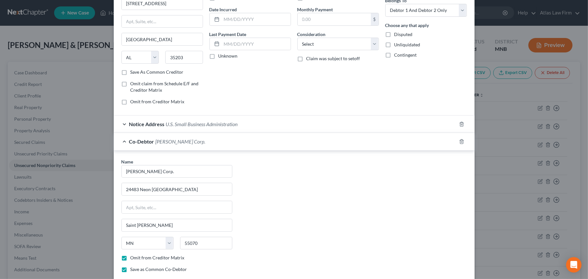
scroll to position [96, 0]
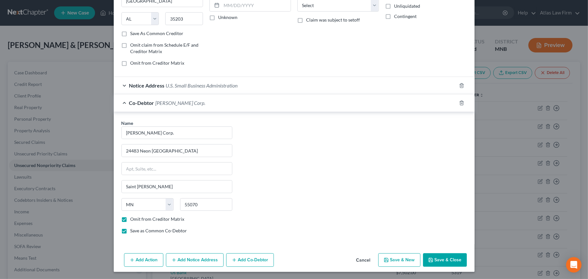
click at [401, 255] on button "Save & New" at bounding box center [399, 260] width 42 height 14
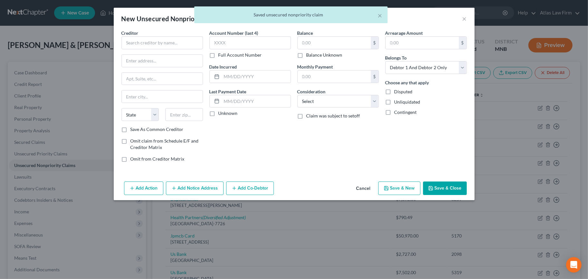
scroll to position [0, 0]
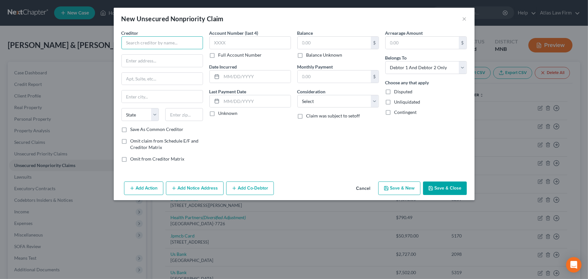
click at [156, 43] on input "text" at bounding box center [161, 42] width 81 height 13
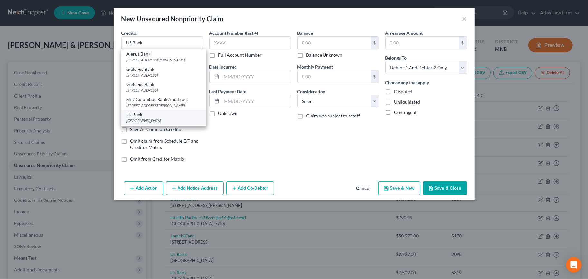
click at [170, 118] on div "Po Box 5229, Cincinnati, OH 45201" at bounding box center [164, 120] width 74 height 5
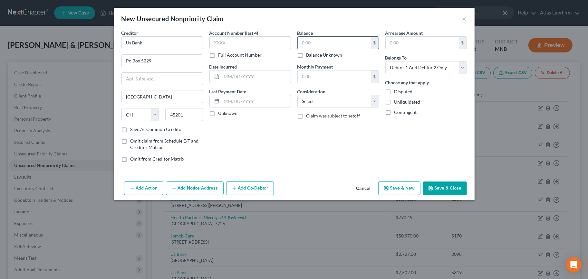
click at [315, 45] on input "text" at bounding box center [333, 43] width 73 height 12
click at [430, 63] on select "Select Debtor 1 Only Debtor 2 Only Debtor 1 And Debtor 2 Only At Least One Of T…" at bounding box center [425, 67] width 81 height 13
click at [385, 61] on select "Select Debtor 1 Only Debtor 2 Only Debtor 1 And Debtor 2 Only At Least One Of T…" at bounding box center [425, 67] width 81 height 13
click at [246, 189] on button "Add Co-Debtor" at bounding box center [250, 189] width 48 height 14
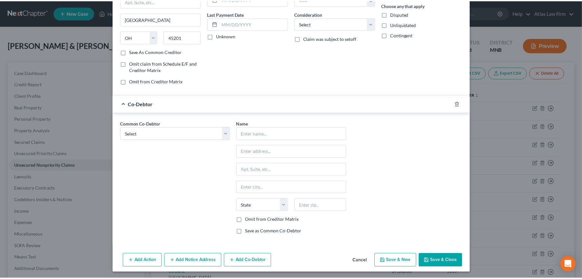
scroll to position [79, 0]
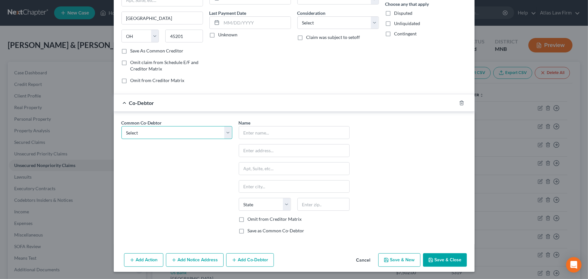
drag, startPoint x: 195, startPoint y: 130, endPoint x: 192, endPoint y: 139, distance: 10.4
click at [195, 130] on select "Select Simple Comfort, Inc." at bounding box center [176, 132] width 111 height 13
drag, startPoint x: 207, startPoint y: 158, endPoint x: 256, endPoint y: 135, distance: 54.0
click at [207, 158] on div "Common Co-Debtor Select Simple Comfort, Inc." at bounding box center [176, 179] width 117 height 120
drag, startPoint x: 205, startPoint y: 134, endPoint x: 201, endPoint y: 139, distance: 7.5
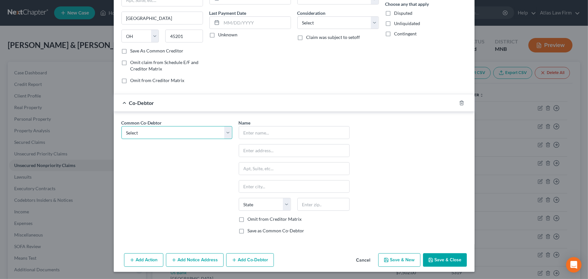
click at [205, 133] on select "Select Simple Comfort, Inc." at bounding box center [176, 132] width 111 height 13
click at [121, 126] on select "Select Simple Comfort, Inc." at bounding box center [176, 132] width 111 height 13
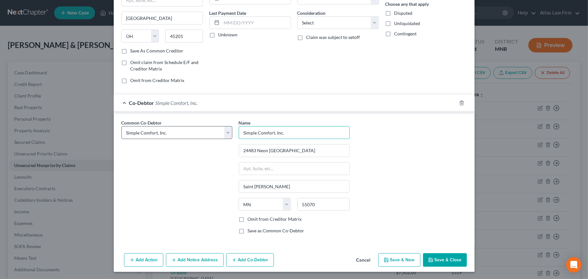
drag, startPoint x: 285, startPoint y: 133, endPoint x: 226, endPoint y: 136, distance: 59.0
click at [226, 136] on div "Common Co-Debtor Select Simple Comfort, Inc. Name * Simple Comfort, Inc. 24483 …" at bounding box center [294, 179] width 352 height 120
click at [444, 260] on button "Save & Close" at bounding box center [445, 260] width 44 height 14
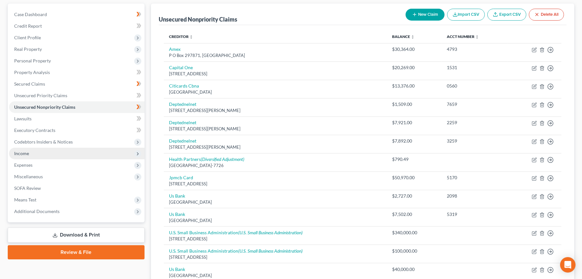
scroll to position [71, 0]
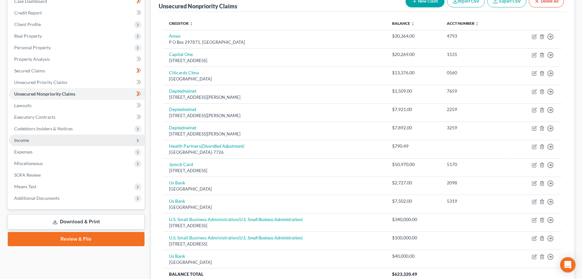
click at [42, 139] on span "Income" at bounding box center [77, 141] width 136 height 12
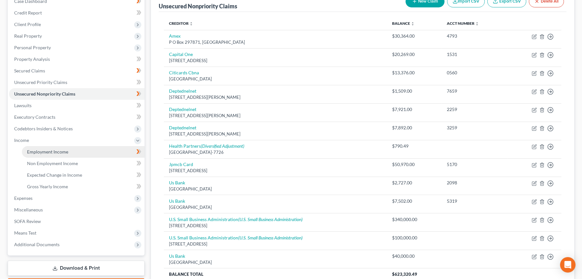
click at [45, 152] on span "Employment Income" at bounding box center [47, 151] width 41 height 5
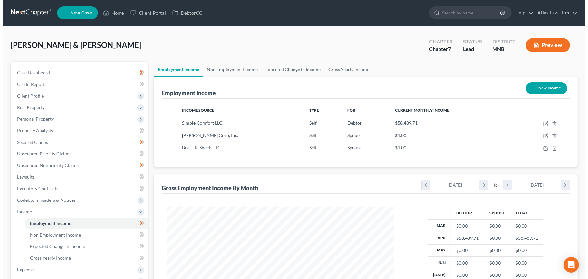
scroll to position [115, 240]
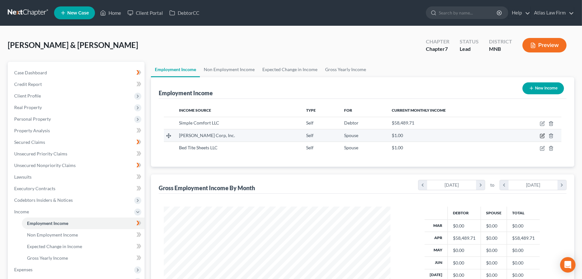
click at [541, 133] on icon "button" at bounding box center [542, 135] width 5 height 5
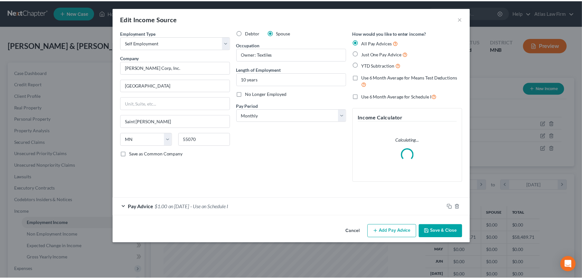
scroll to position [115, 242]
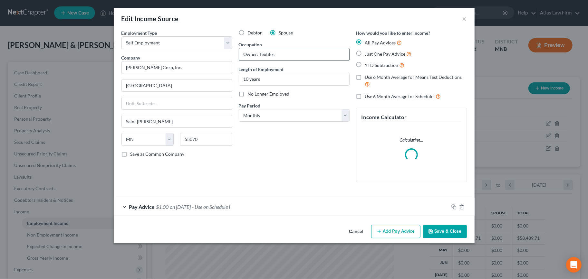
drag, startPoint x: 285, startPoint y: 54, endPoint x: 258, endPoint y: 56, distance: 27.1
click at [258, 56] on input "Owner: Textiles" at bounding box center [294, 54] width 110 height 12
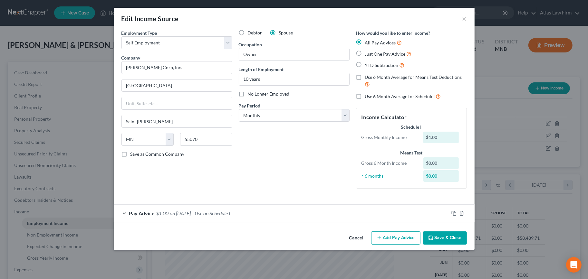
click at [438, 234] on button "Save & Close" at bounding box center [445, 238] width 44 height 14
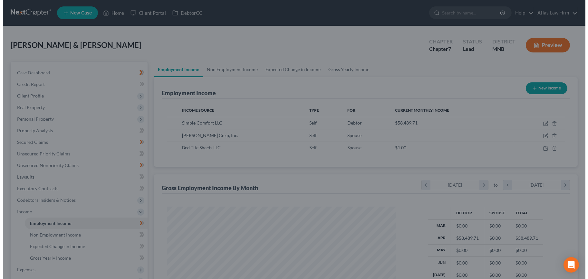
scroll to position [321852, 321728]
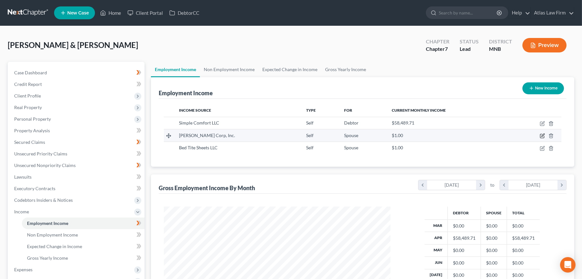
click at [542, 135] on icon "button" at bounding box center [543, 135] width 3 height 3
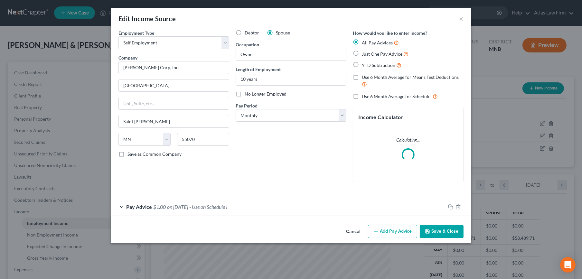
scroll to position [115, 242]
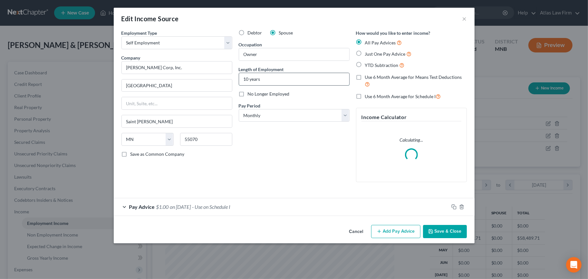
drag, startPoint x: 249, startPoint y: 79, endPoint x: 240, endPoint y: 82, distance: 10.0
click at [240, 82] on input "10 years" at bounding box center [294, 79] width 110 height 12
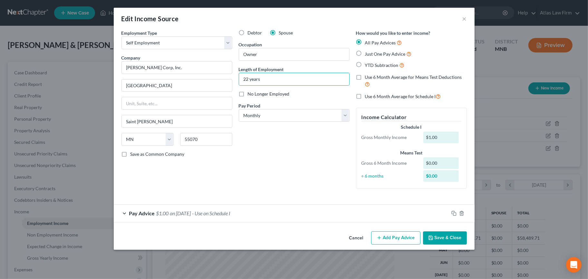
click at [431, 233] on button "Save & Close" at bounding box center [445, 238] width 44 height 14
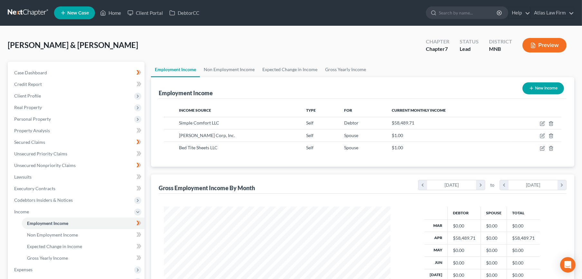
scroll to position [321852, 321728]
